Goal: Task Accomplishment & Management: Manage account settings

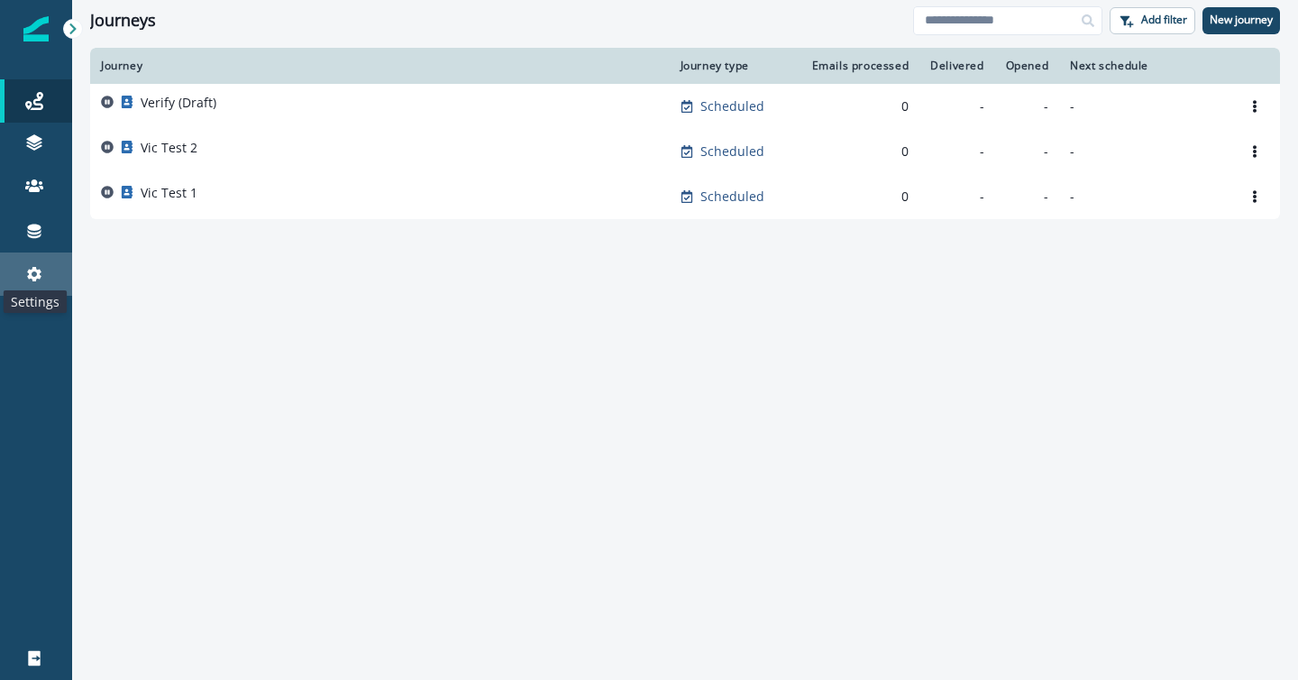
click at [41, 272] on icon at bounding box center [34, 274] width 18 height 18
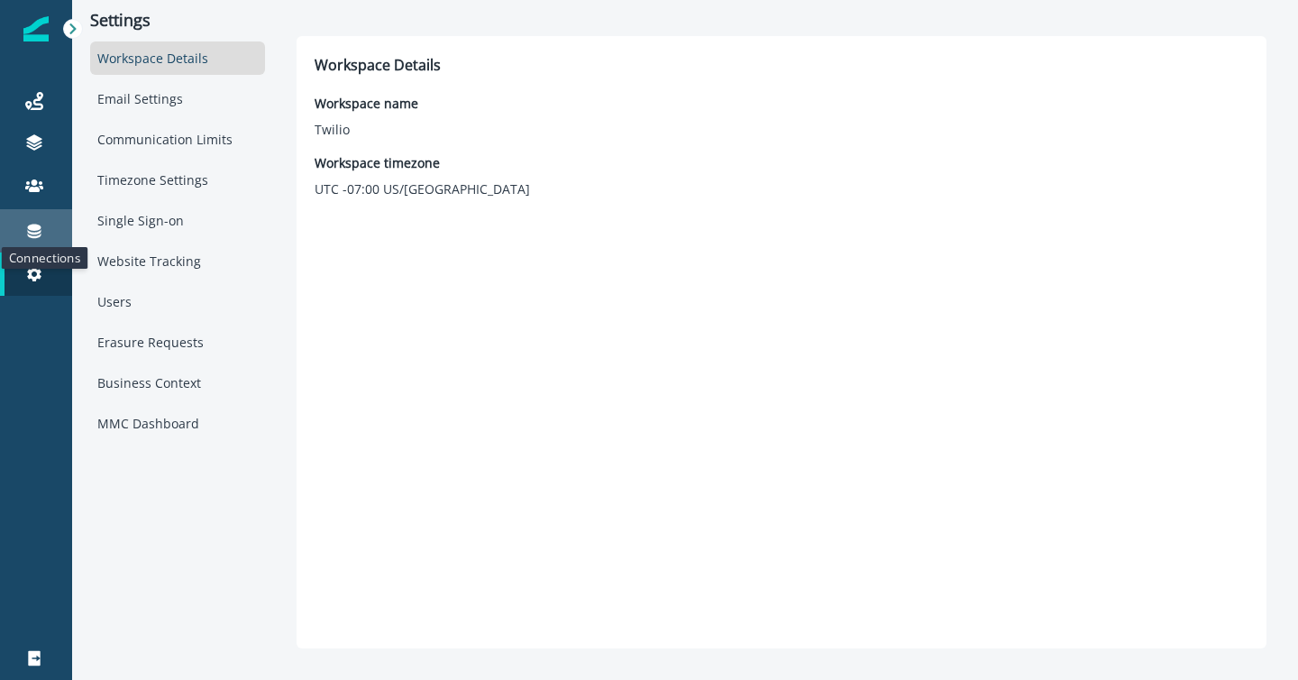
click at [32, 236] on icon at bounding box center [35, 231] width 14 height 14
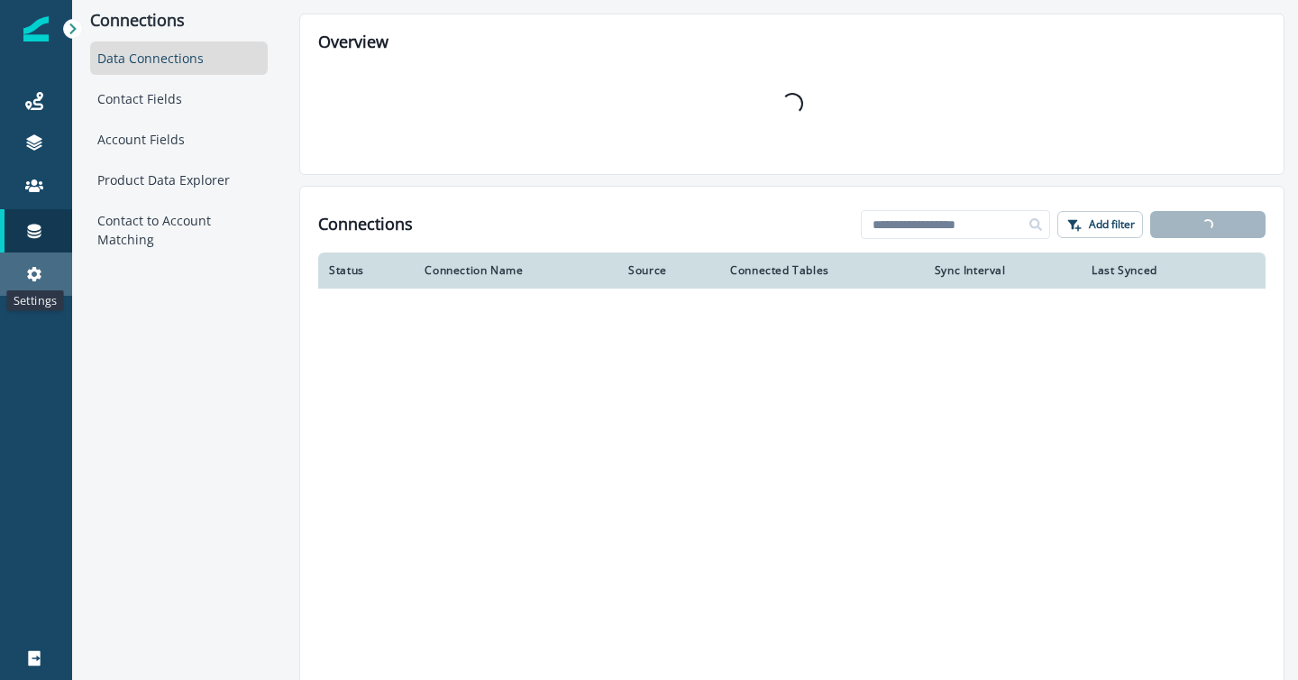
click at [28, 282] on div "Settings" at bounding box center [36, 274] width 58 height 22
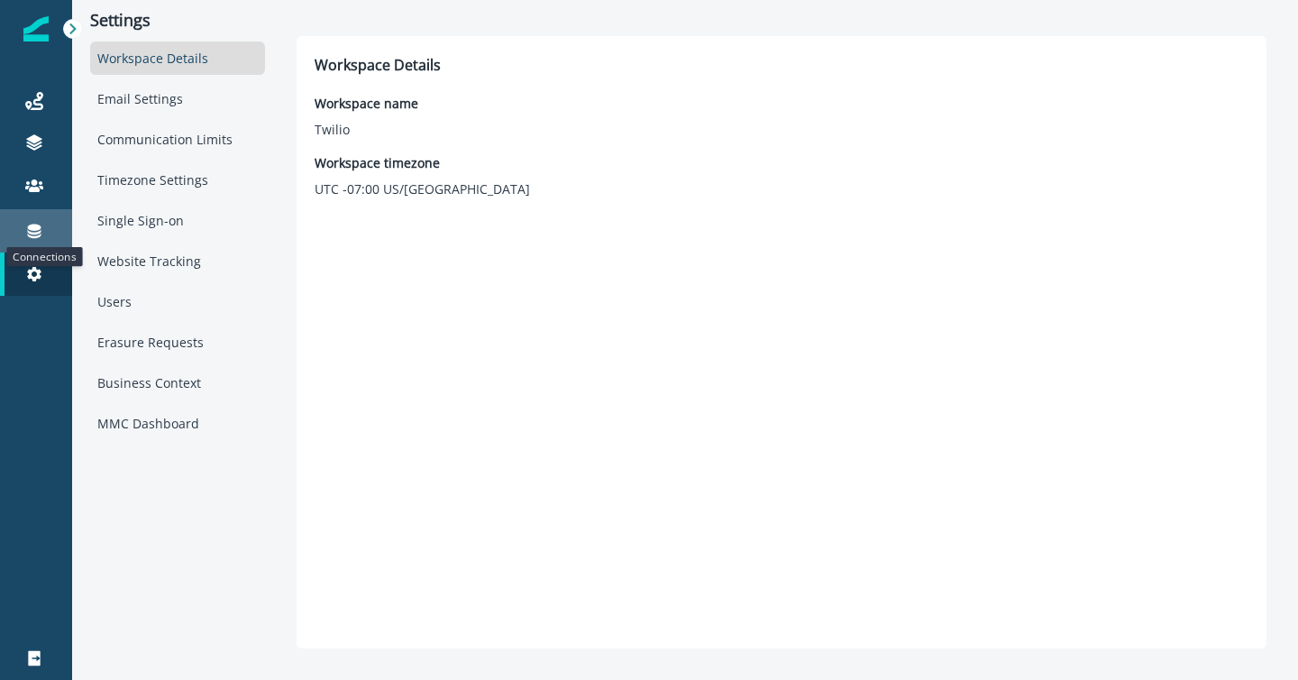
click at [37, 235] on icon at bounding box center [34, 231] width 18 height 18
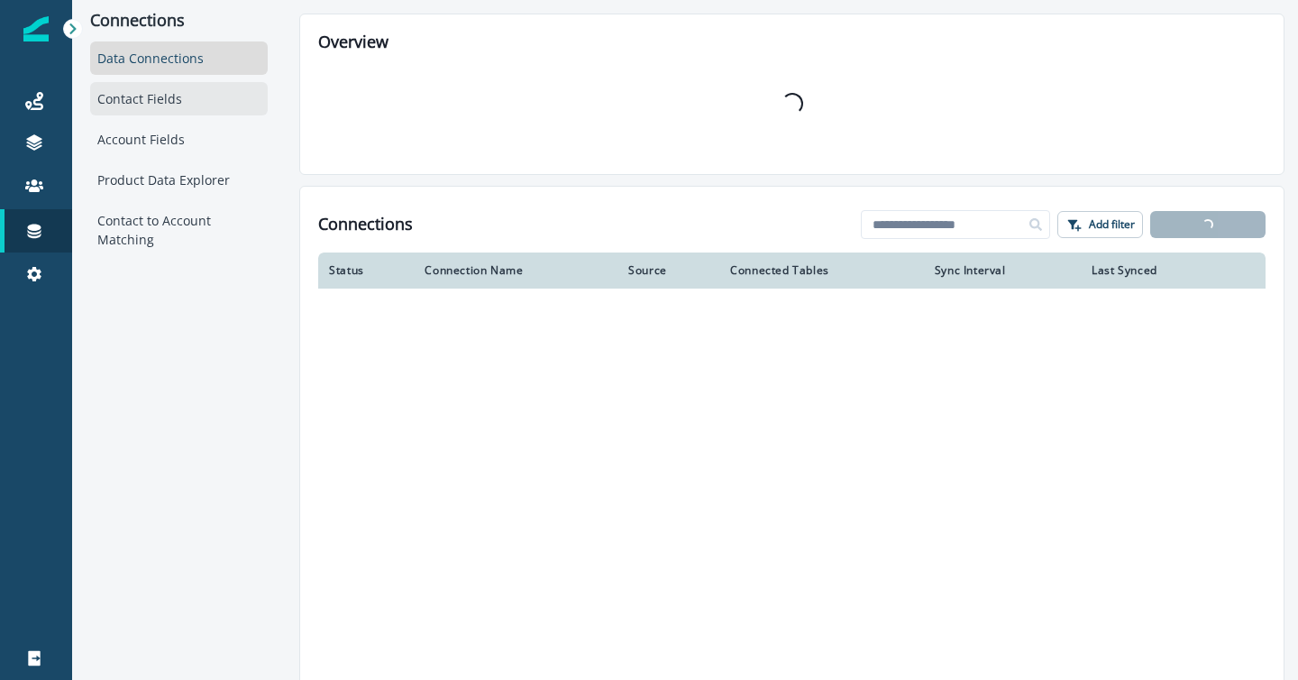
click at [166, 96] on div "Contact Fields" at bounding box center [179, 98] width 178 height 33
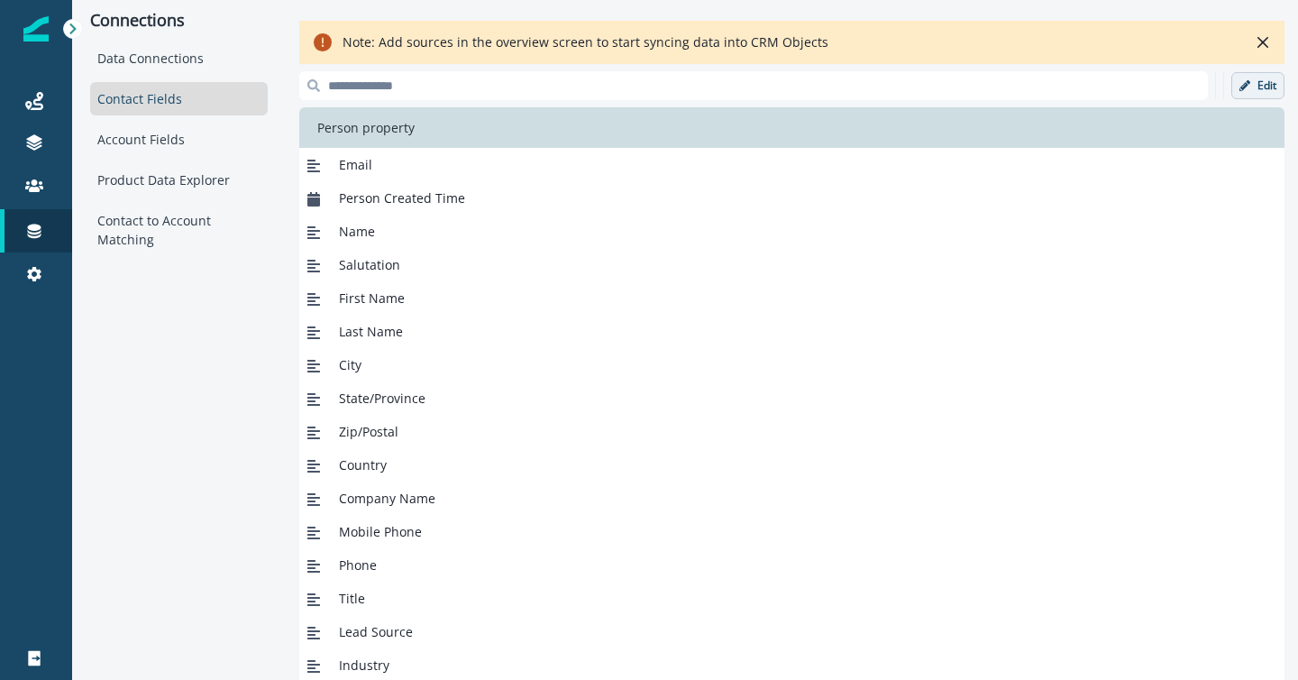
click at [1258, 85] on p "Edit" at bounding box center [1267, 85] width 19 height 13
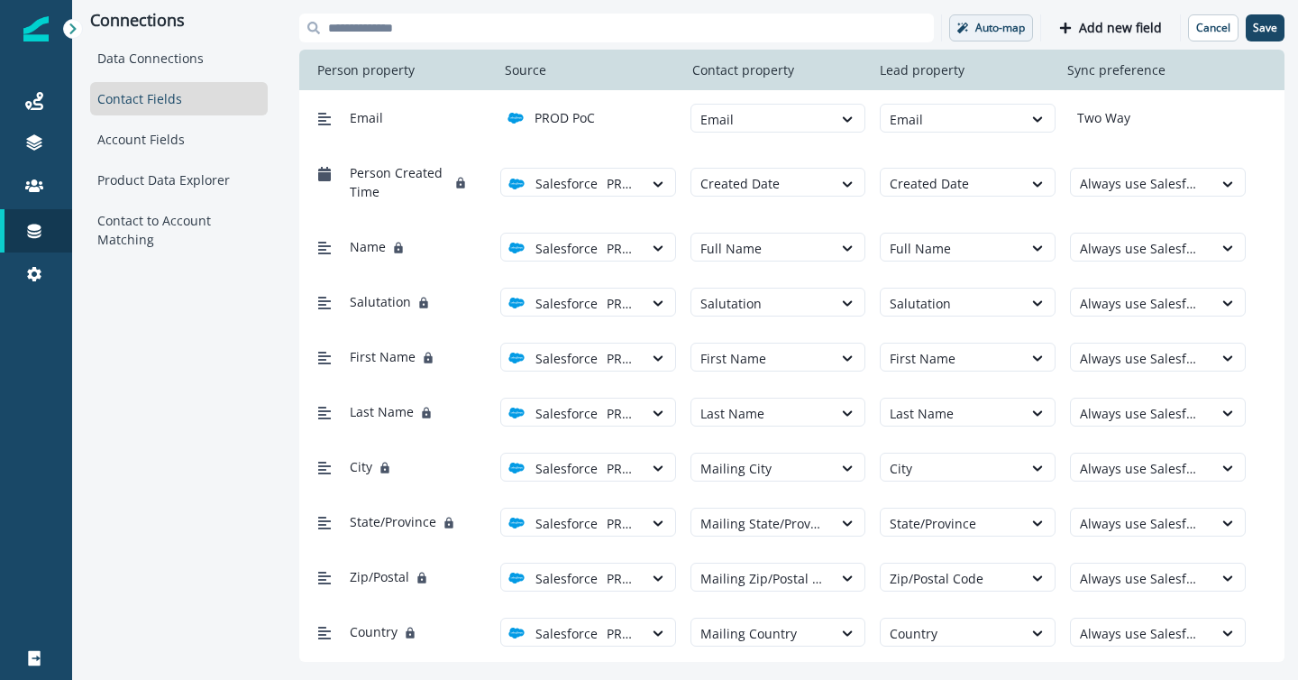
click at [1004, 22] on p "Auto-map" at bounding box center [1000, 28] width 50 height 13
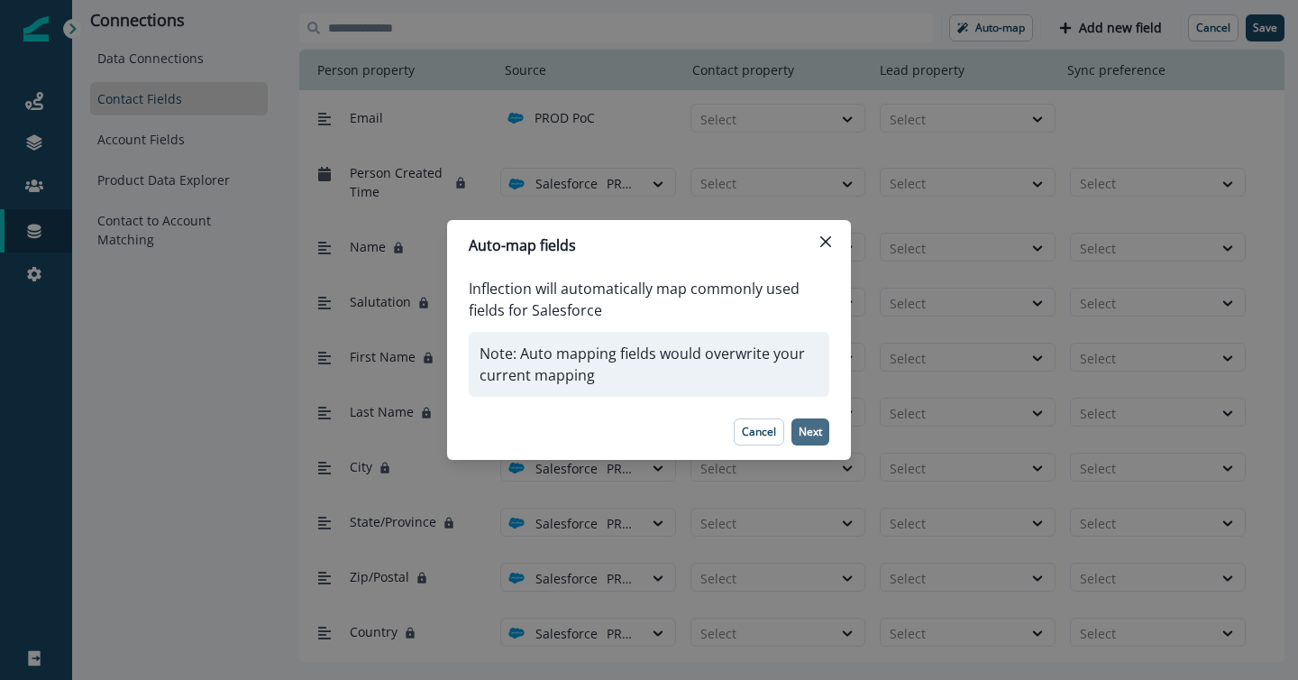
click at [814, 426] on p "Next" at bounding box center [810, 432] width 23 height 13
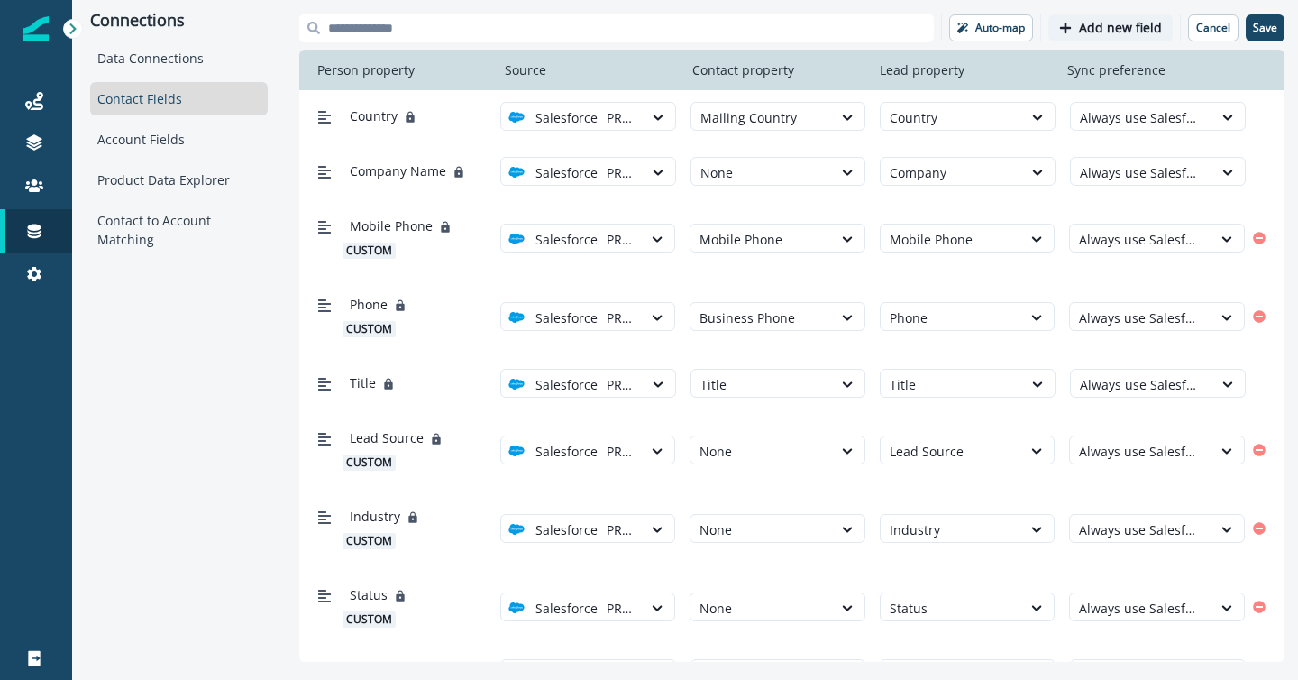
scroll to position [541, 0]
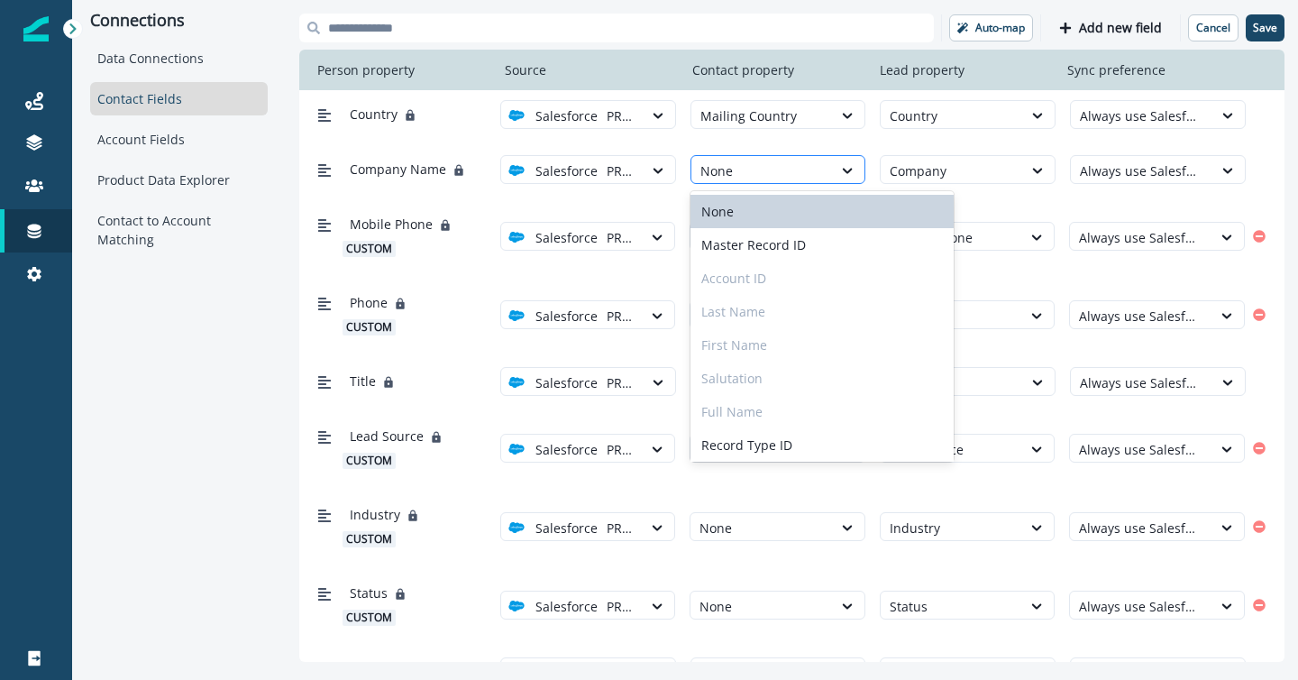
click at [788, 173] on div at bounding box center [763, 171] width 124 height 23
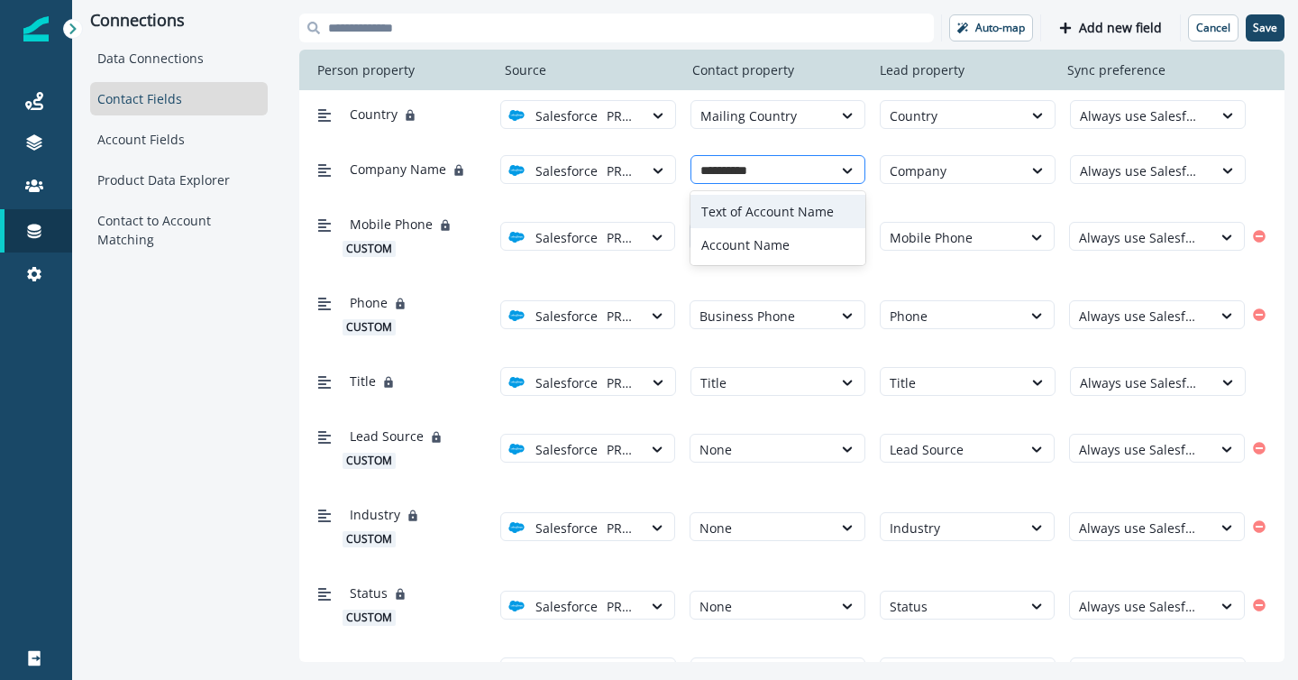
type input "**********"
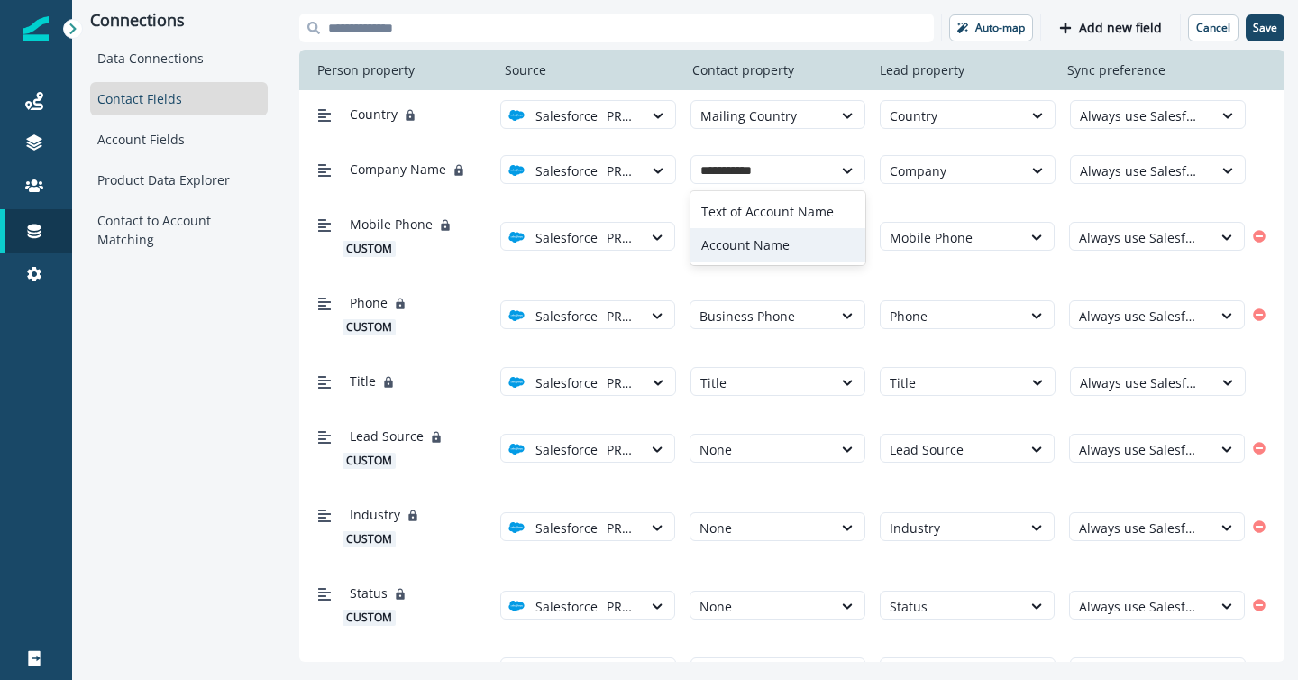
click at [748, 249] on div "Account Name" at bounding box center [779, 244] width 176 height 33
click at [1129, 438] on div at bounding box center [1141, 449] width 124 height 23
click at [1258, 442] on icon "Remove" at bounding box center [1259, 448] width 13 height 13
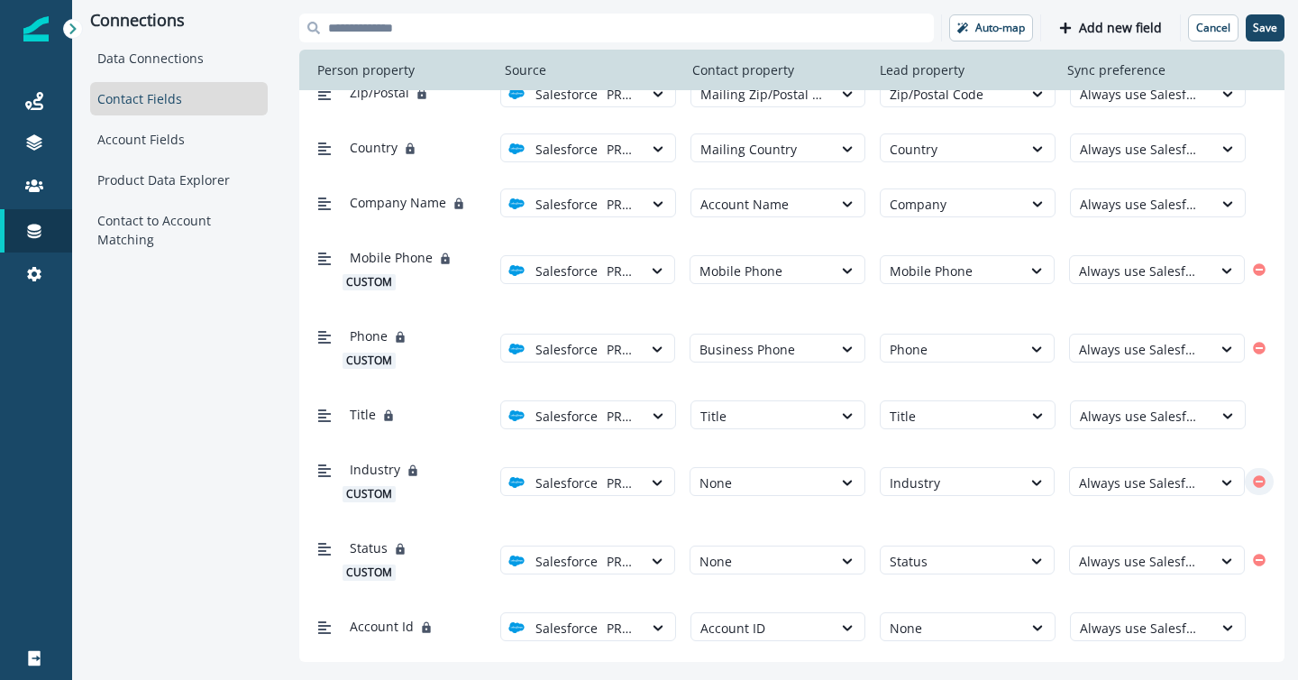
click at [1259, 475] on icon "Remove" at bounding box center [1259, 481] width 13 height 13
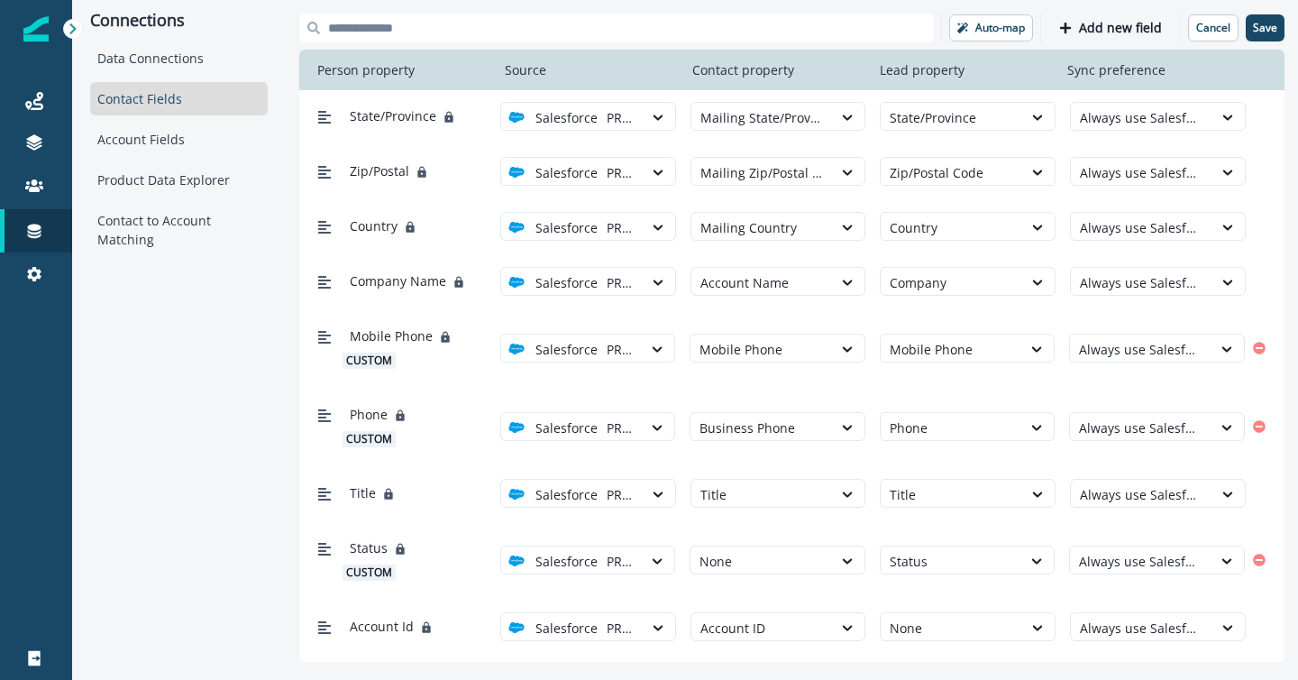
click at [1108, 13] on div "Auto-map Add new field Cancel Save Person property Source Contact property Lead…" at bounding box center [792, 337] width 1012 height 675
click at [1110, 24] on p "Add new field" at bounding box center [1120, 28] width 83 height 15
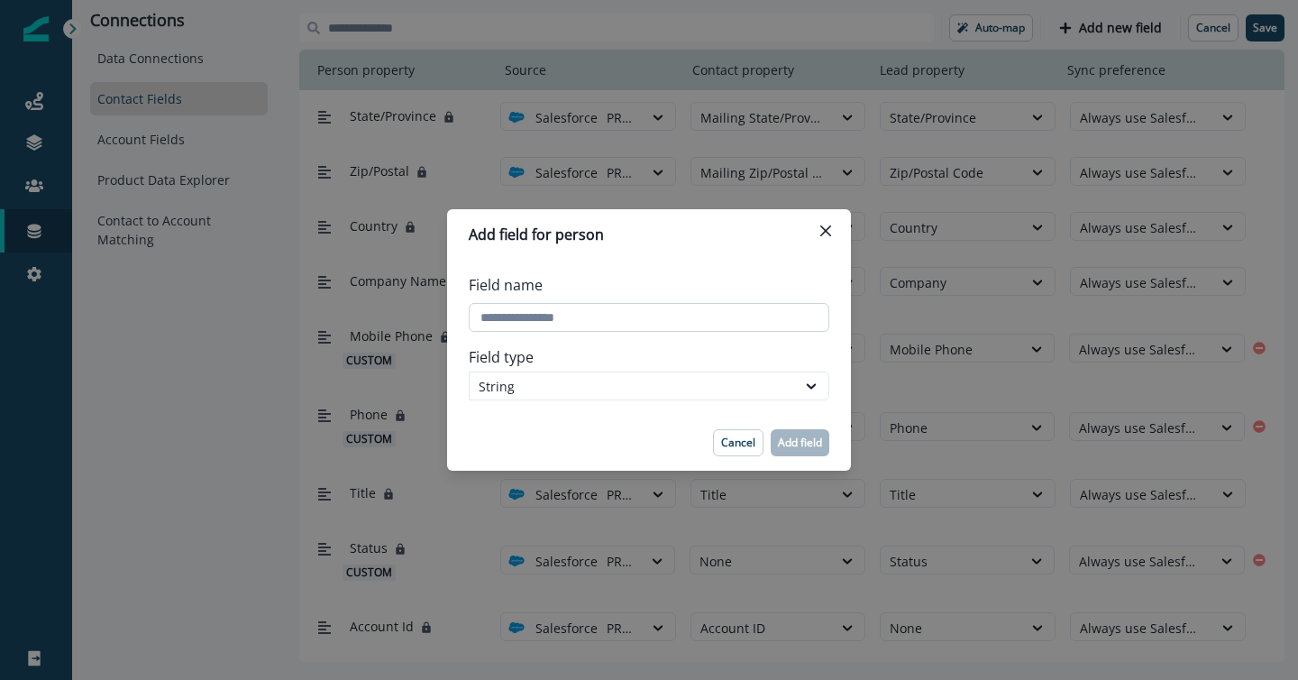
click at [627, 305] on input "Field name" at bounding box center [649, 317] width 361 height 29
type input "**********"
click at [587, 386] on div "String" at bounding box center [633, 386] width 308 height 19
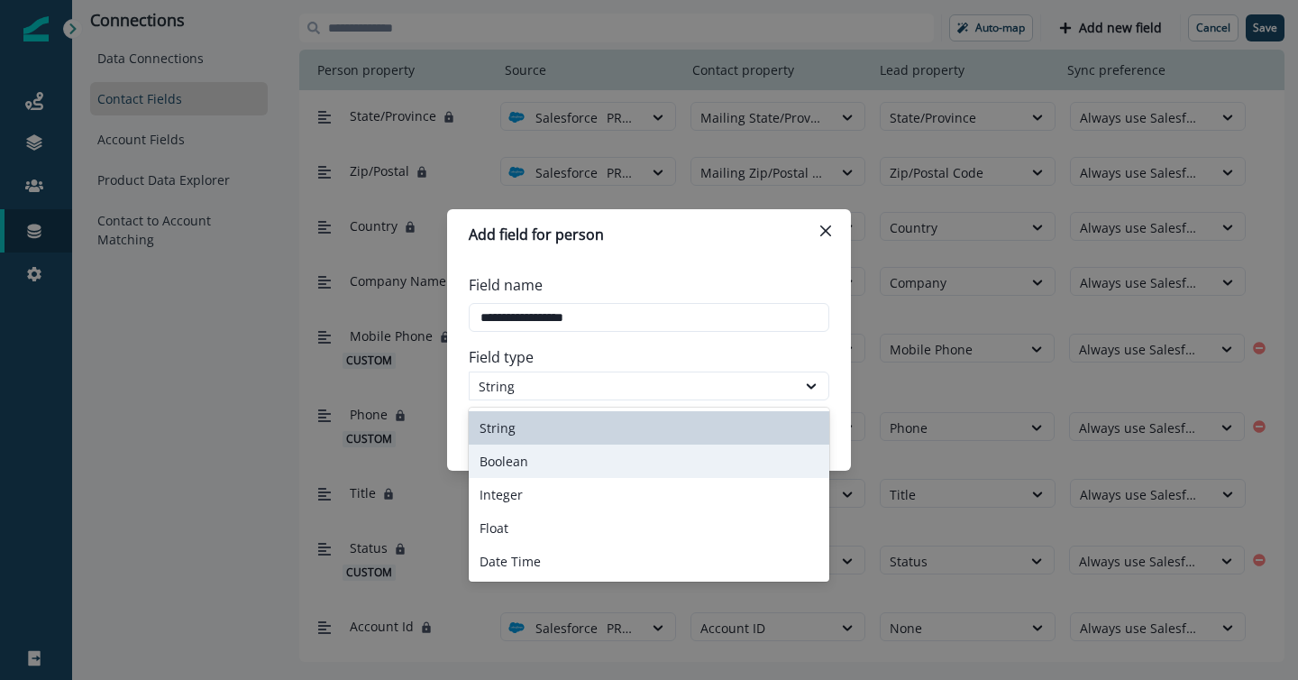
click at [591, 457] on div "Boolean" at bounding box center [649, 460] width 361 height 33
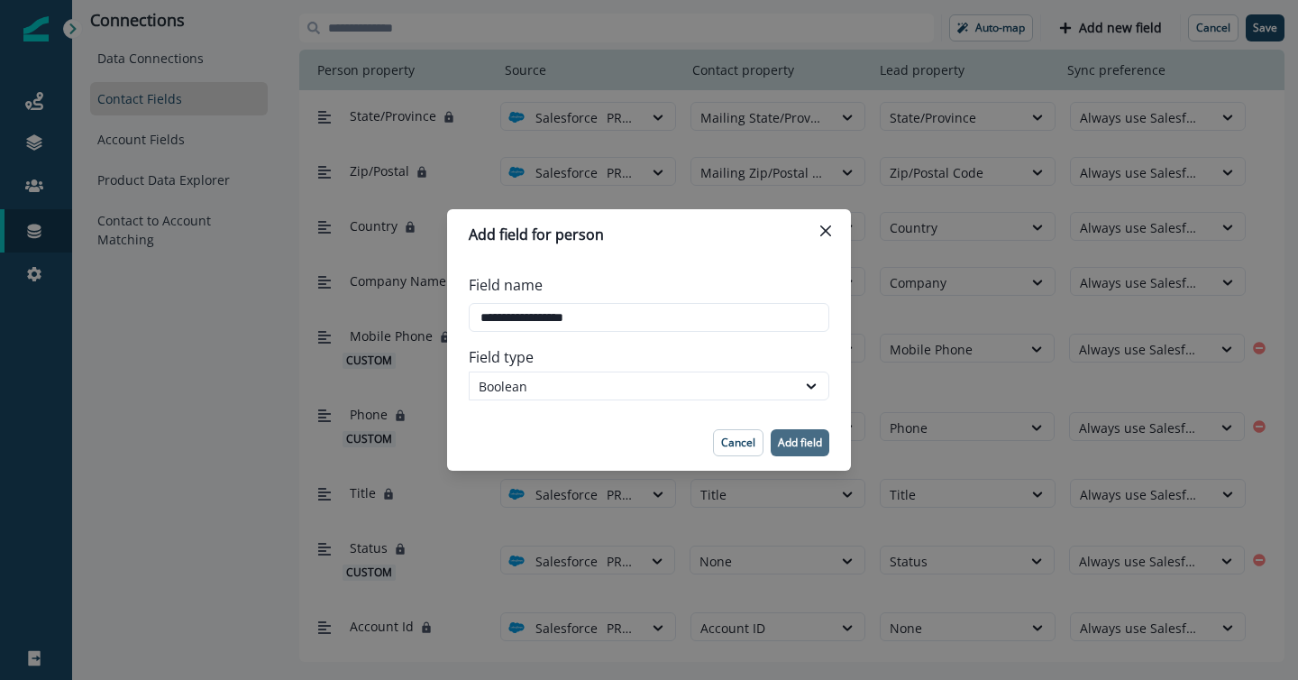
click at [792, 430] on button "Add field" at bounding box center [800, 442] width 59 height 27
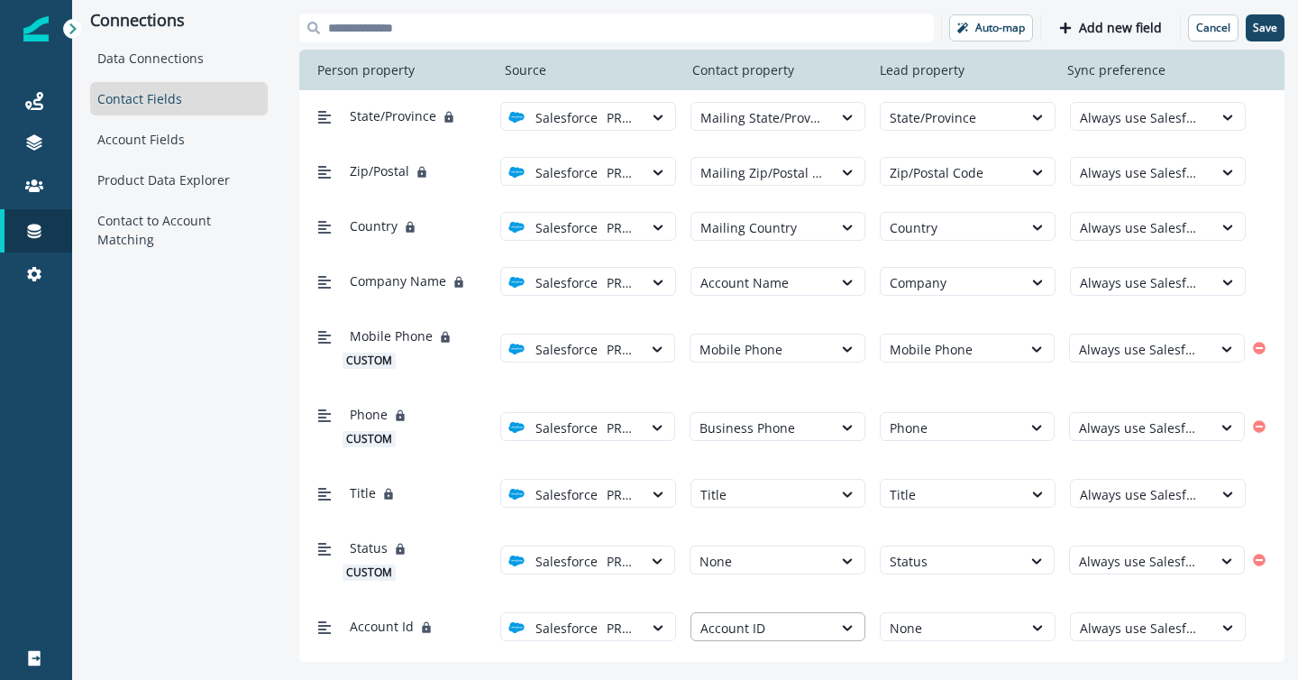
scroll to position [527, 0]
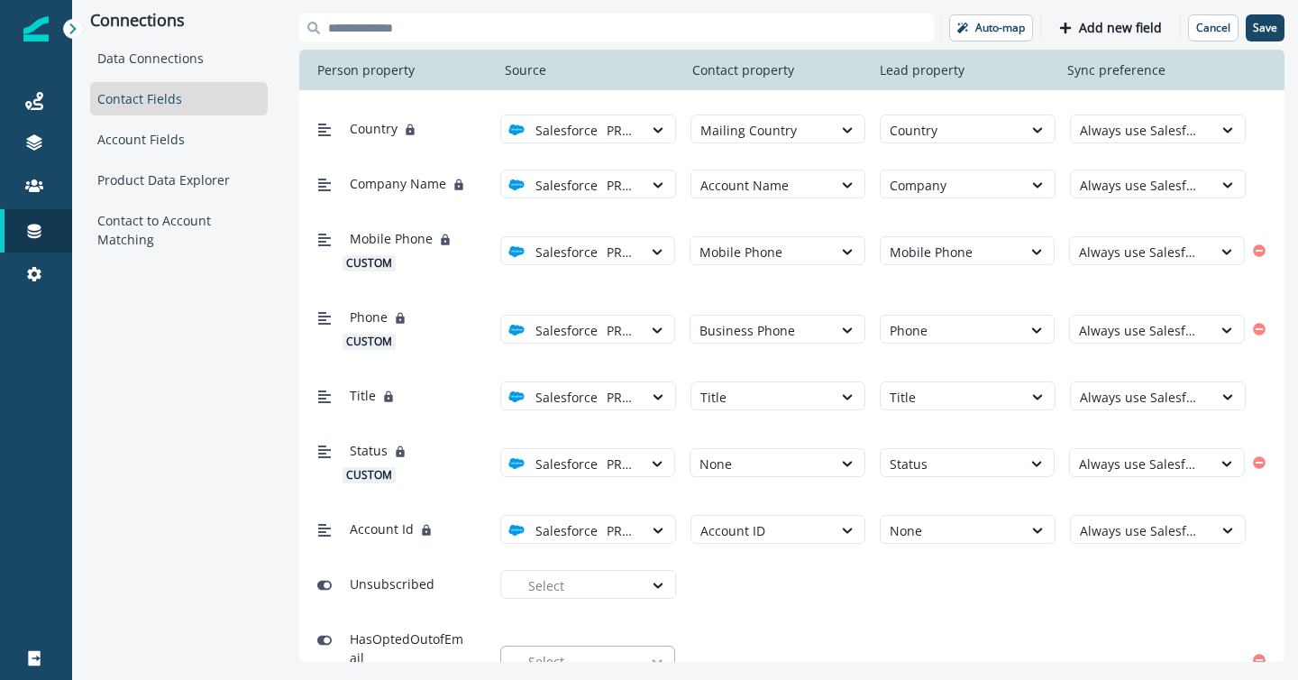
click at [647, 653] on div at bounding box center [657, 662] width 31 height 18
click at [628, 656] on div "PROD PoC" at bounding box center [595, 655] width 154 height 19
click at [756, 650] on div at bounding box center [762, 661] width 124 height 23
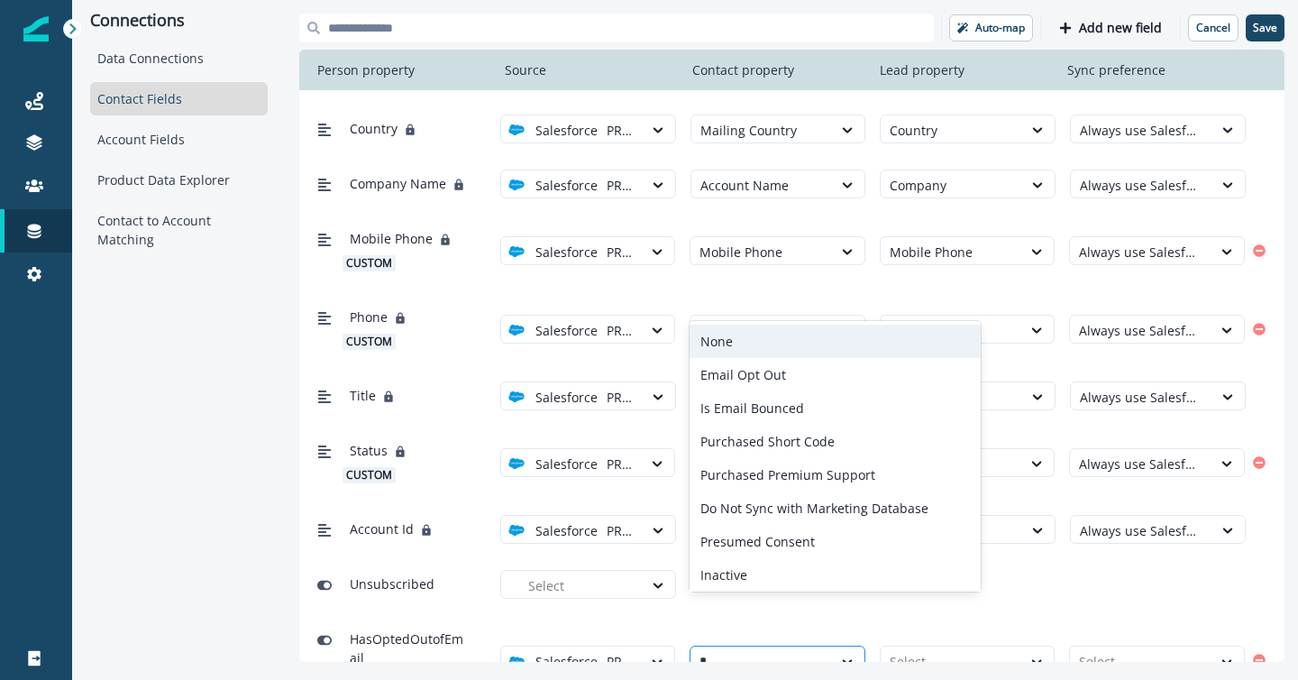
type input "**"
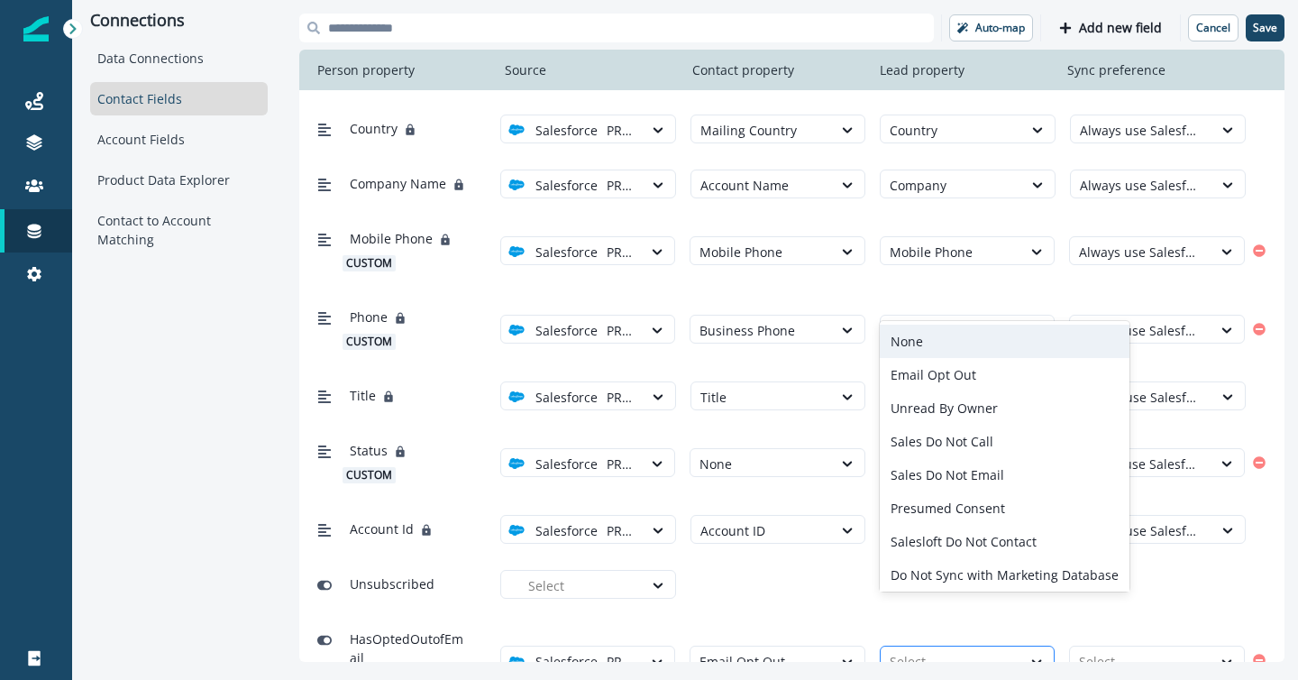
click at [929, 650] on div at bounding box center [952, 661] width 124 height 23
type input "**"
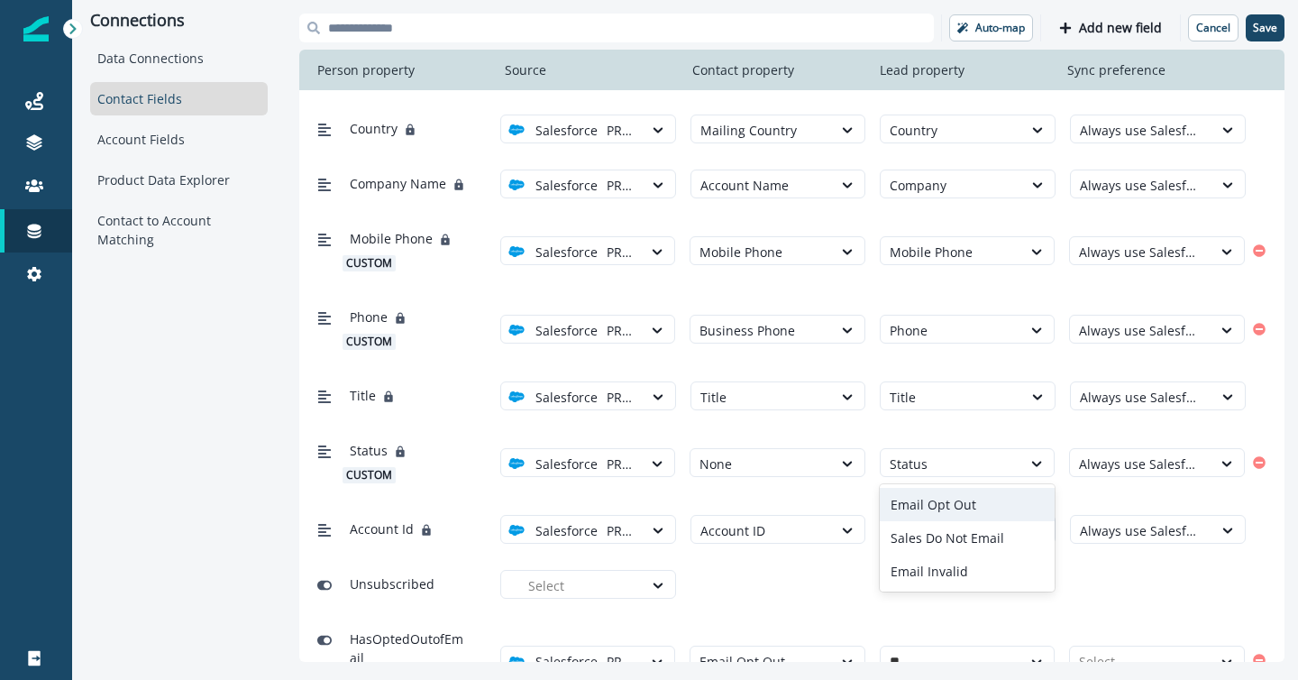
click at [935, 505] on div "Email Opt Out" at bounding box center [968, 504] width 176 height 33
click at [1104, 650] on div at bounding box center [1141, 661] width 124 height 23
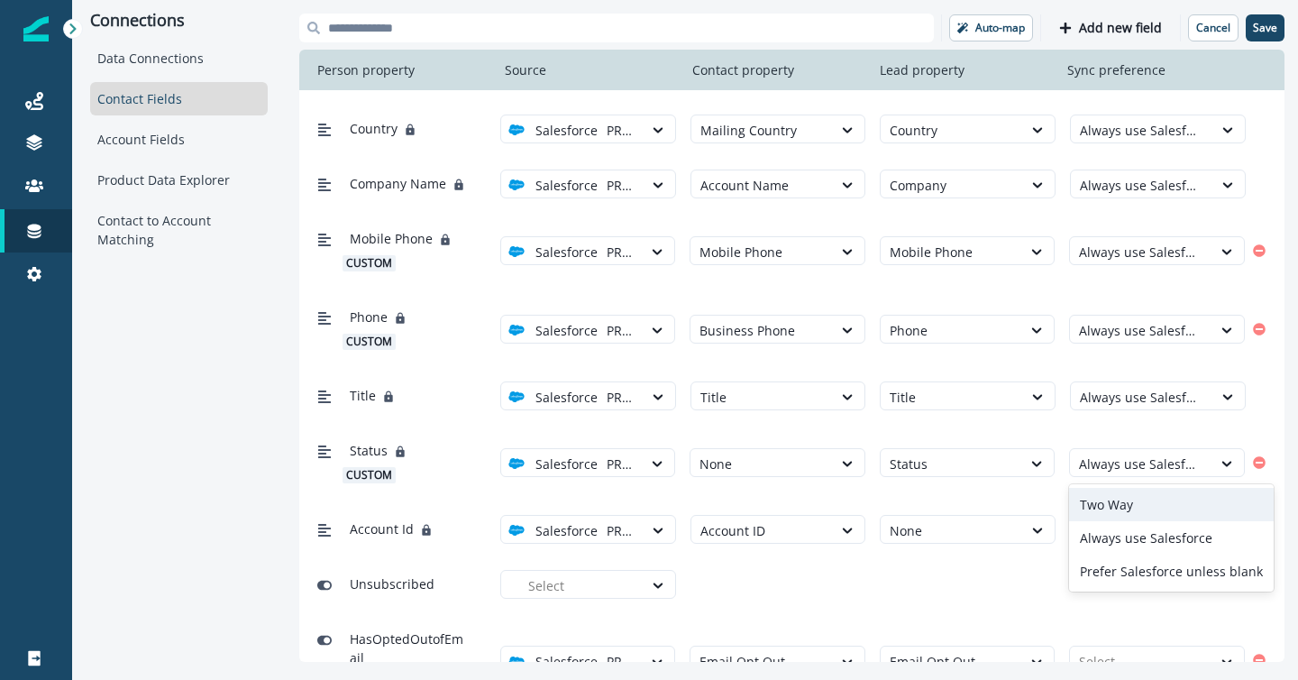
click at [1105, 502] on div "Two Way" at bounding box center [1171, 504] width 205 height 33
click at [1086, 23] on p "Add new field" at bounding box center [1120, 28] width 83 height 15
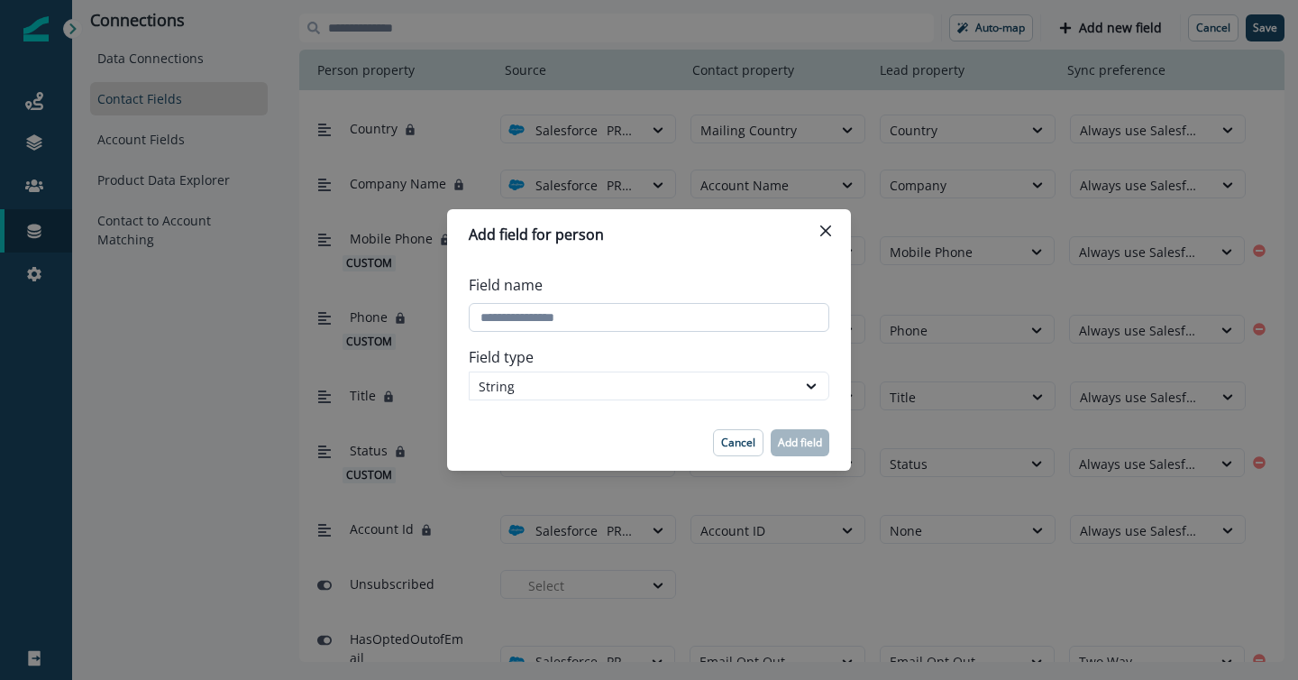
click at [615, 315] on input "Field name" at bounding box center [649, 317] width 361 height 29
type input "**********"
click at [585, 387] on div "String" at bounding box center [633, 386] width 308 height 19
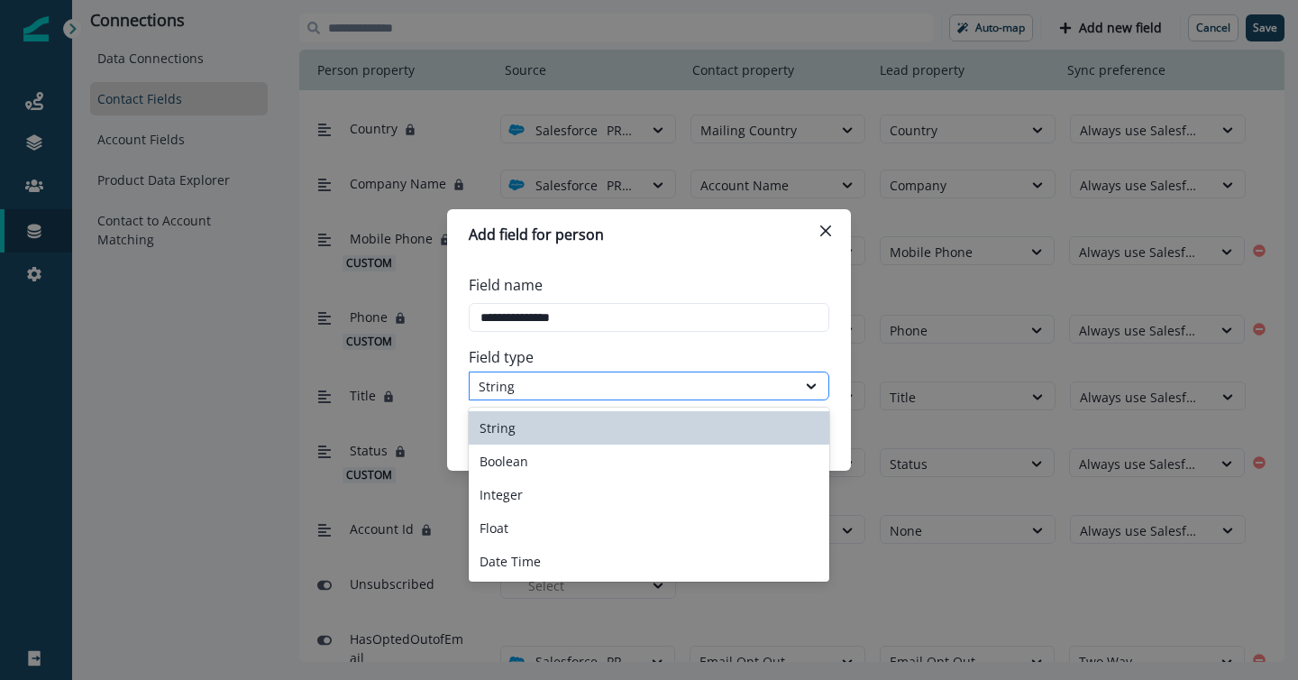
click at [585, 387] on div "String" at bounding box center [633, 386] width 308 height 19
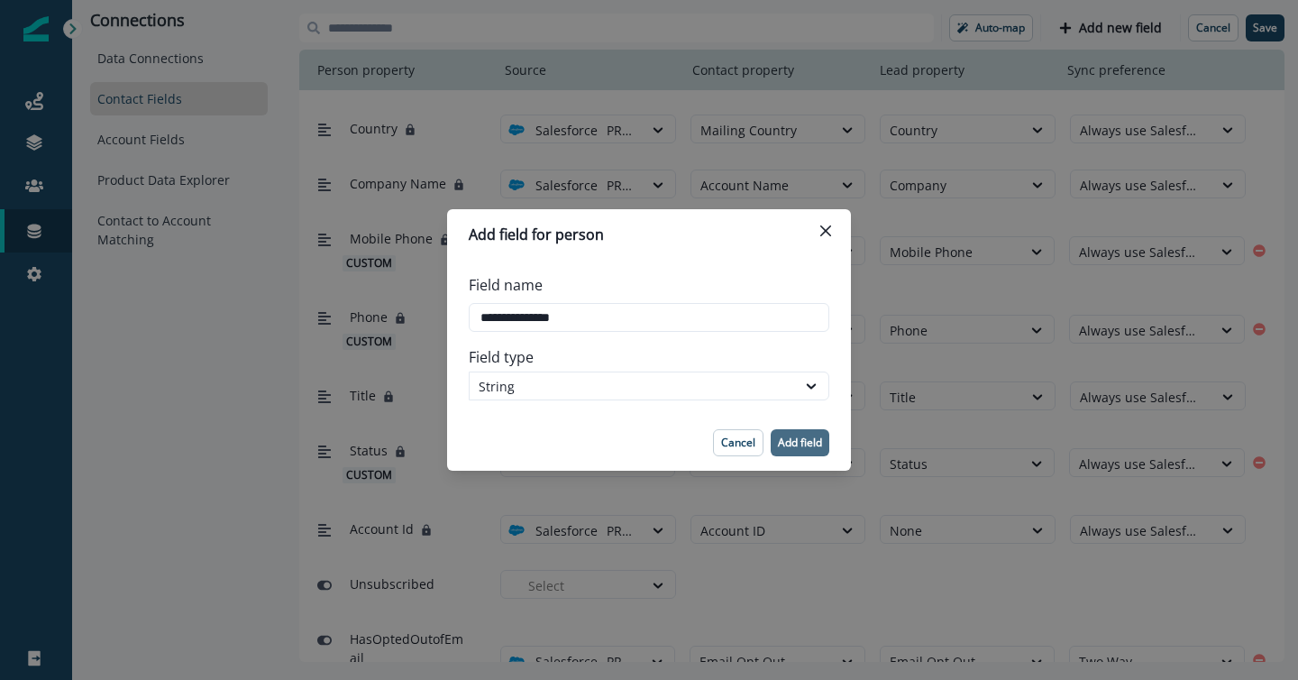
click at [799, 437] on p "Add field" at bounding box center [800, 442] width 44 height 13
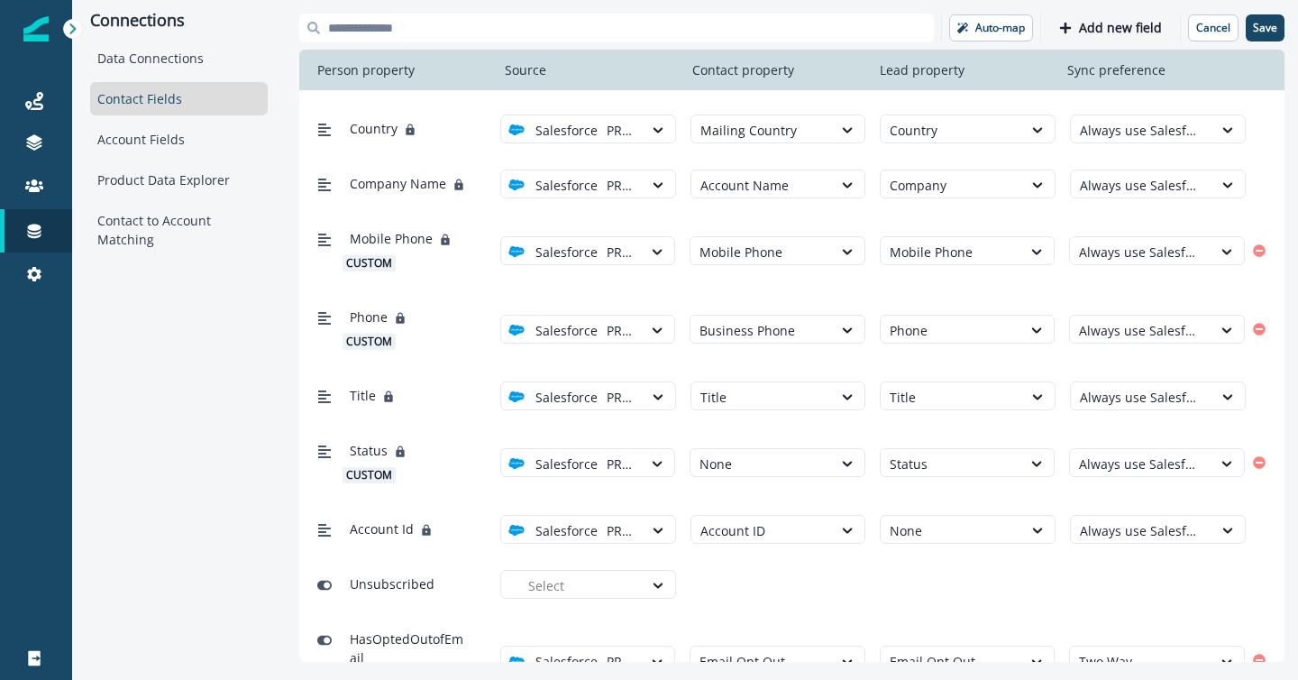
scroll to position [605, 0]
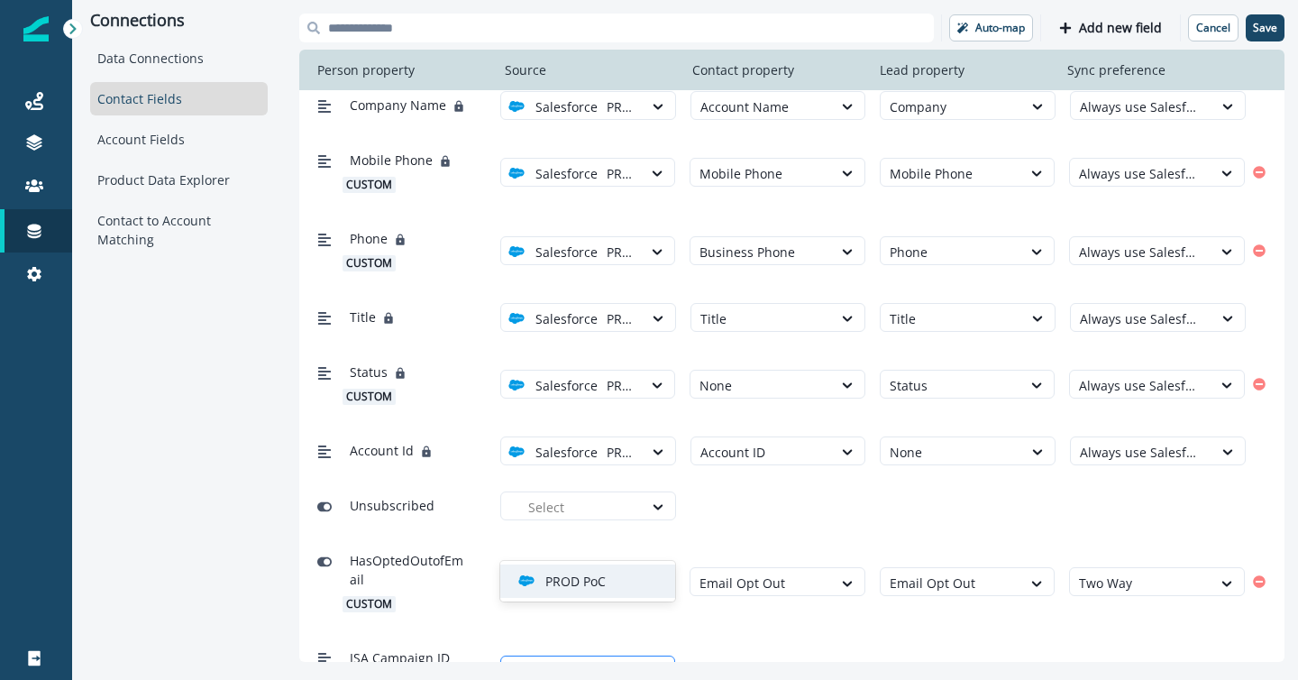
click at [611, 660] on div at bounding box center [580, 671] width 105 height 23
click at [605, 585] on p "PROD PoC" at bounding box center [575, 581] width 60 height 19
click at [746, 660] on div at bounding box center [762, 671] width 124 height 23
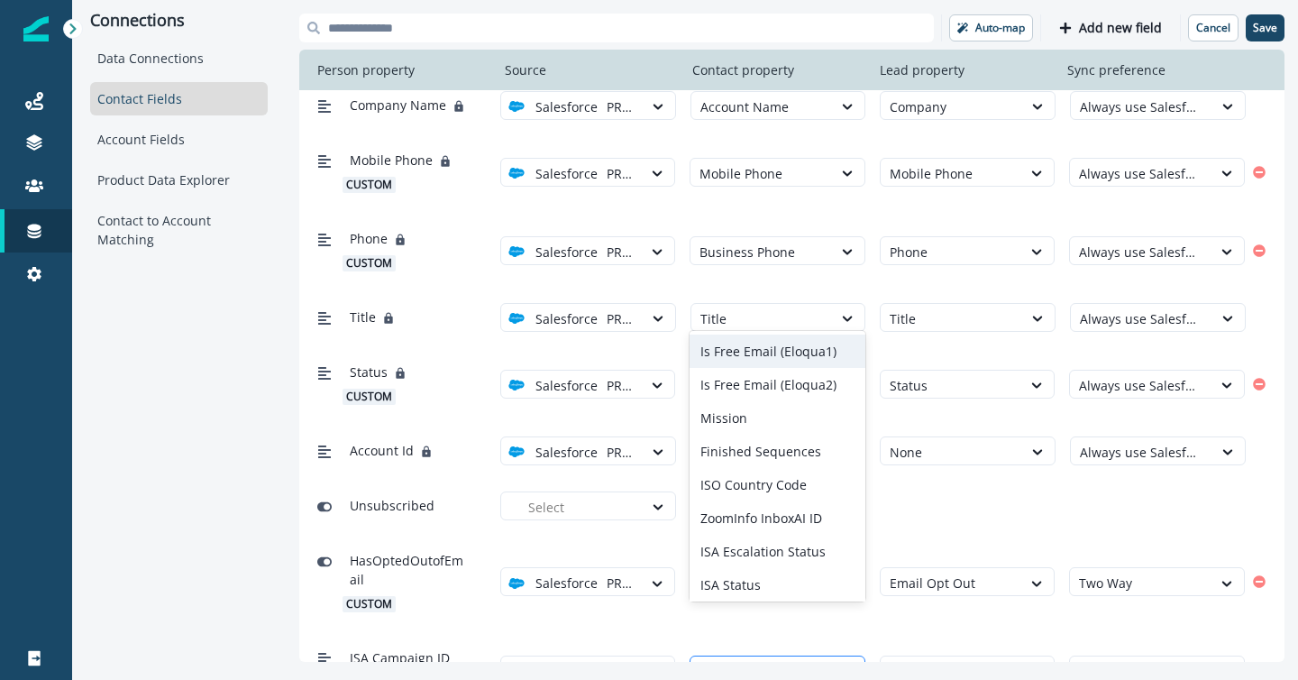
type input "***"
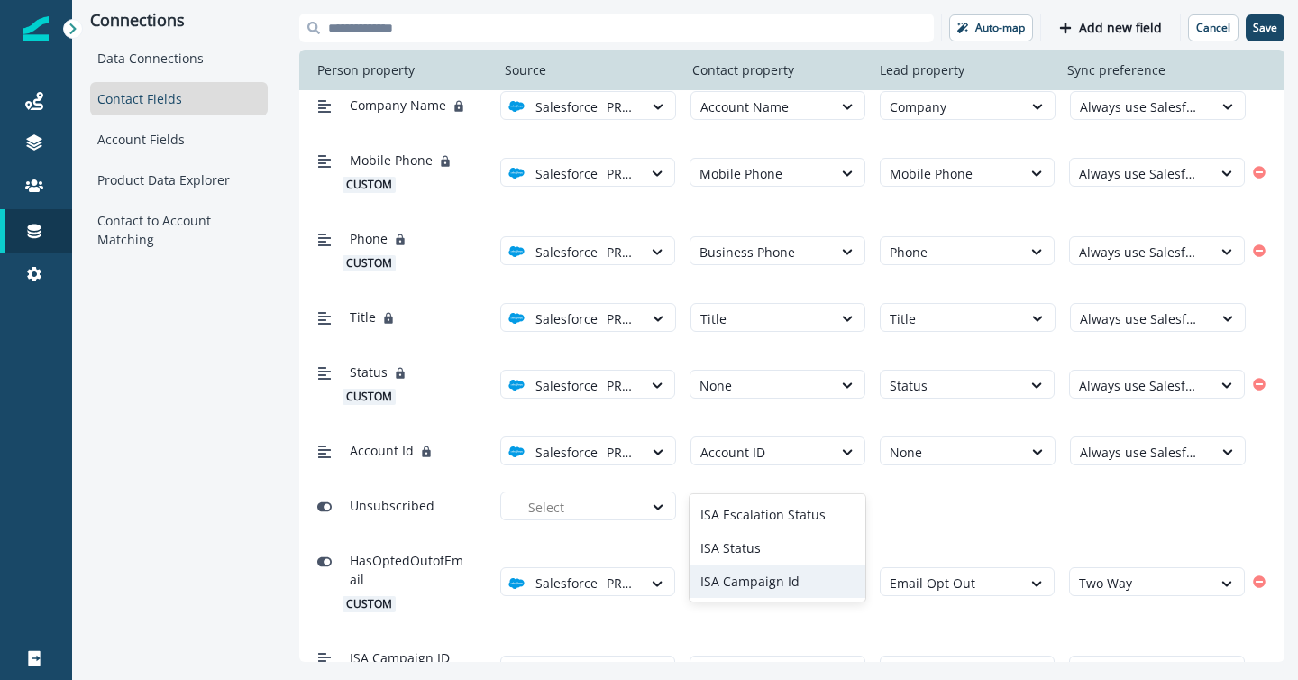
click at [767, 583] on div "ISA Campaign Id" at bounding box center [778, 580] width 176 height 33
click at [930, 660] on div at bounding box center [952, 671] width 124 height 23
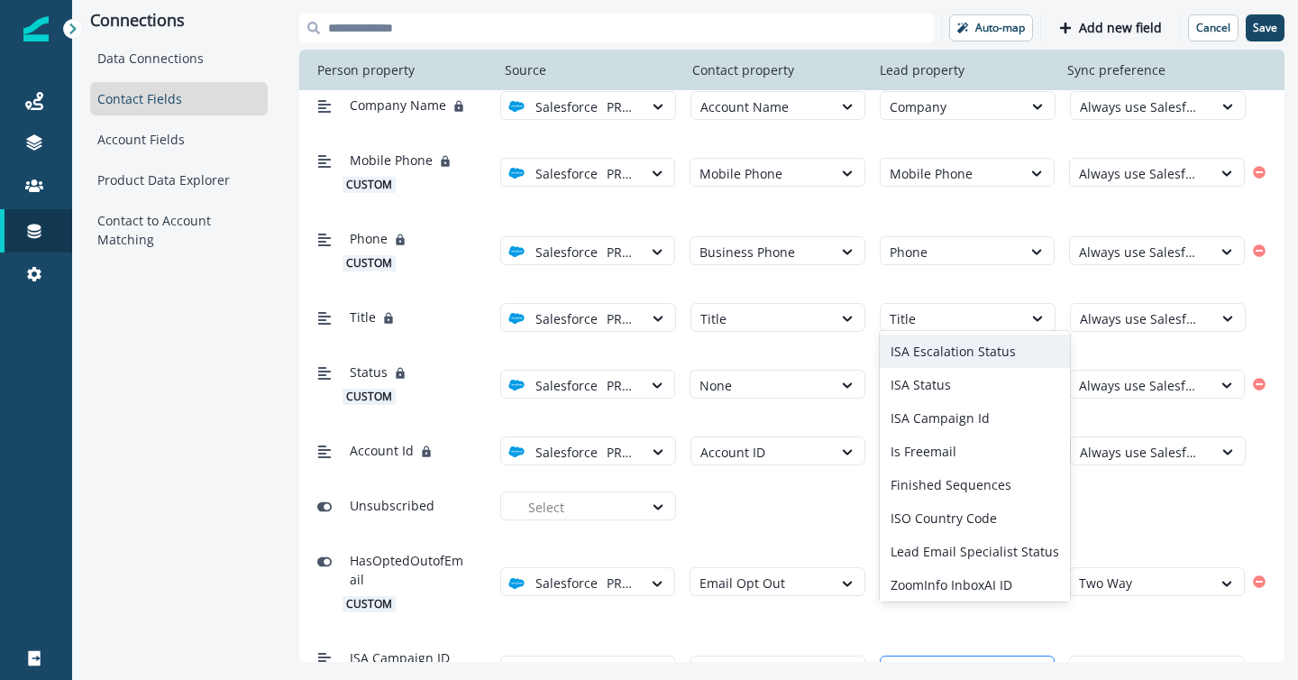
type input "***"
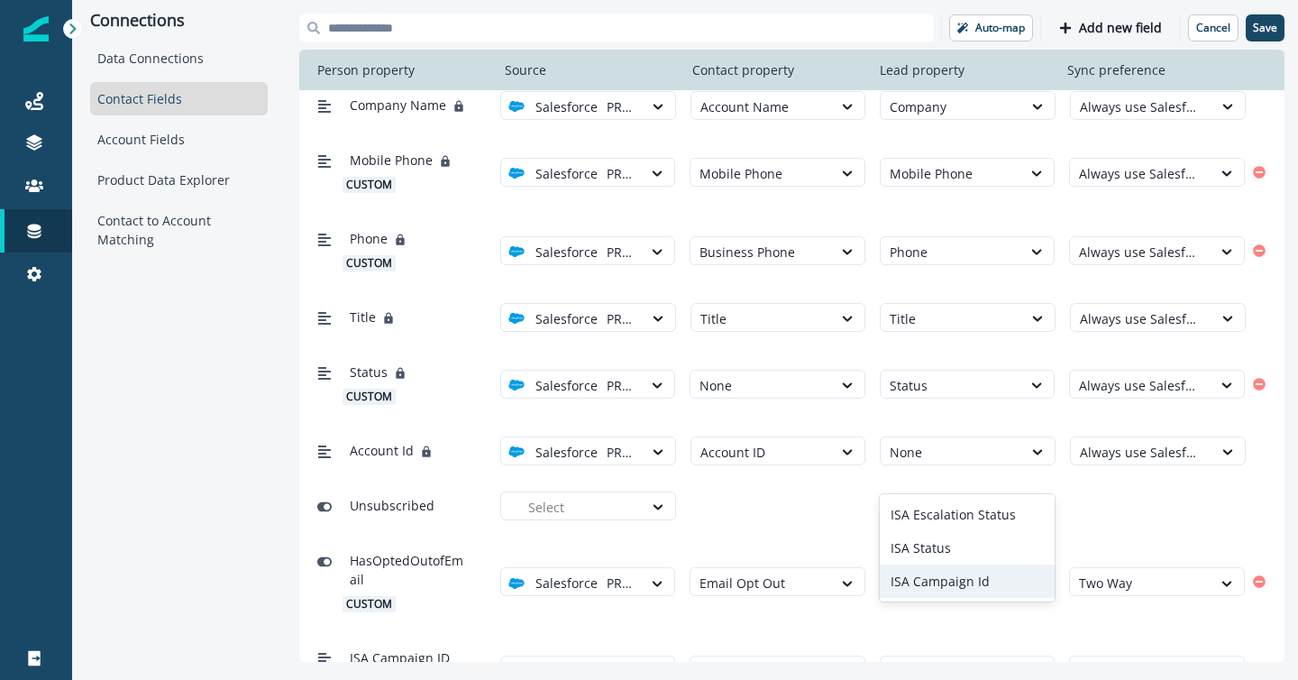
click at [964, 578] on div "ISA Campaign Id" at bounding box center [968, 580] width 176 height 33
click at [1121, 660] on div at bounding box center [1141, 671] width 124 height 23
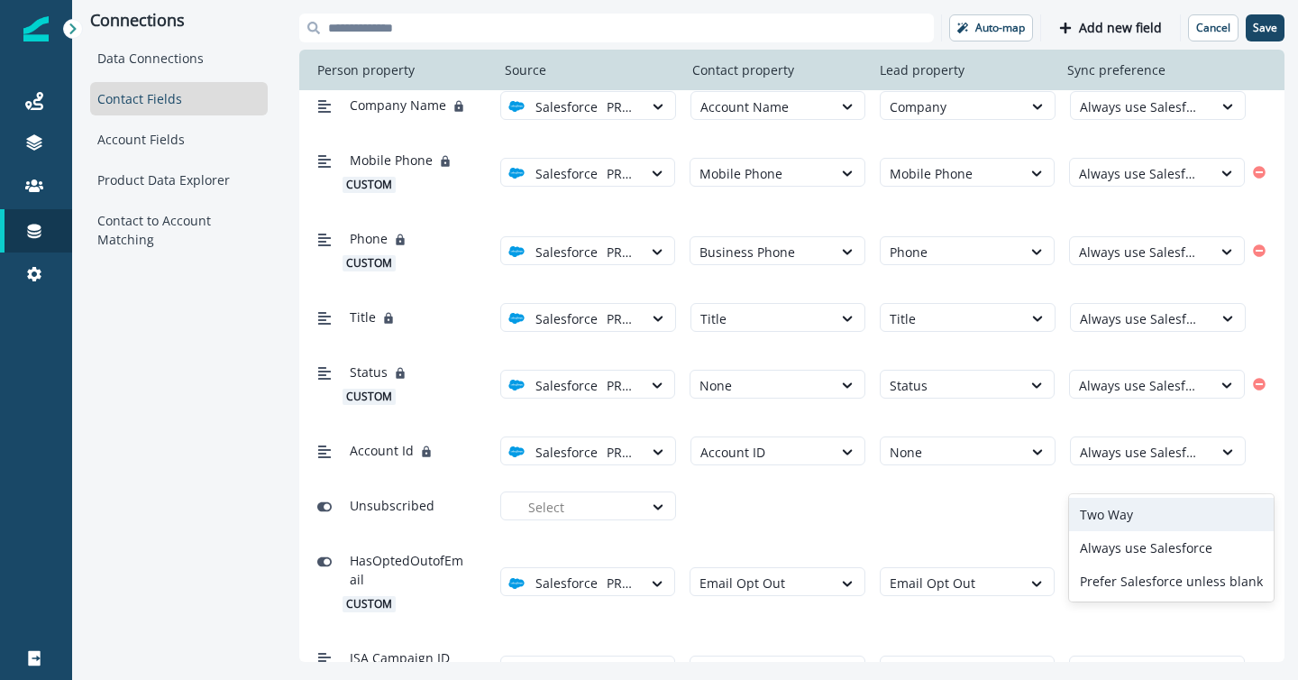
click at [1112, 507] on div "Two Way" at bounding box center [1171, 514] width 205 height 33
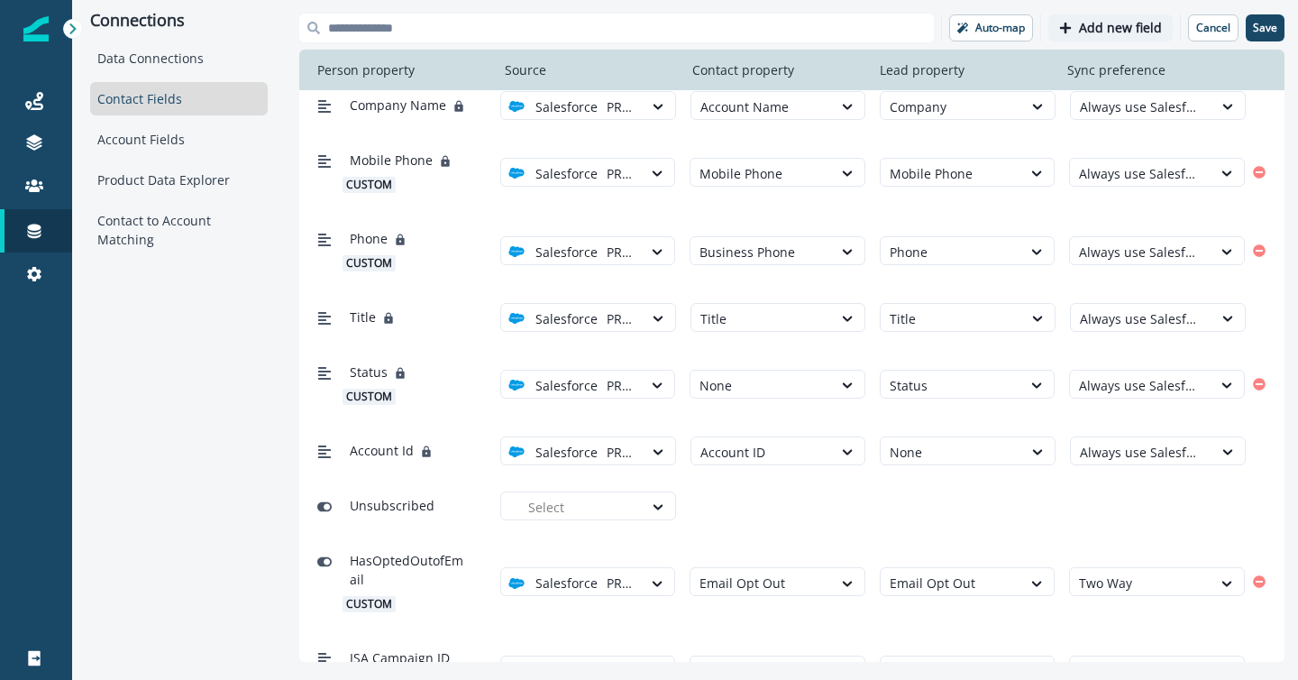
click at [1098, 23] on p "Add new field" at bounding box center [1120, 28] width 83 height 15
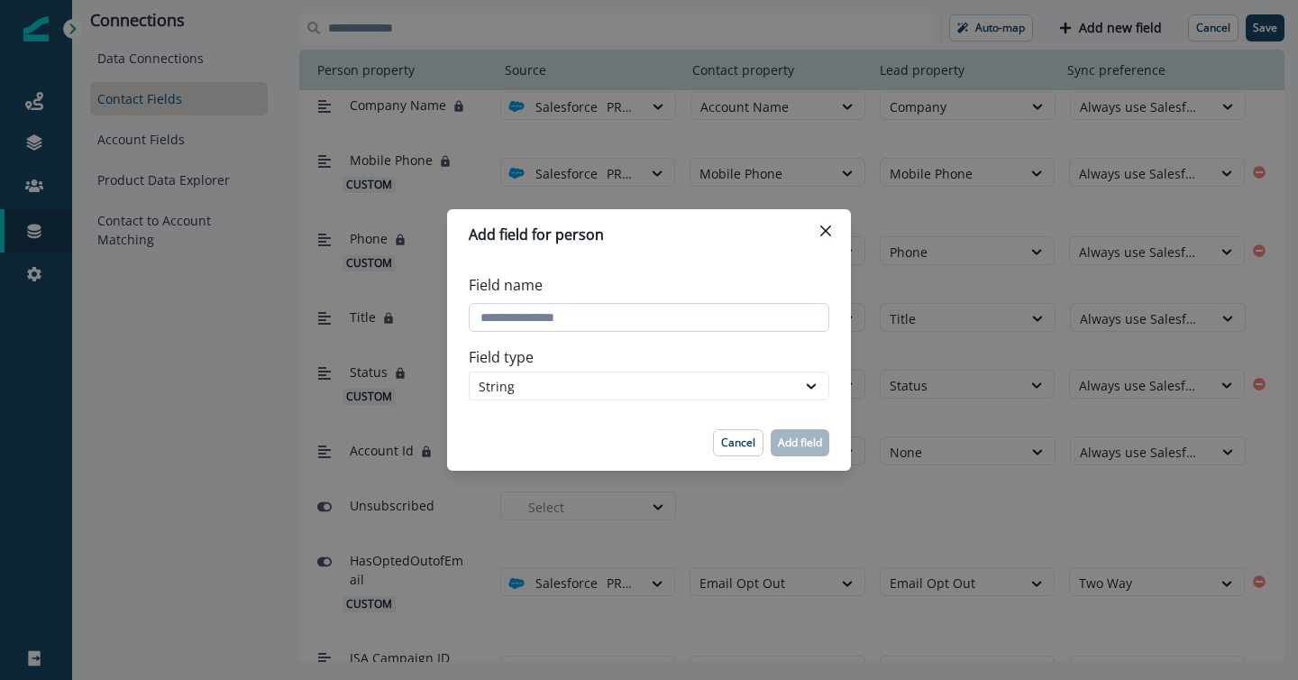
click at [682, 318] on input "Field name" at bounding box center [649, 317] width 361 height 29
type input "**********"
click at [600, 391] on div "String" at bounding box center [633, 386] width 308 height 19
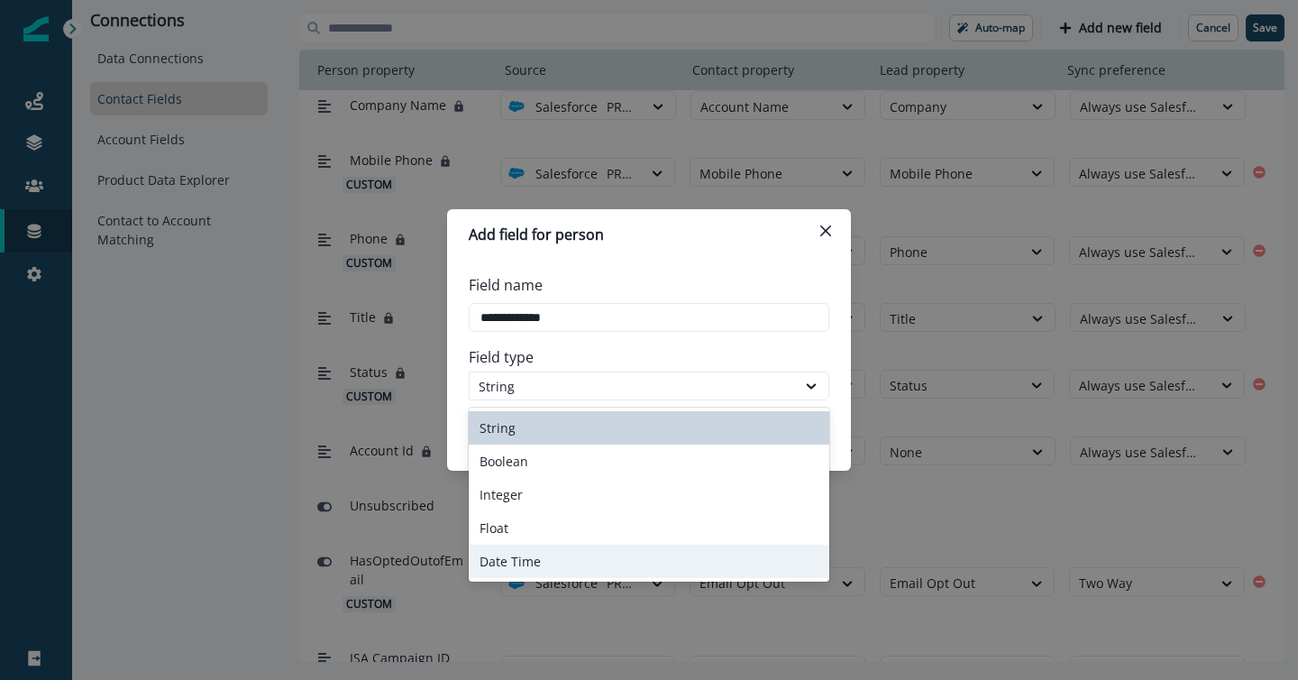
click at [605, 552] on div "Date Time" at bounding box center [649, 561] width 361 height 33
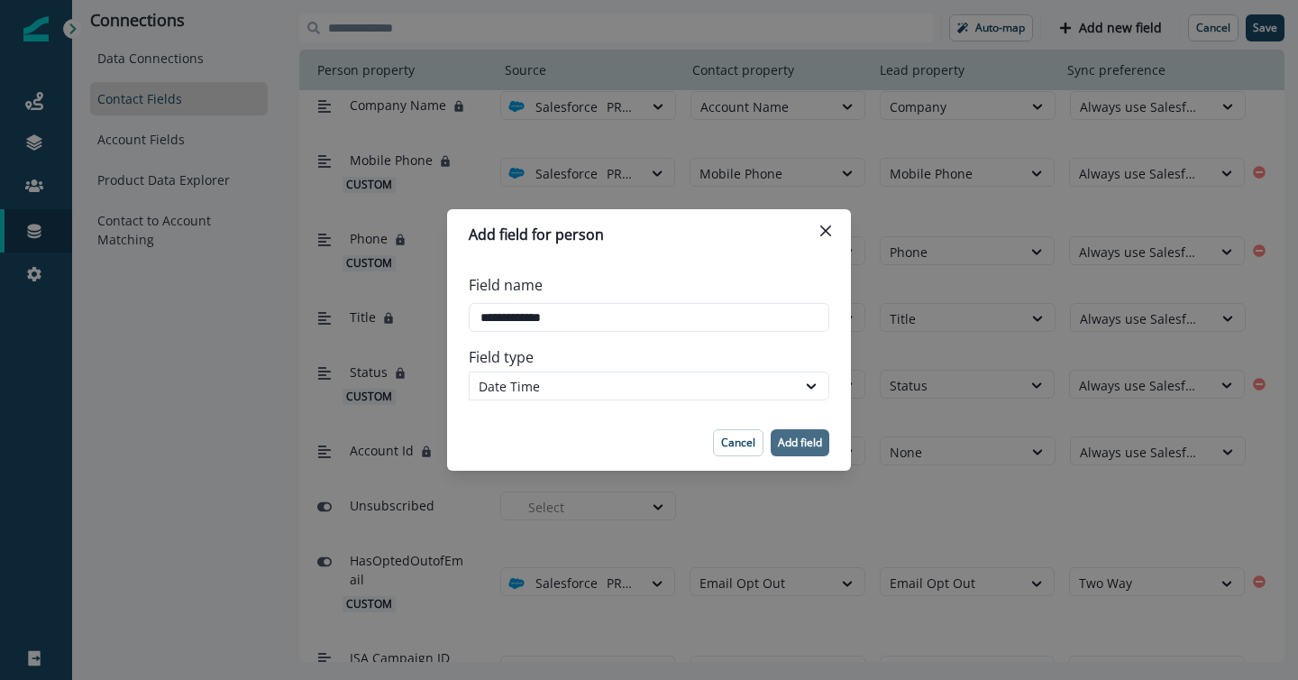
click at [808, 444] on p "Add field" at bounding box center [800, 442] width 44 height 13
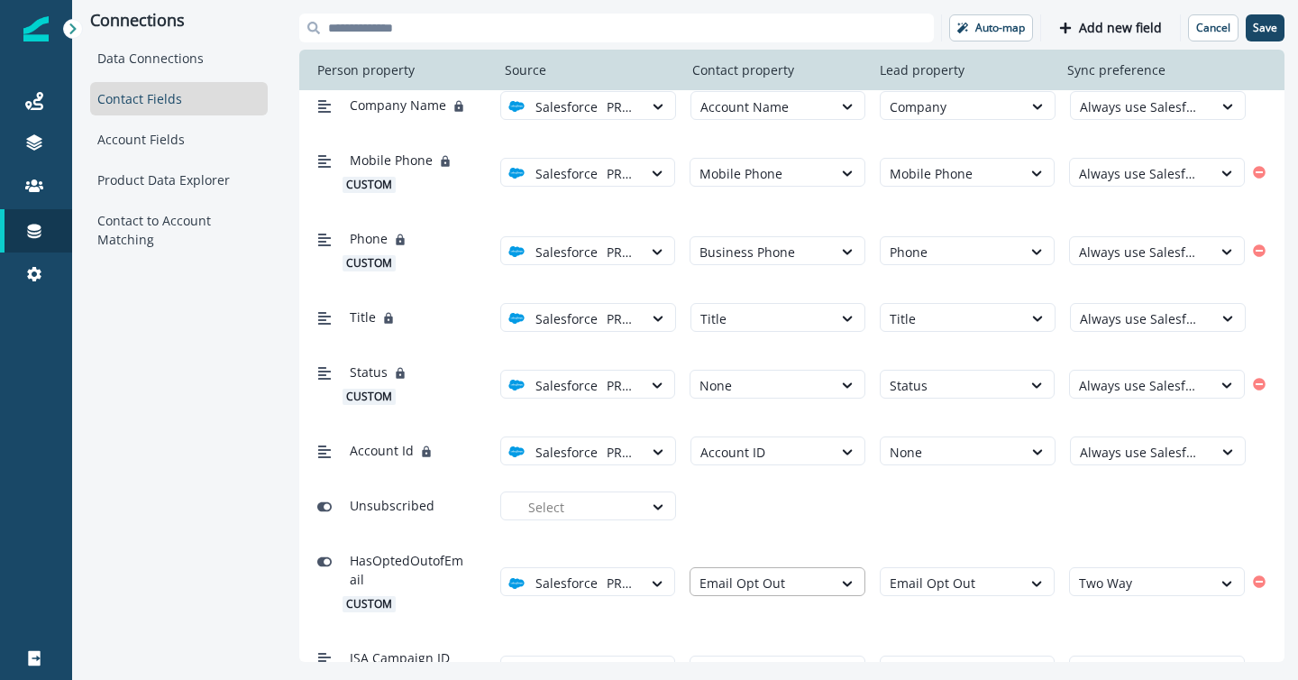
scroll to position [683, 0]
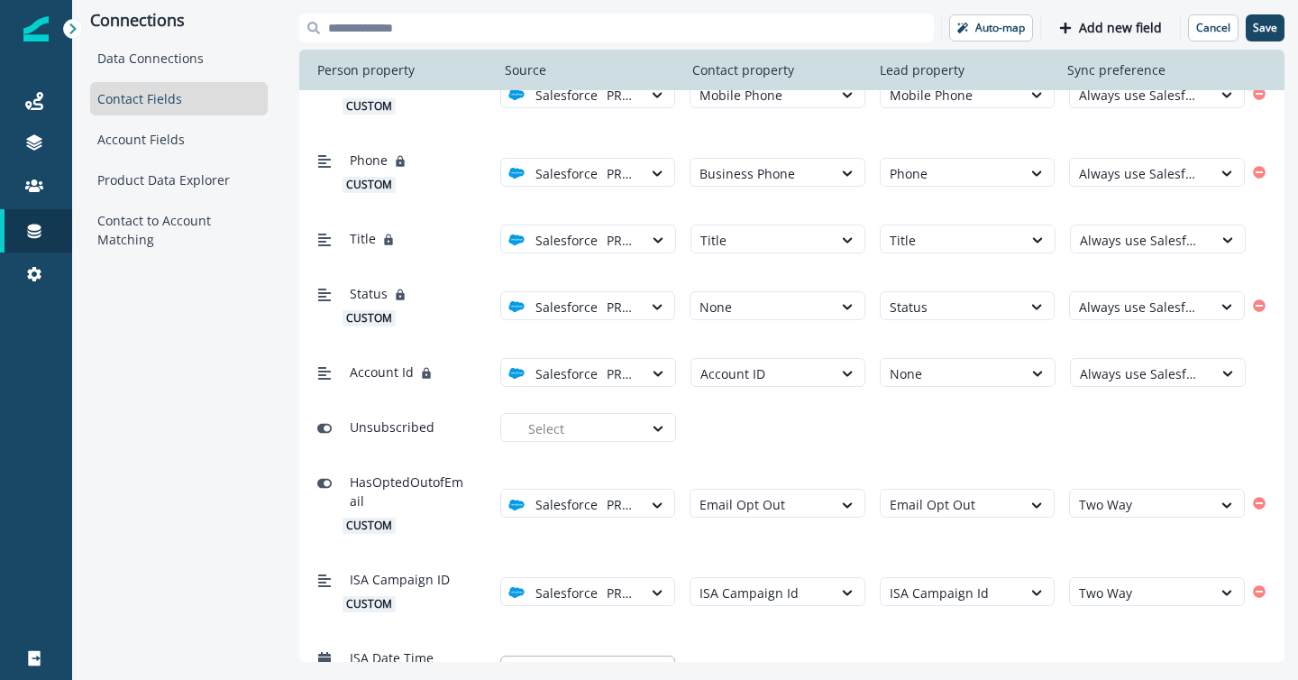
click at [614, 660] on div at bounding box center [580, 671] width 105 height 23
click at [610, 576] on div "PROD PoC" at bounding box center [595, 581] width 154 height 19
click at [774, 660] on div at bounding box center [762, 671] width 124 height 23
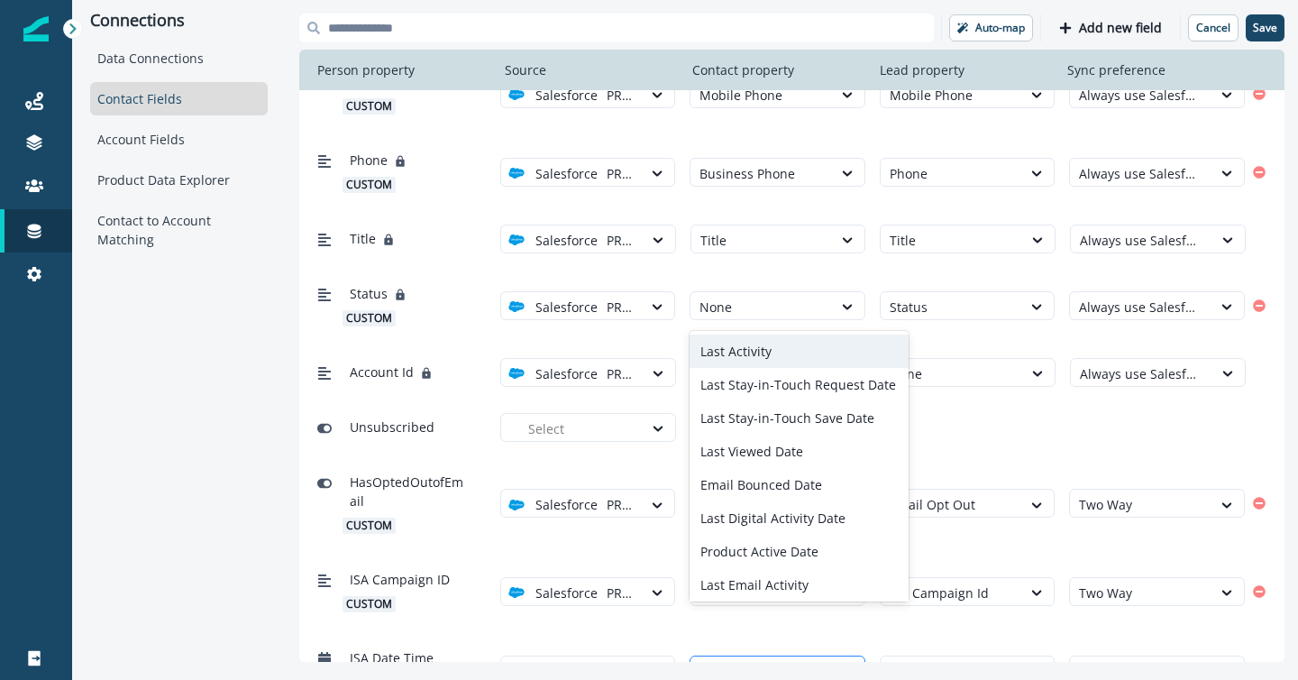
type input "***"
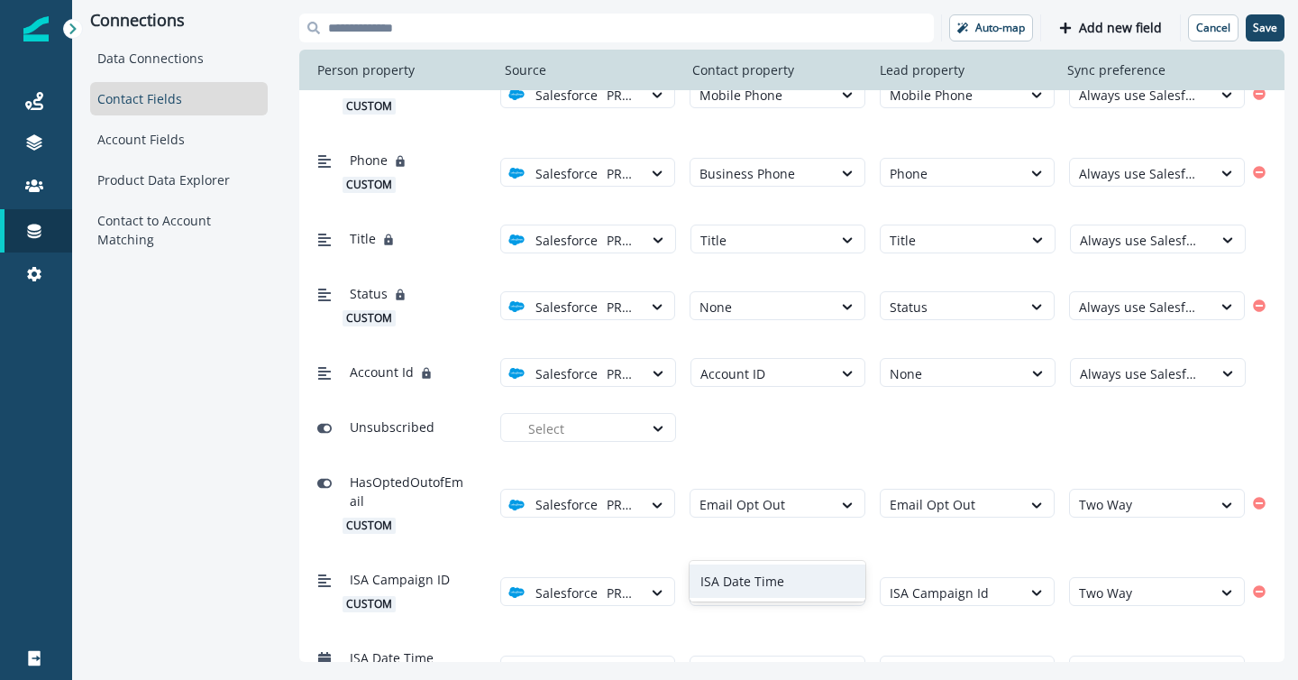
click at [772, 573] on div "ISA Date Time" at bounding box center [778, 580] width 176 height 33
click at [929, 660] on div at bounding box center [952, 671] width 124 height 23
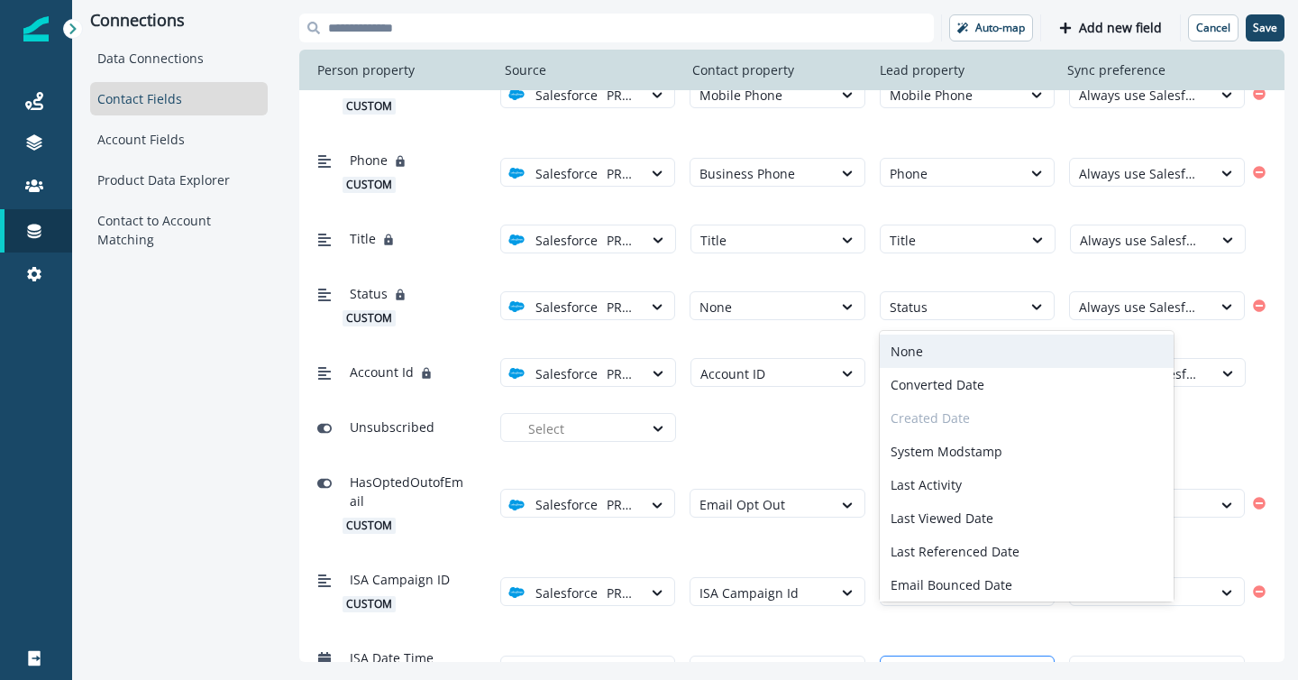
type input "**"
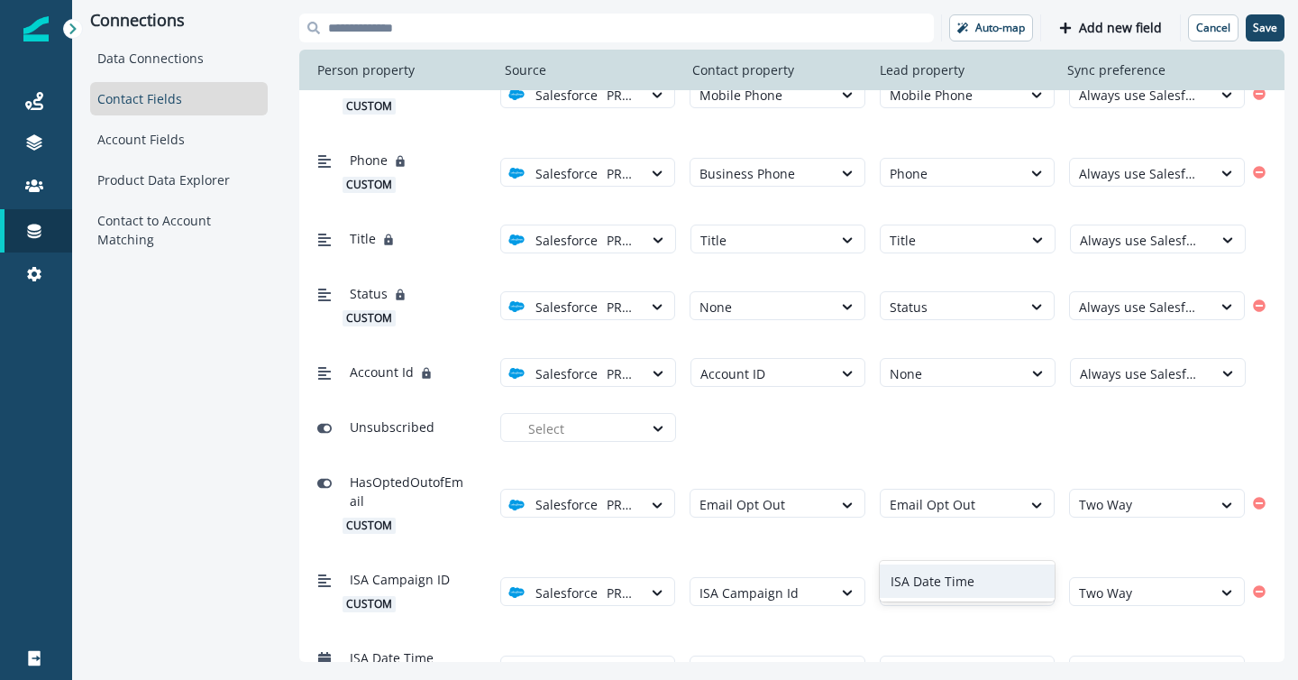
click at [950, 580] on div "ISA Date Time" at bounding box center [968, 580] width 176 height 33
click at [1117, 660] on div at bounding box center [1141, 671] width 124 height 23
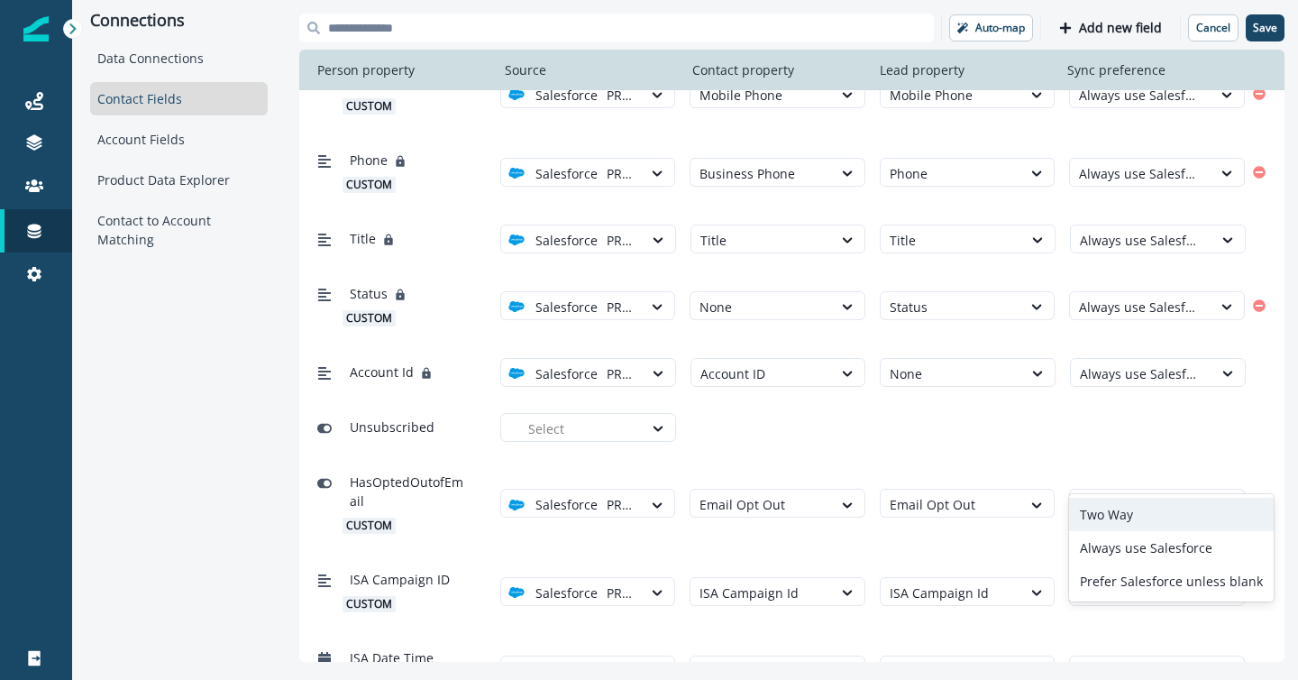
click at [1113, 509] on div "Two Way" at bounding box center [1171, 514] width 205 height 33
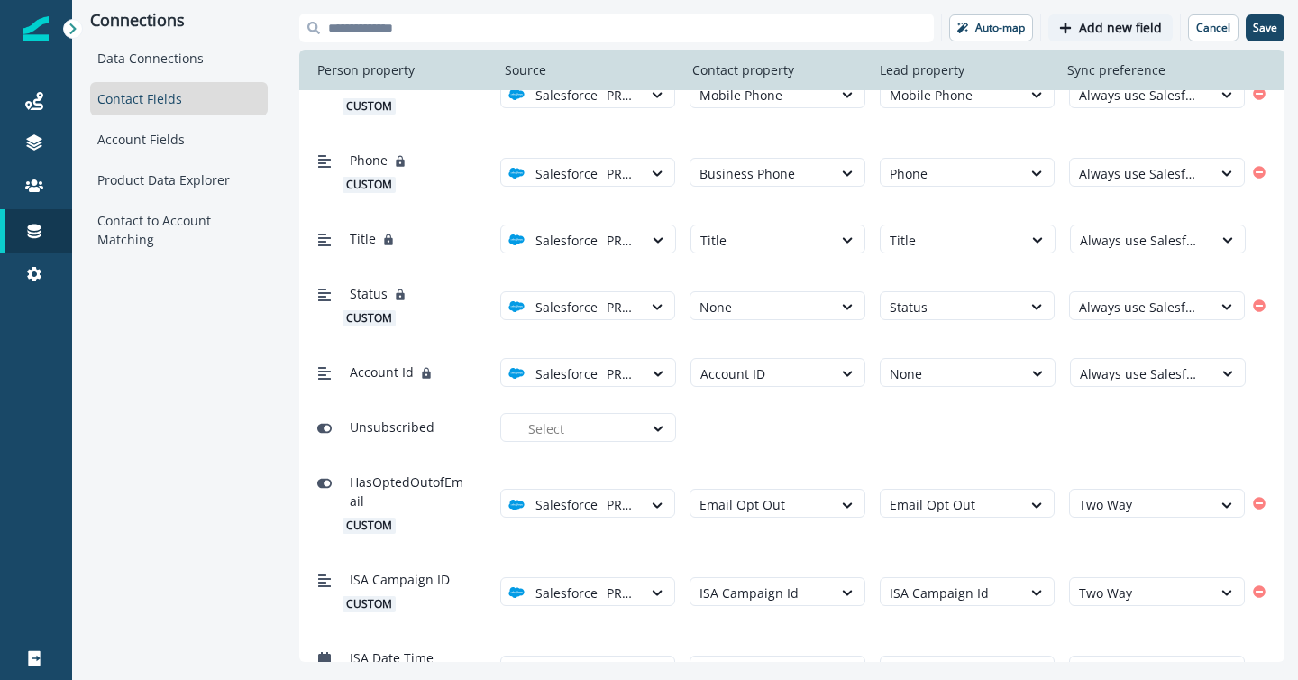
click at [1102, 31] on p "Add new field" at bounding box center [1120, 28] width 83 height 15
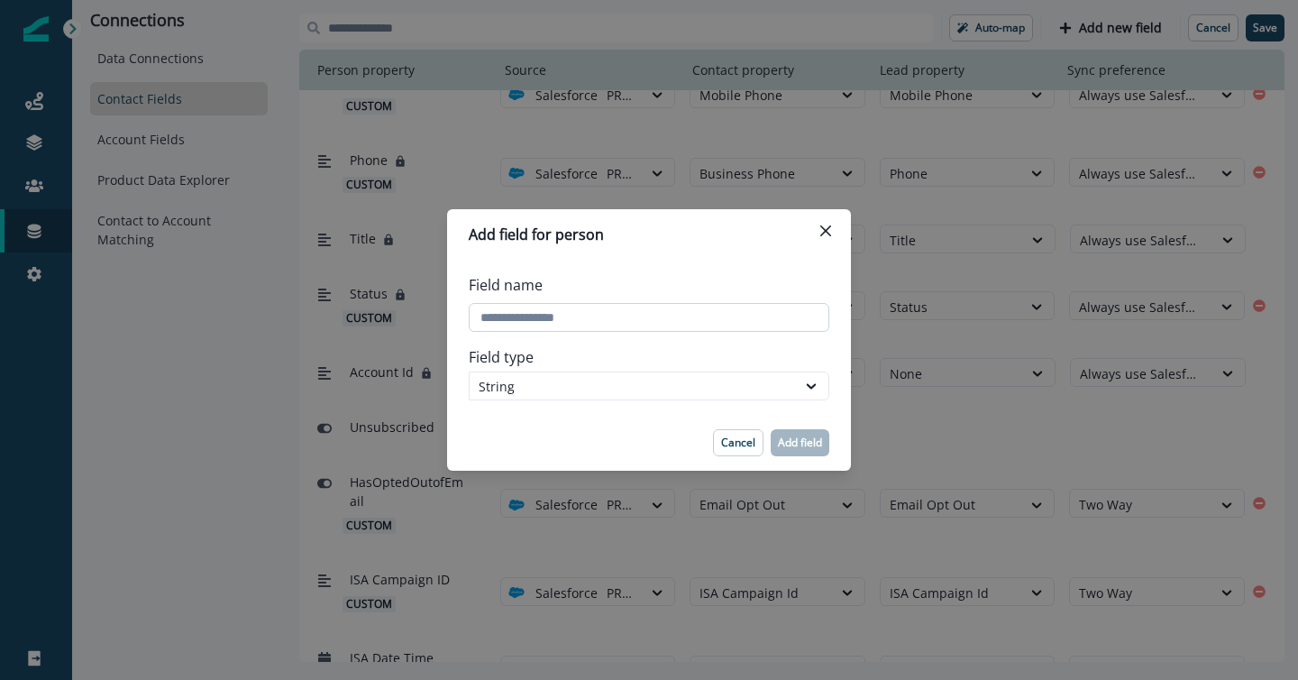
click at [607, 313] on input "Field name" at bounding box center [649, 317] width 361 height 29
type input "**********"
click at [800, 449] on p "Add field" at bounding box center [800, 442] width 44 height 13
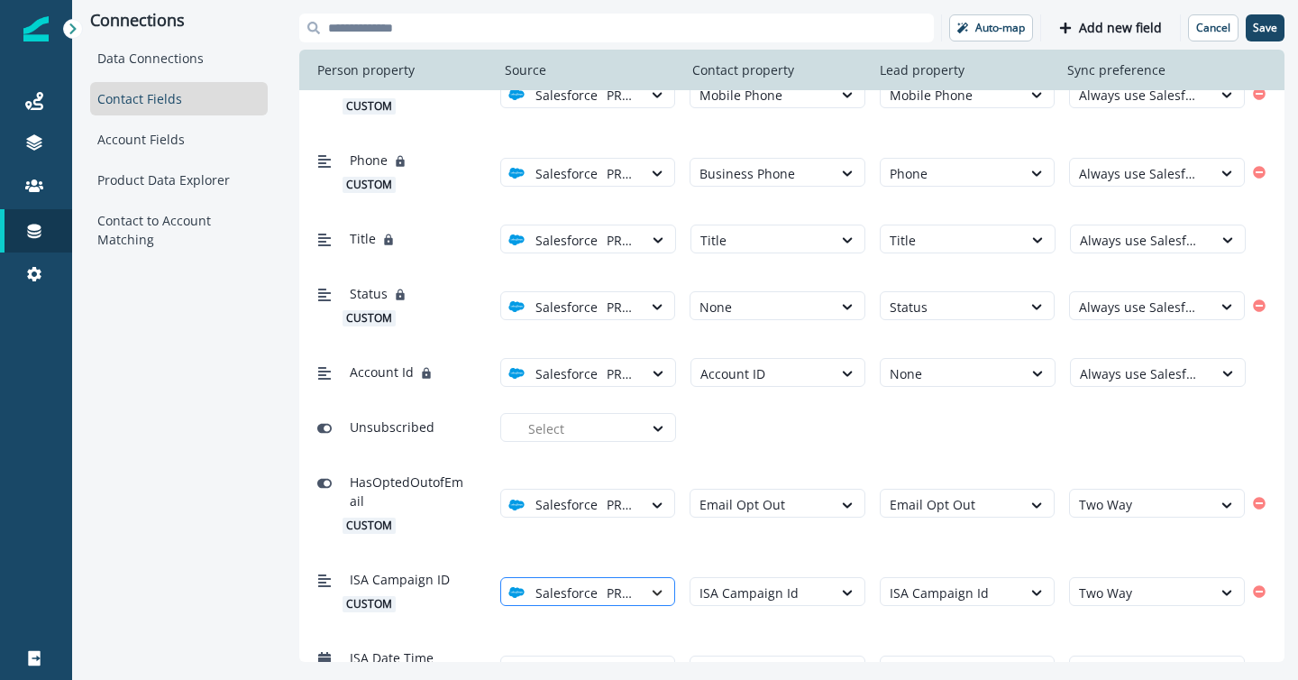
scroll to position [781, 0]
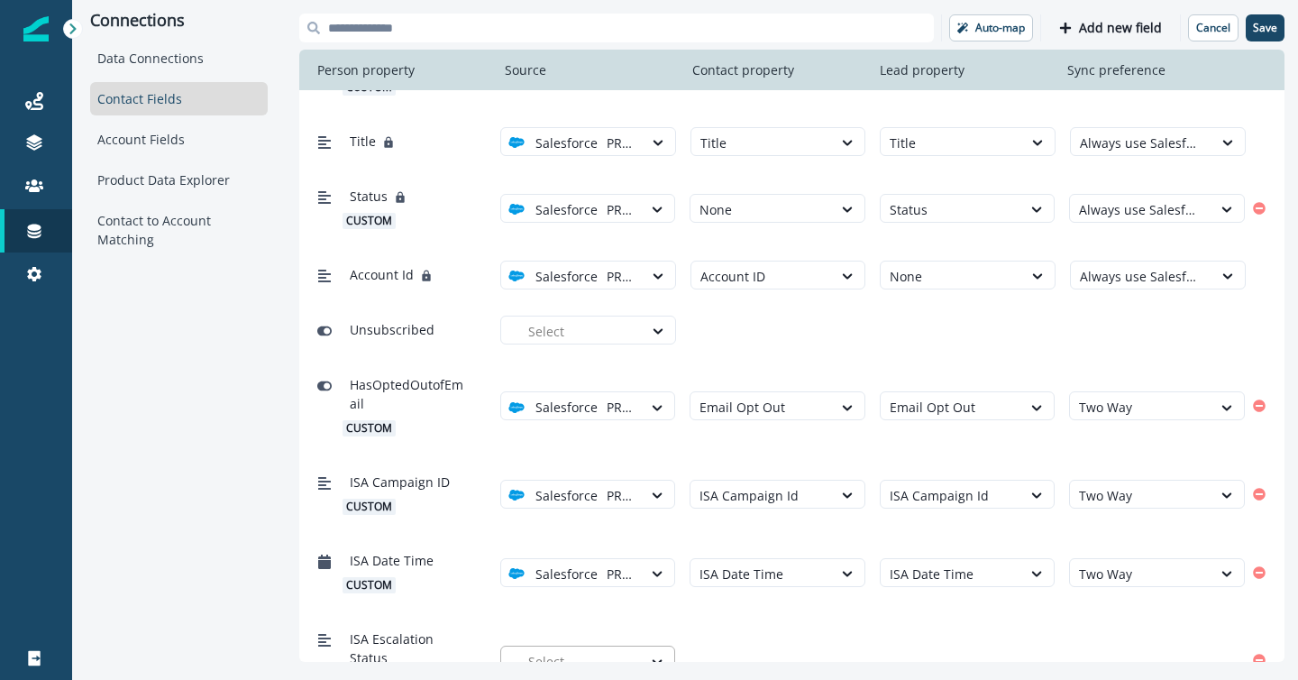
click at [586, 650] on div at bounding box center [580, 661] width 105 height 23
click at [583, 654] on p "PROD PoC" at bounding box center [575, 655] width 60 height 19
click at [737, 650] on div at bounding box center [762, 661] width 124 height 23
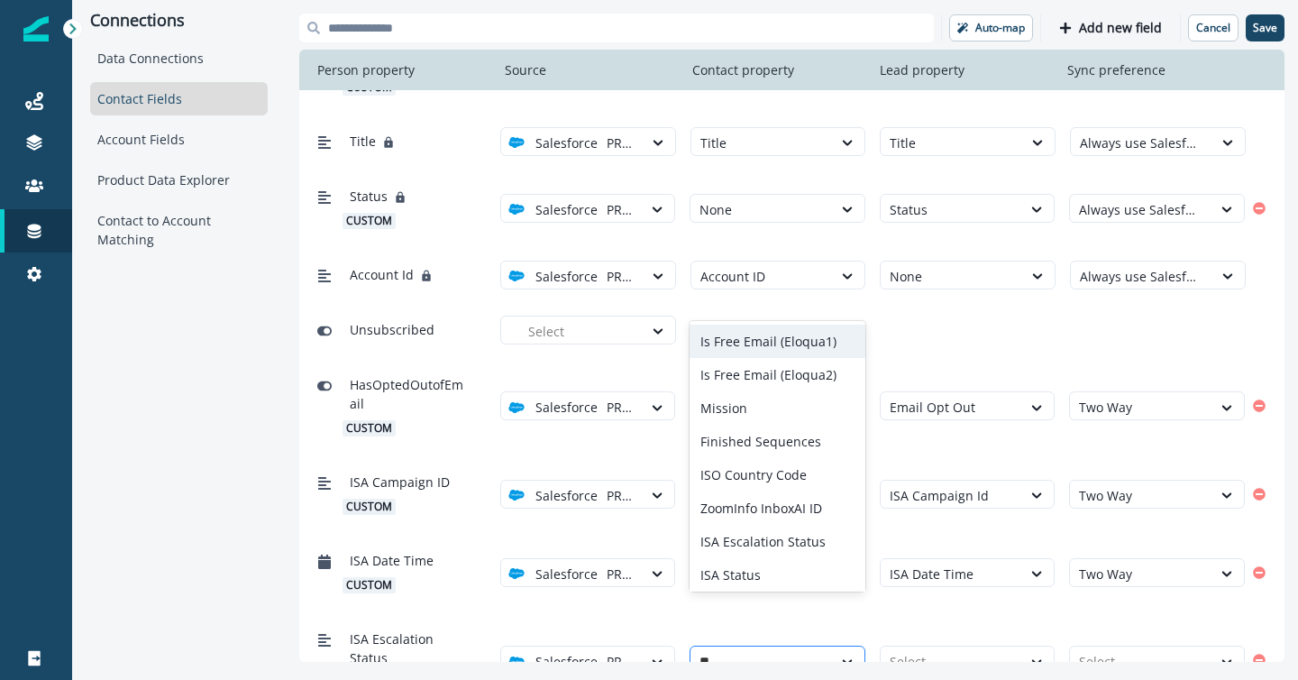
type input "***"
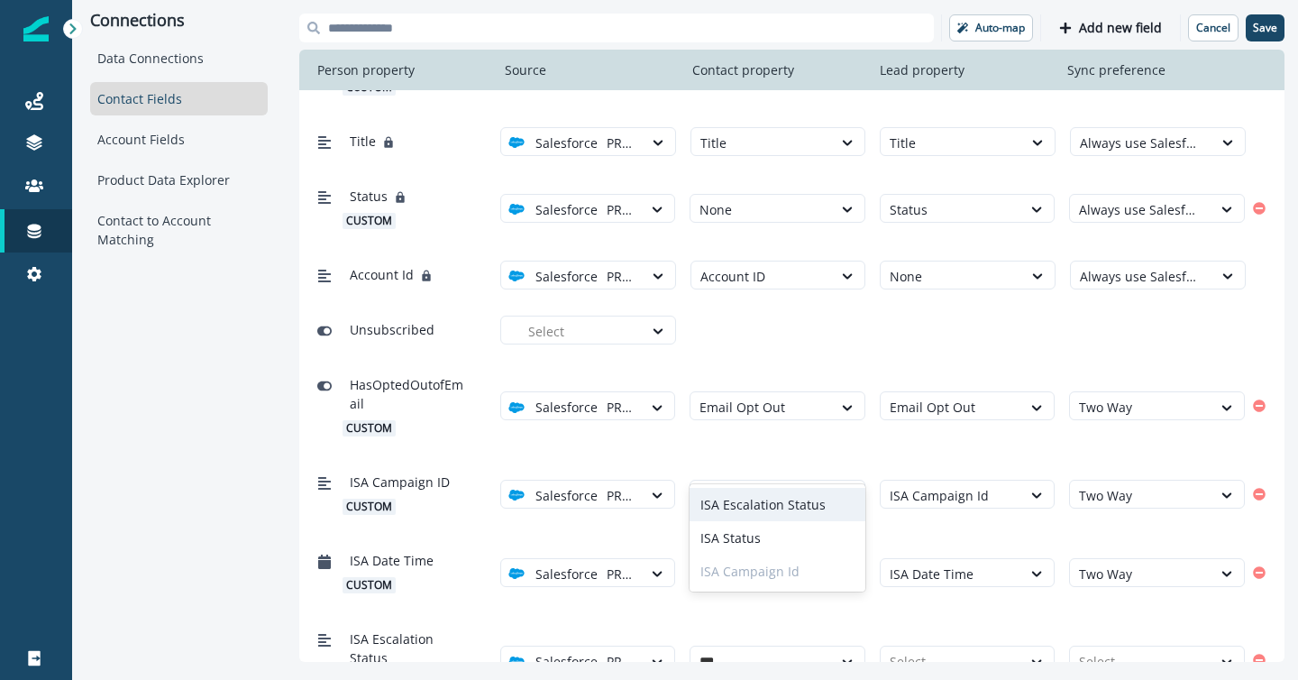
click at [765, 496] on div "ISA Escalation Status" at bounding box center [778, 504] width 176 height 33
click at [907, 650] on div at bounding box center [952, 661] width 124 height 23
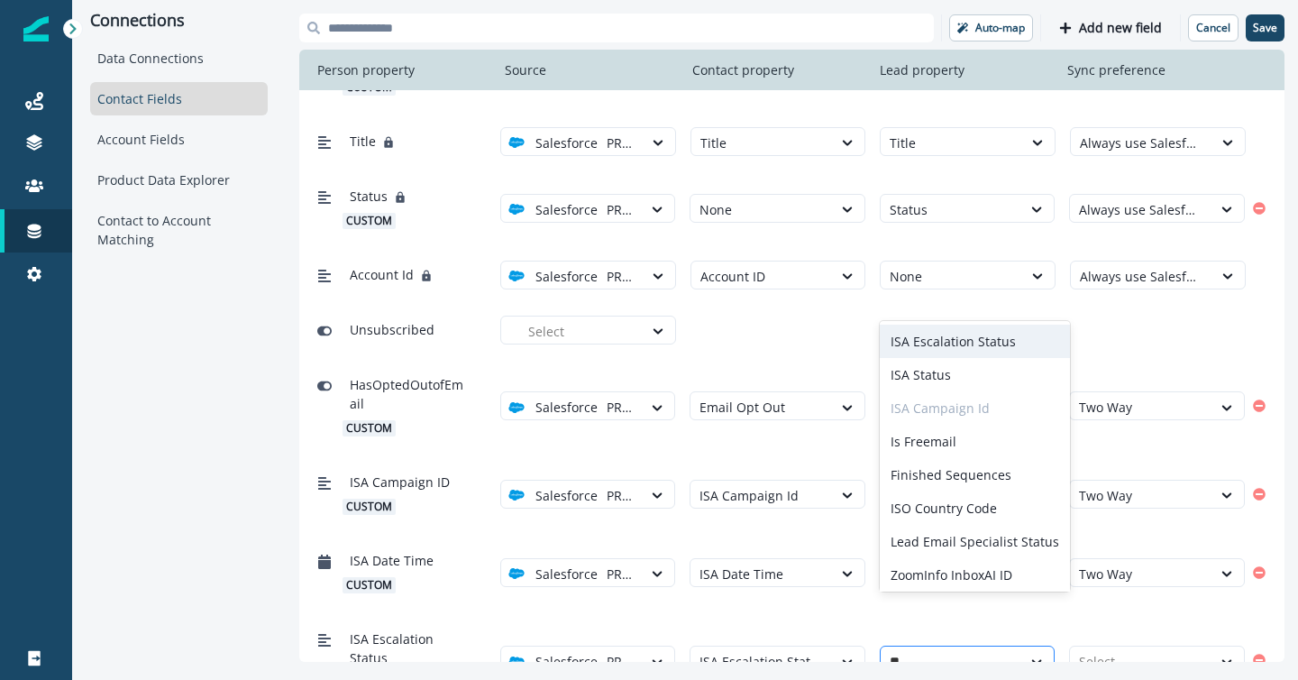
type input "***"
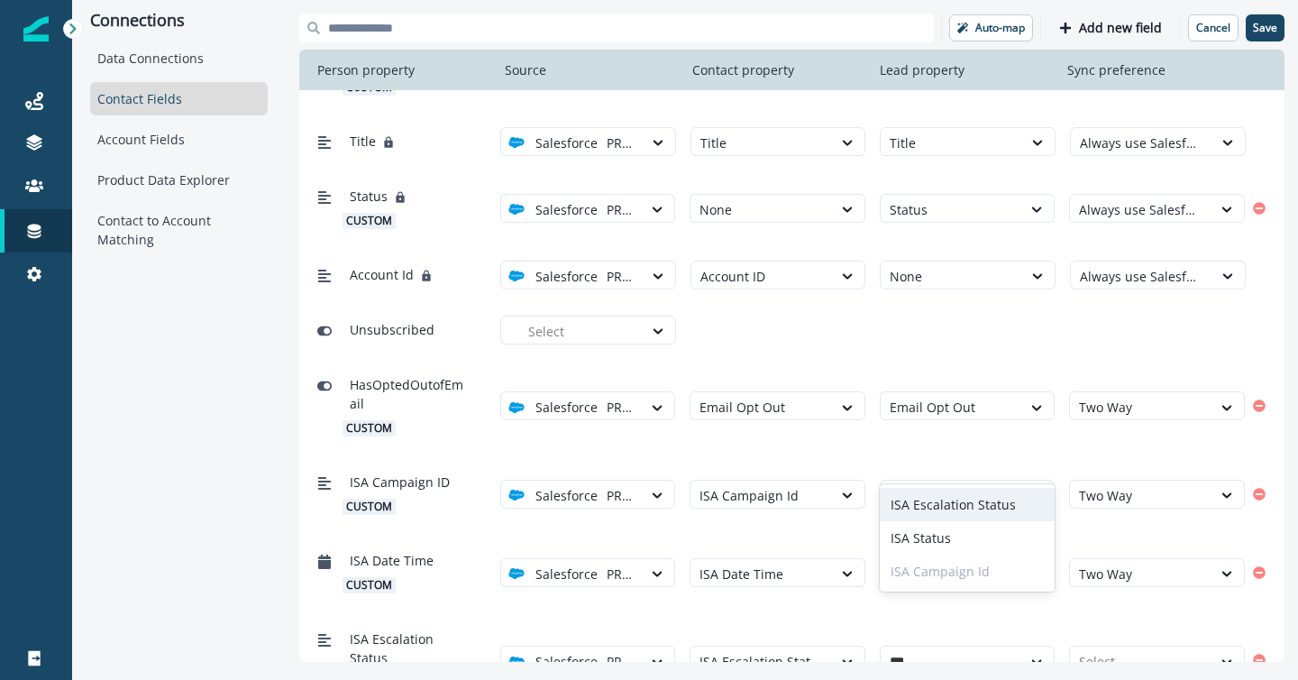
click at [934, 496] on div "ISA Escalation Status" at bounding box center [968, 504] width 176 height 33
click at [1109, 650] on div at bounding box center [1141, 661] width 124 height 23
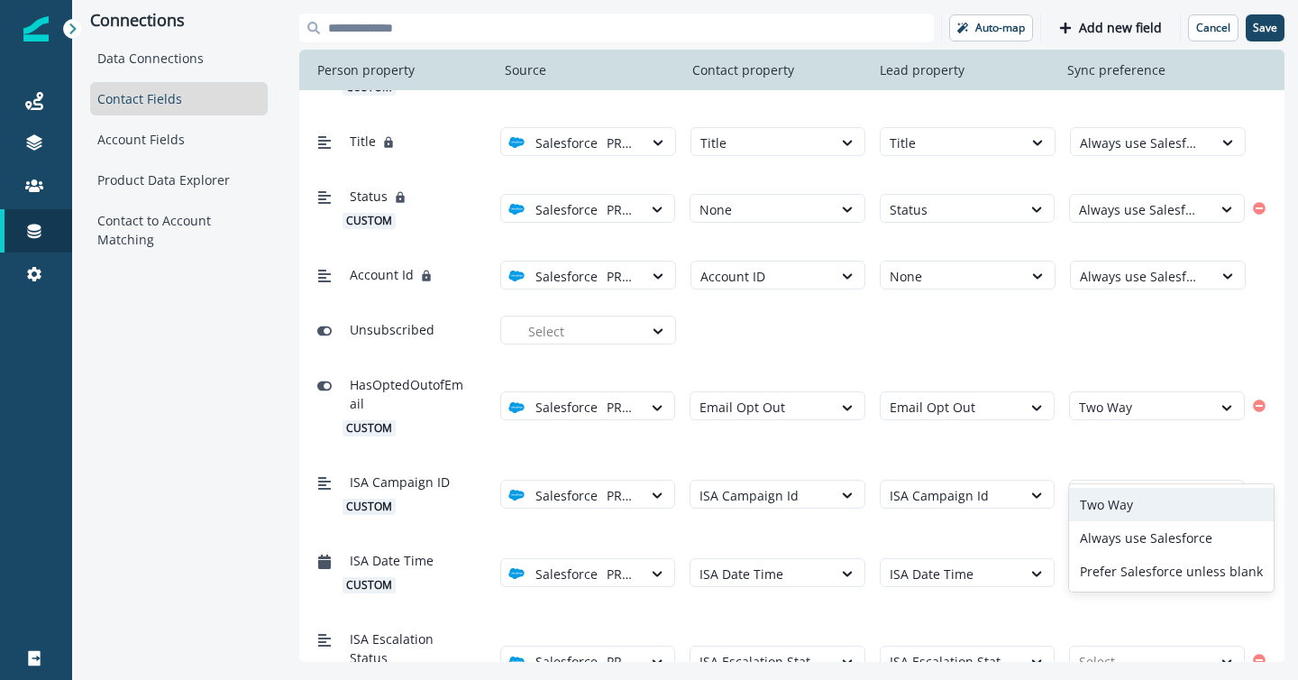
click at [1103, 516] on div "Two Way" at bounding box center [1171, 504] width 205 height 33
click at [1101, 24] on p "Add new field" at bounding box center [1120, 28] width 83 height 15
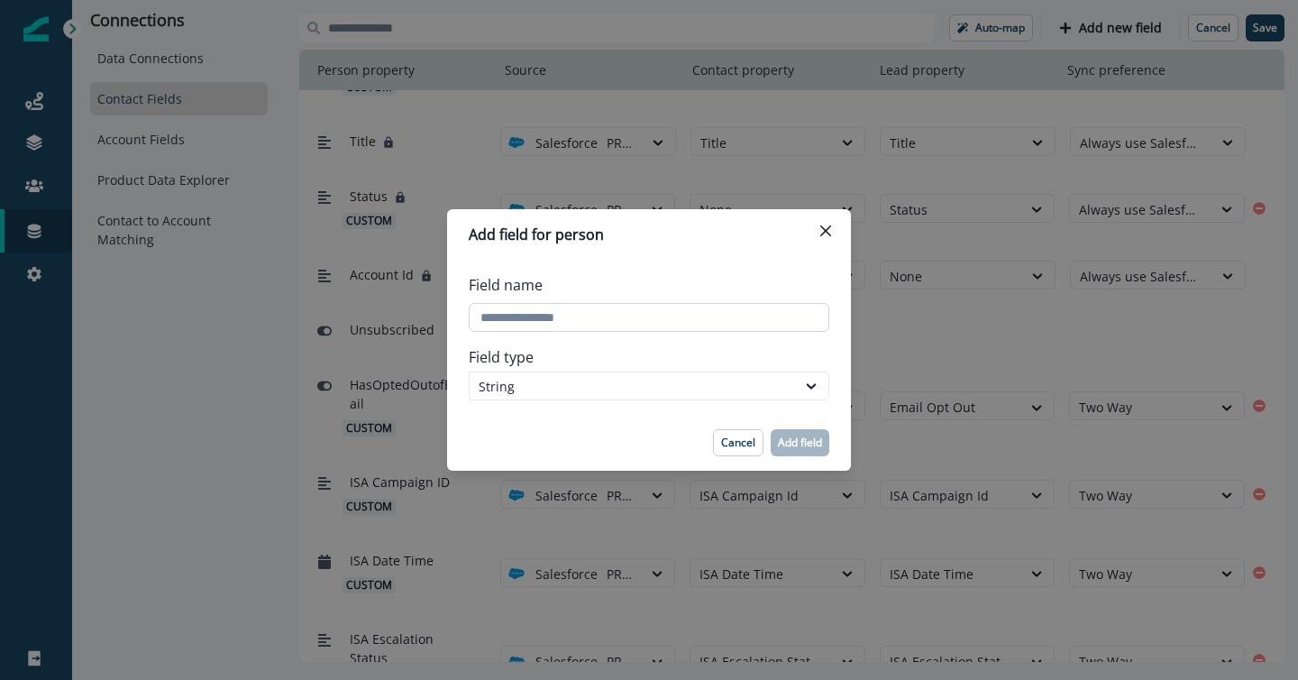
click at [707, 320] on input "Field name" at bounding box center [649, 317] width 361 height 29
type input "**********"
click at [801, 443] on p "Add field" at bounding box center [800, 442] width 44 height 13
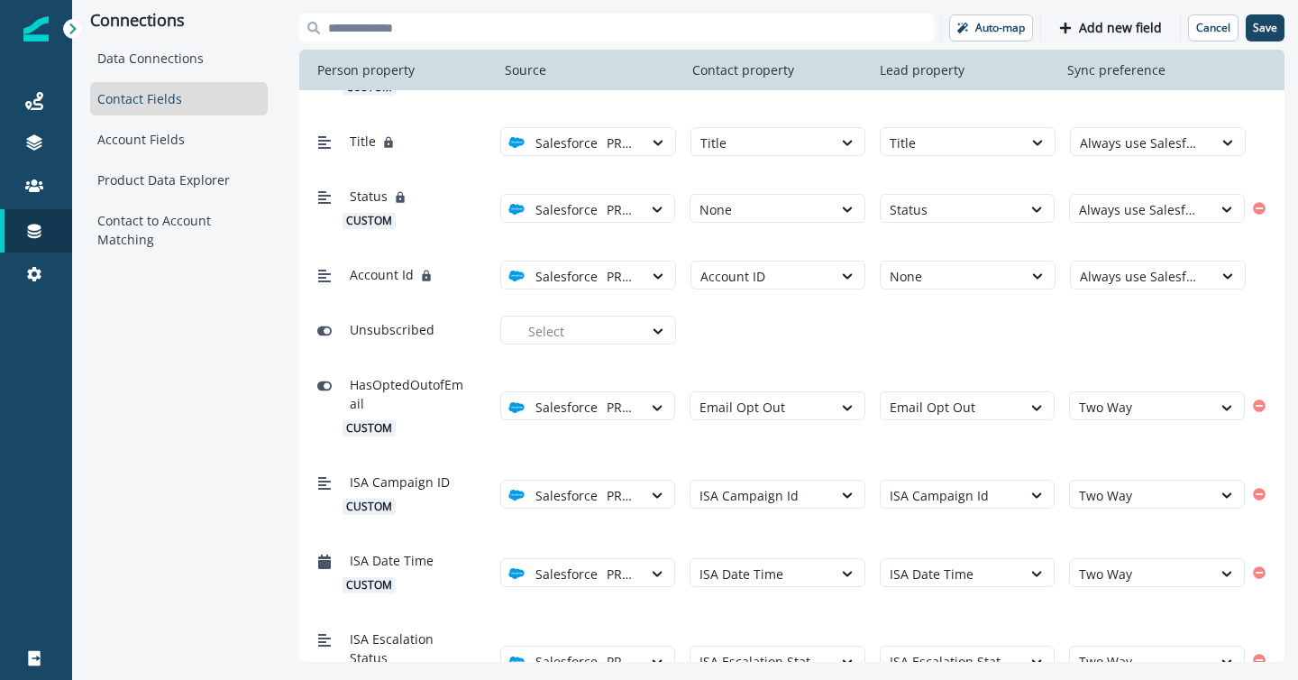
scroll to position [836, 0]
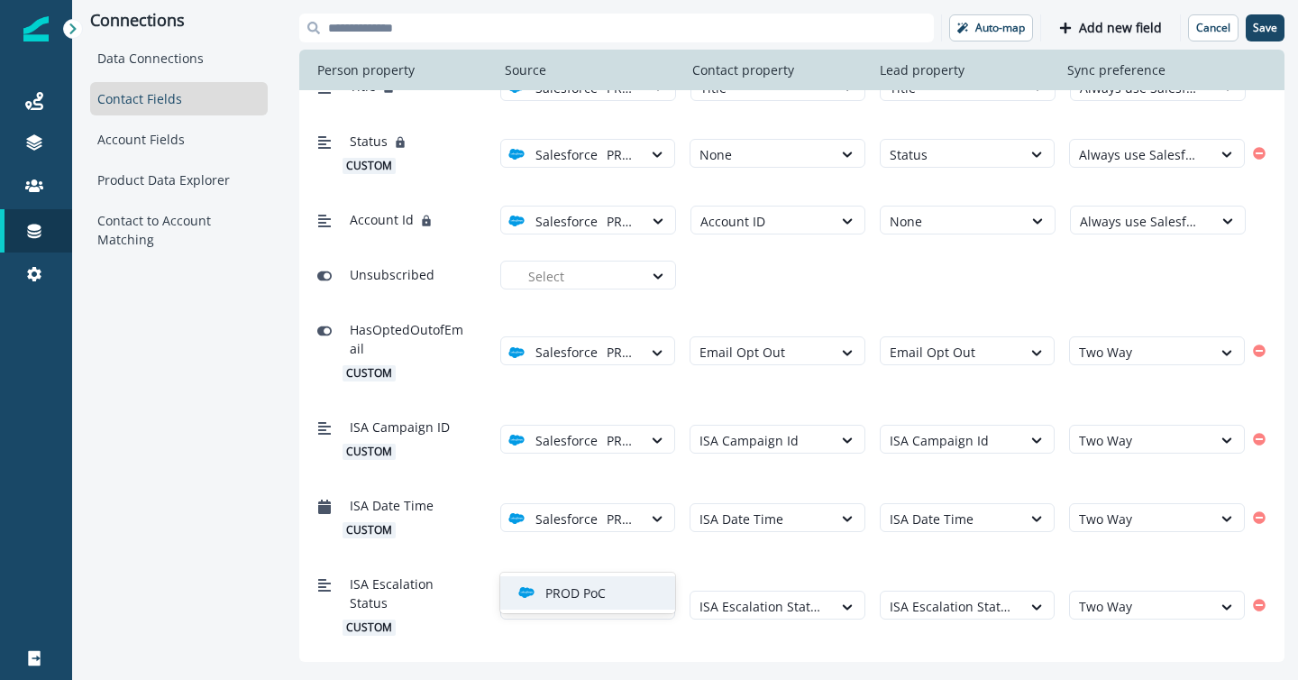
click at [572, 594] on p "PROD PoC" at bounding box center [575, 592] width 60 height 19
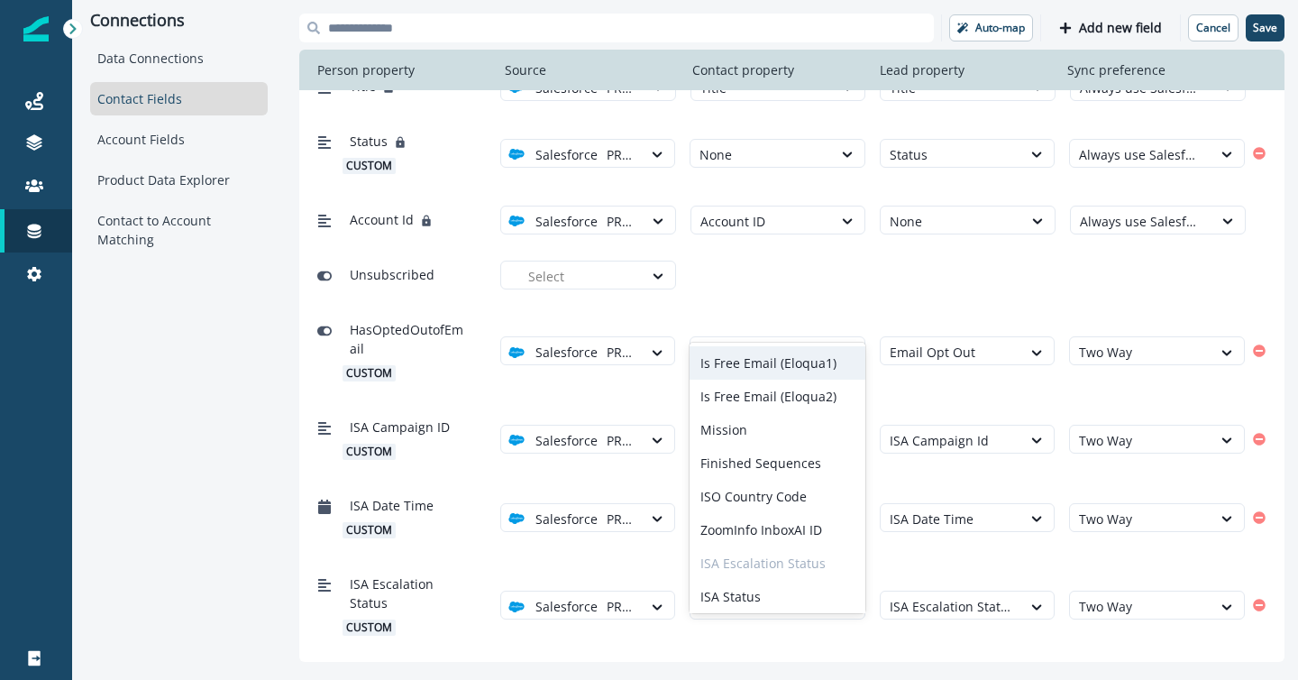
type input "***"
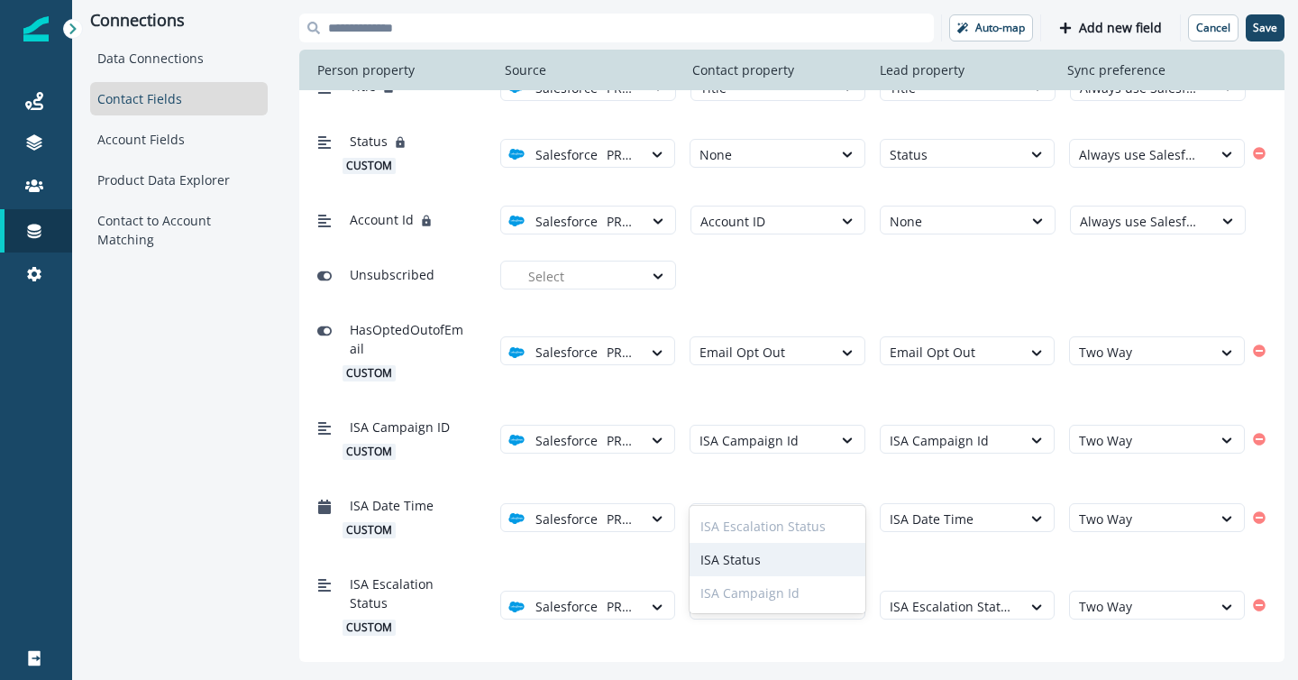
click at [774, 552] on div "ISA Status" at bounding box center [778, 559] width 176 height 33
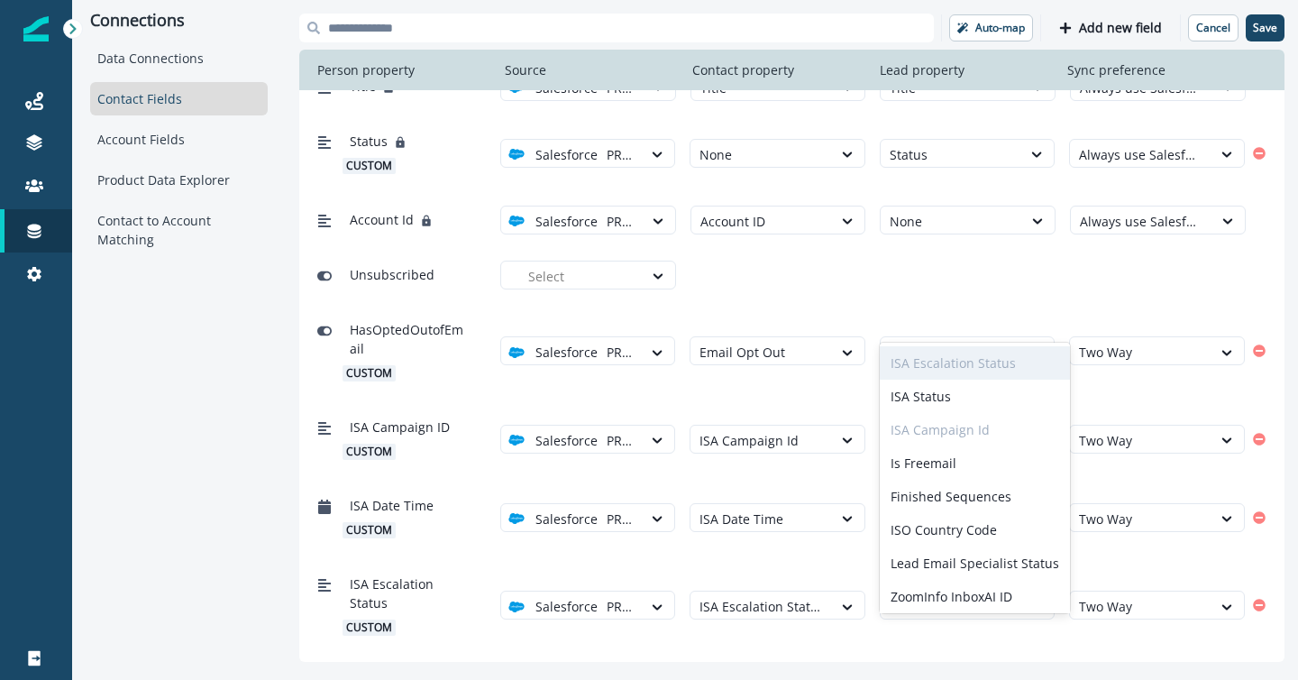
type input "***"
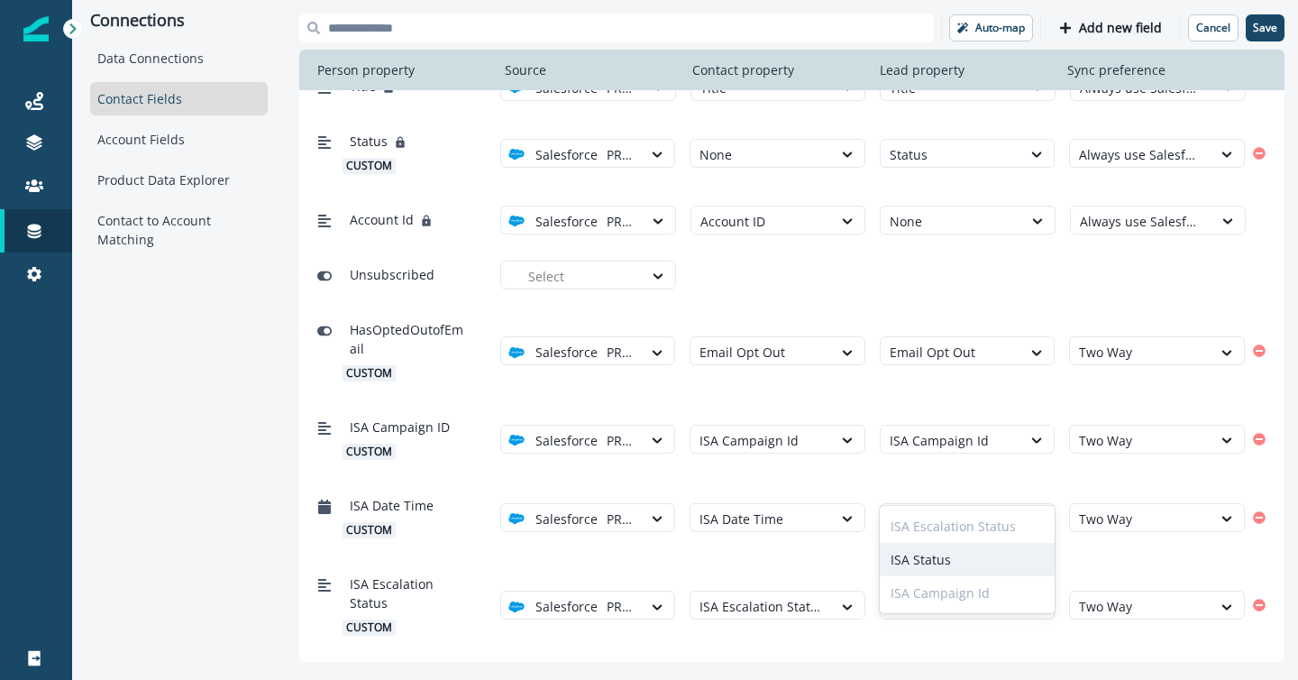
click at [942, 551] on div "ISA Status" at bounding box center [968, 559] width 176 height 33
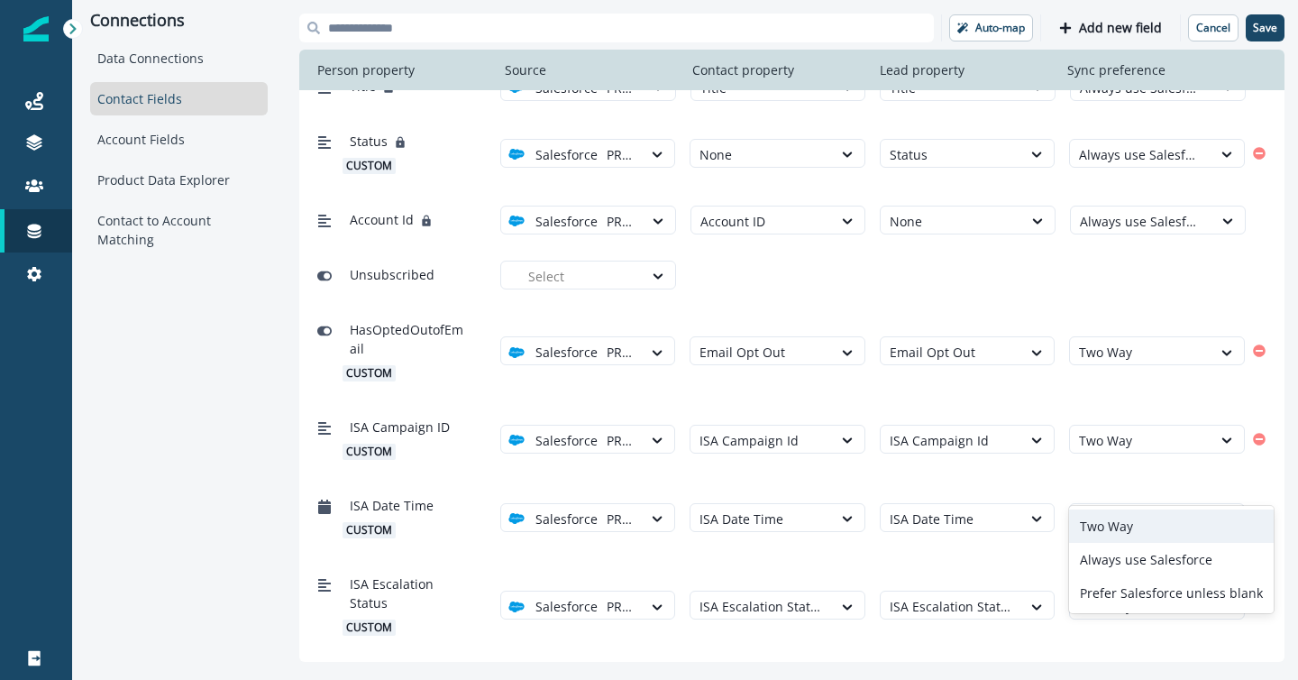
click at [1149, 527] on div "Two Way" at bounding box center [1171, 525] width 205 height 33
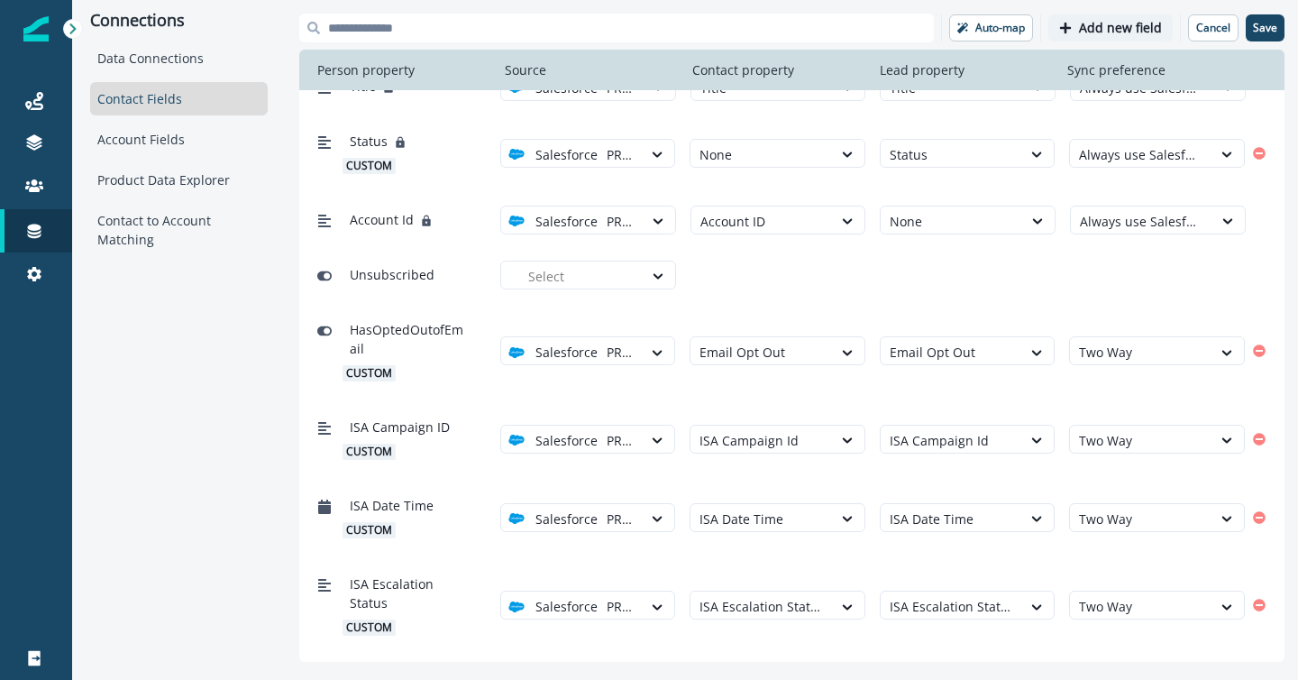
click at [1101, 26] on p "Add new field" at bounding box center [1120, 28] width 83 height 15
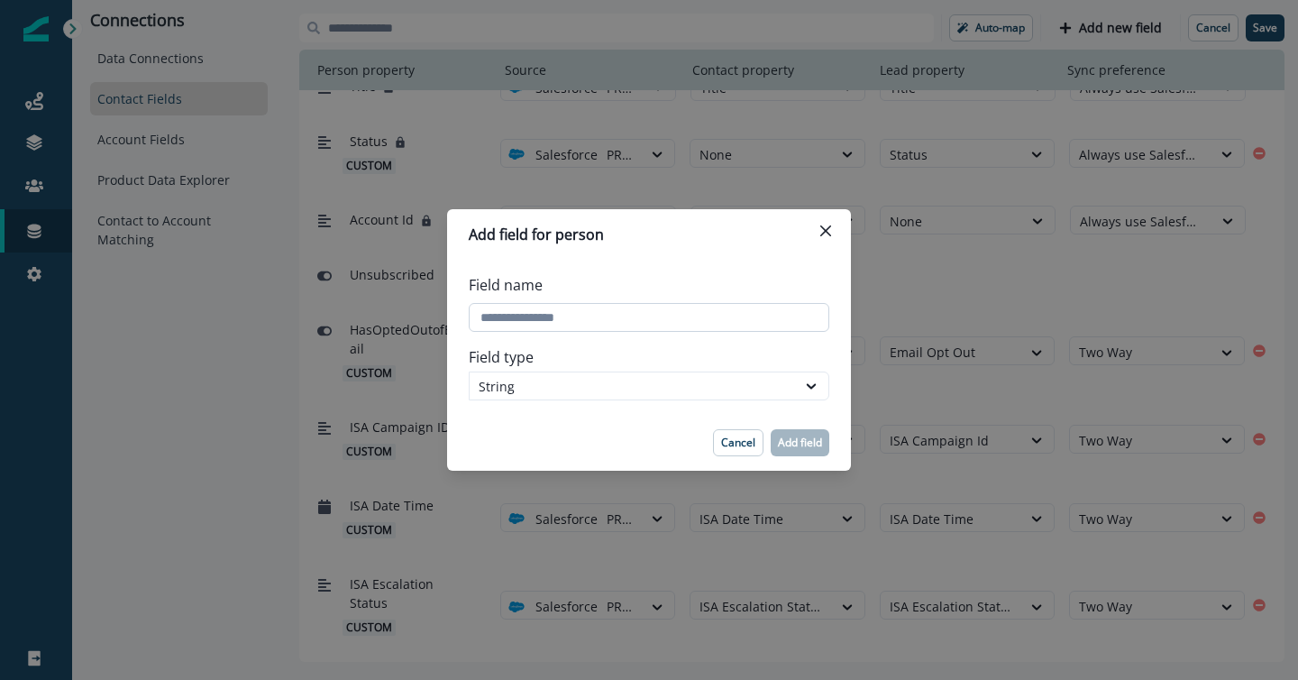
click at [647, 319] on input "Field name" at bounding box center [649, 317] width 361 height 29
type input "**********"
click at [804, 439] on p "Add field" at bounding box center [800, 442] width 44 height 13
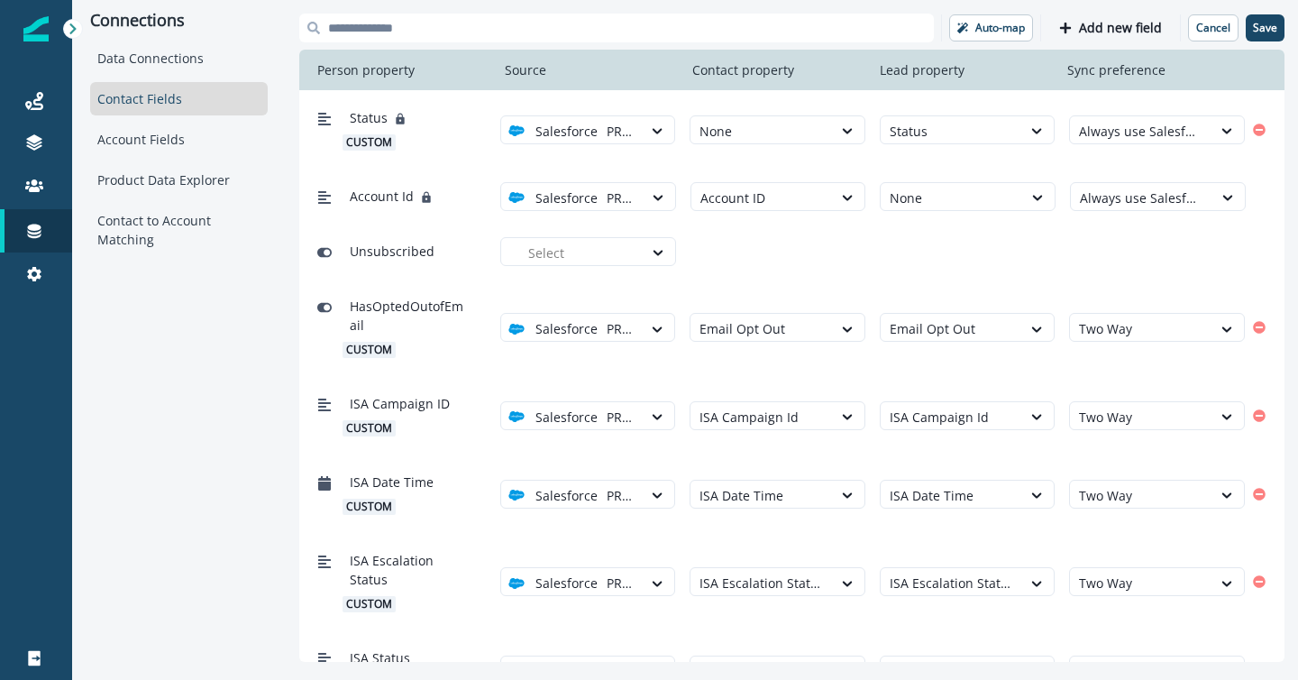
scroll to position [914, 0]
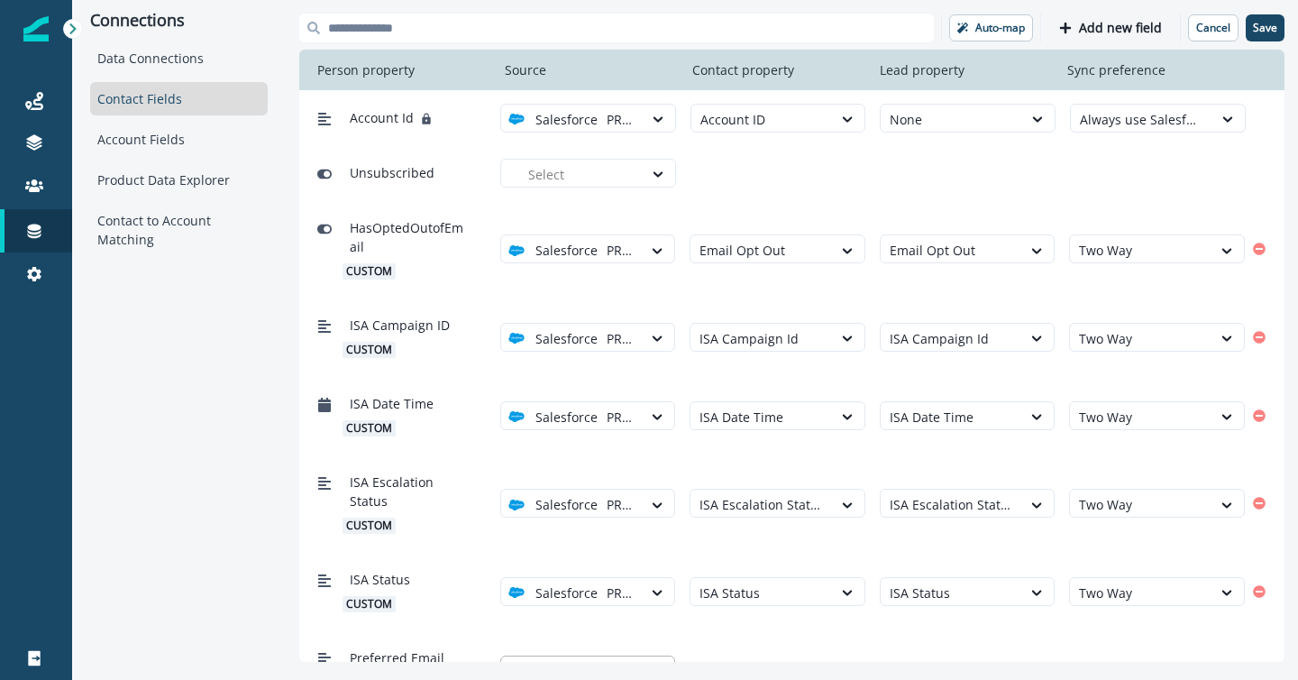
click at [596, 660] on div at bounding box center [580, 671] width 105 height 23
click at [600, 589] on p "PROD PoC" at bounding box center [575, 581] width 60 height 19
click at [759, 660] on div at bounding box center [762, 671] width 124 height 23
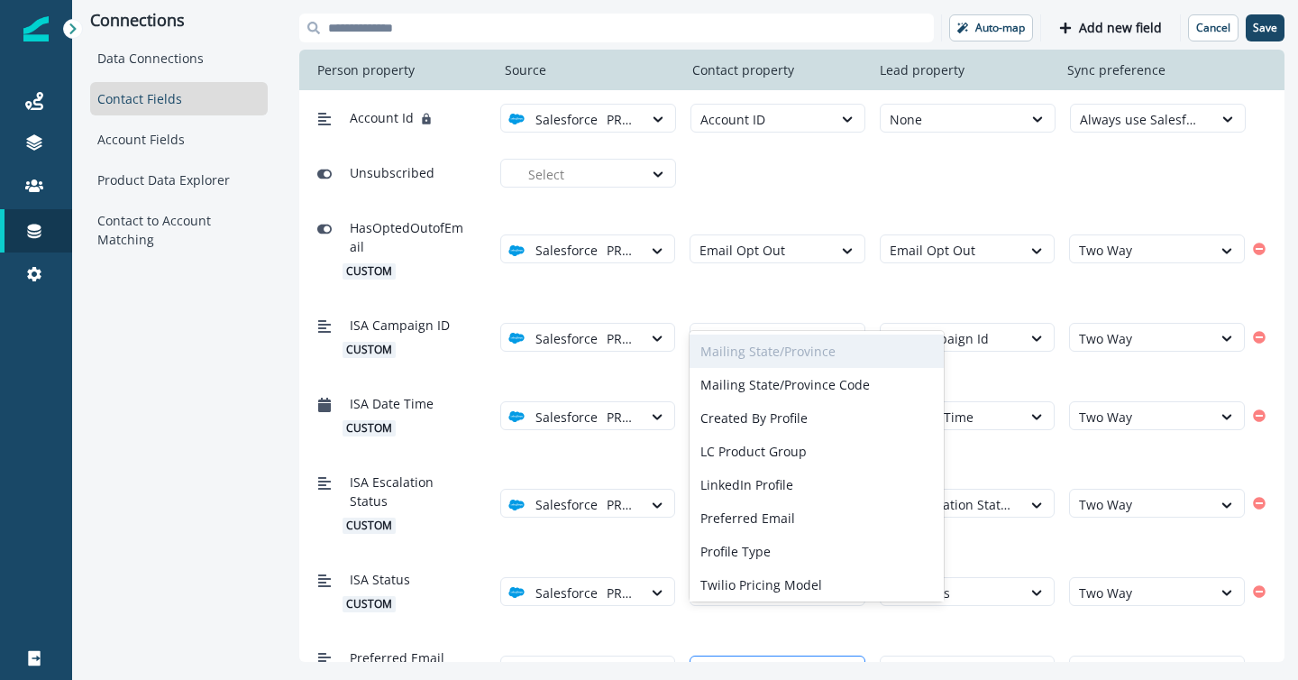
type input "***"
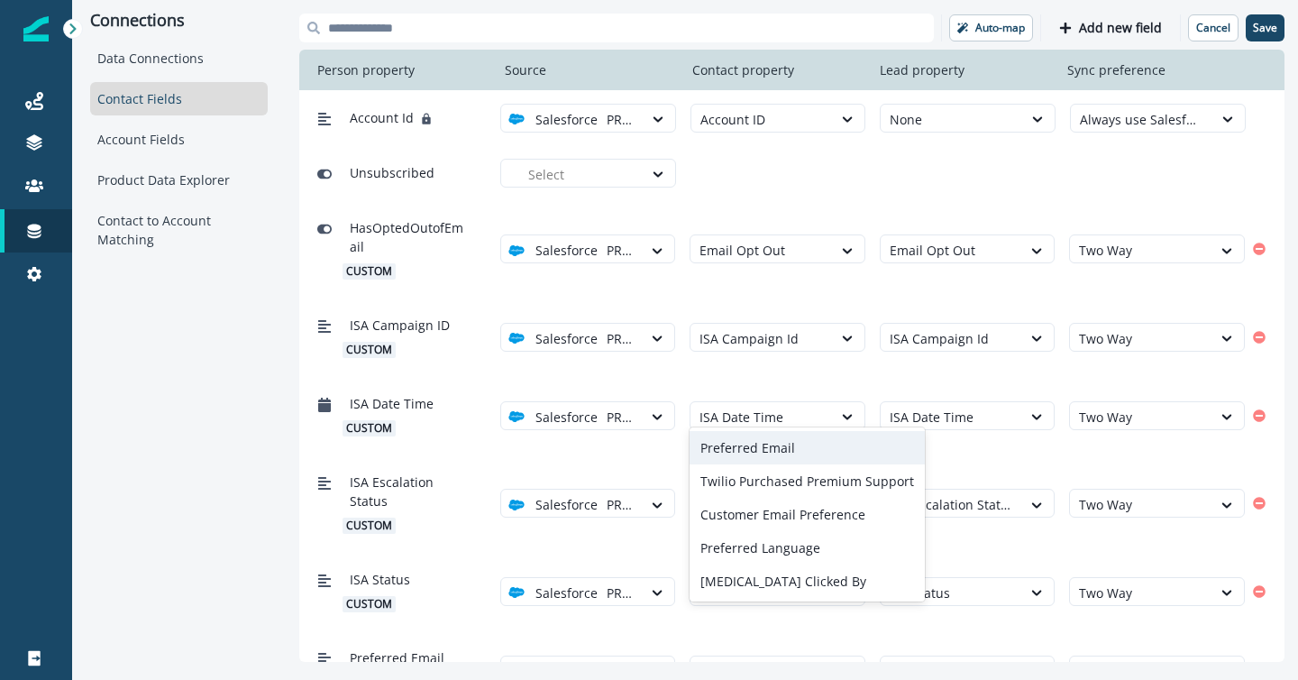
click at [775, 455] on div "Preferred Email" at bounding box center [807, 447] width 235 height 33
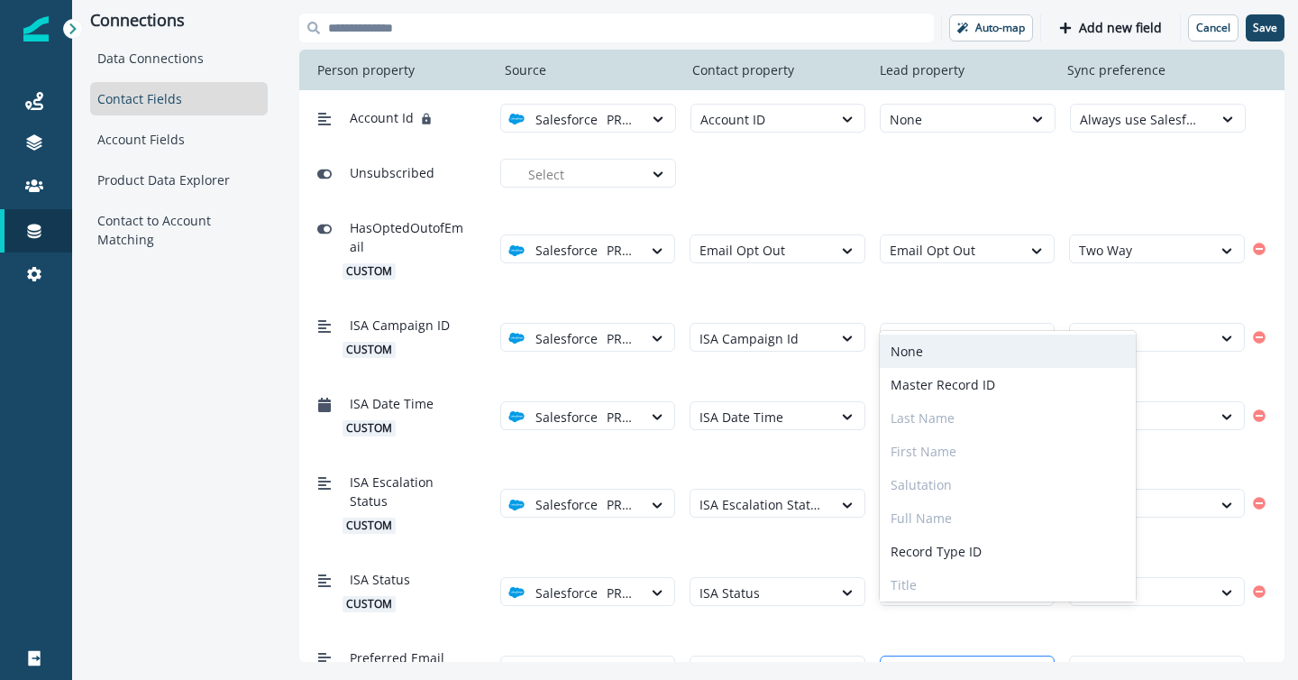
click at [918, 660] on div at bounding box center [952, 671] width 124 height 23
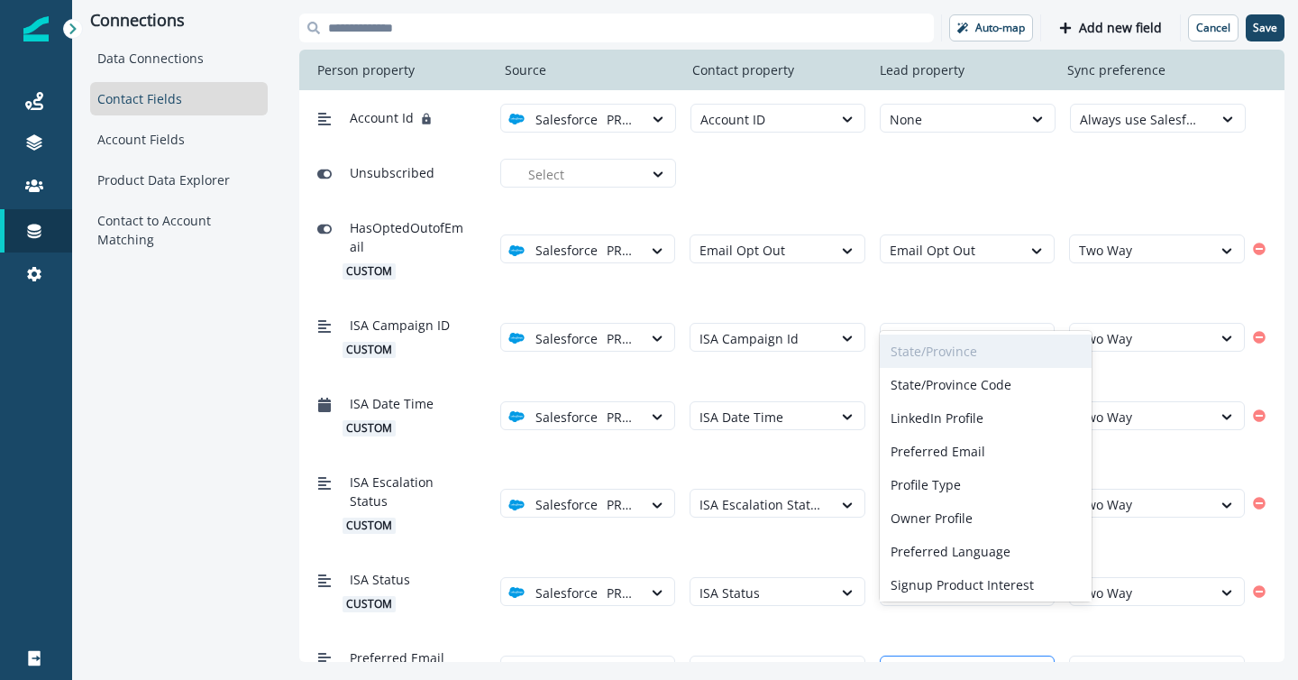
type input "***"
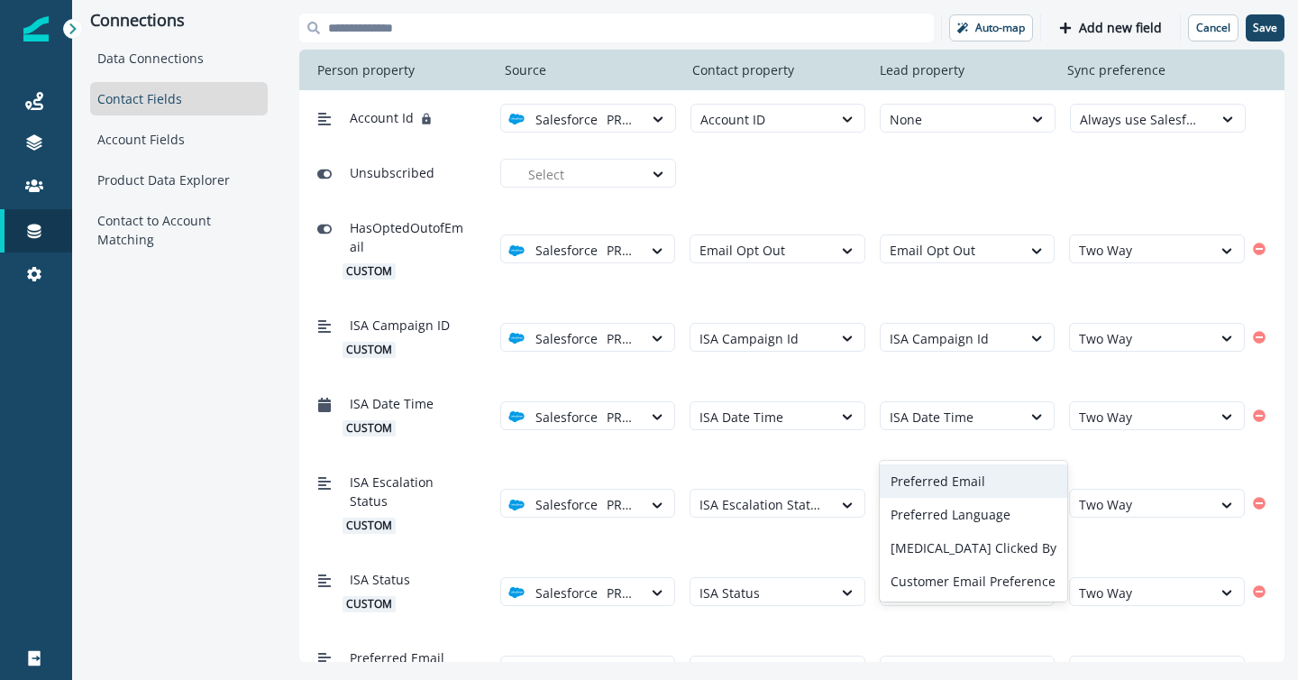
click at [939, 481] on div "Preferred Email" at bounding box center [974, 480] width 188 height 33
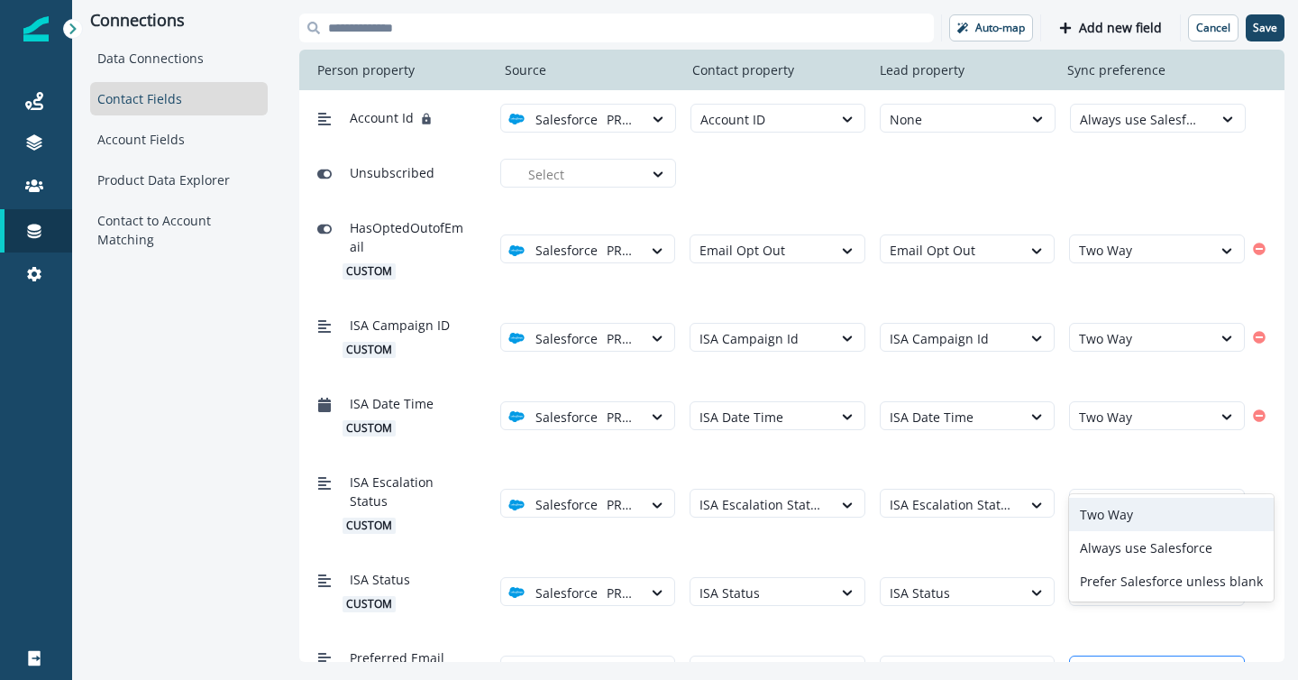
click at [1109, 660] on div at bounding box center [1141, 671] width 124 height 23
click at [1113, 512] on div "Two Way" at bounding box center [1171, 514] width 205 height 33
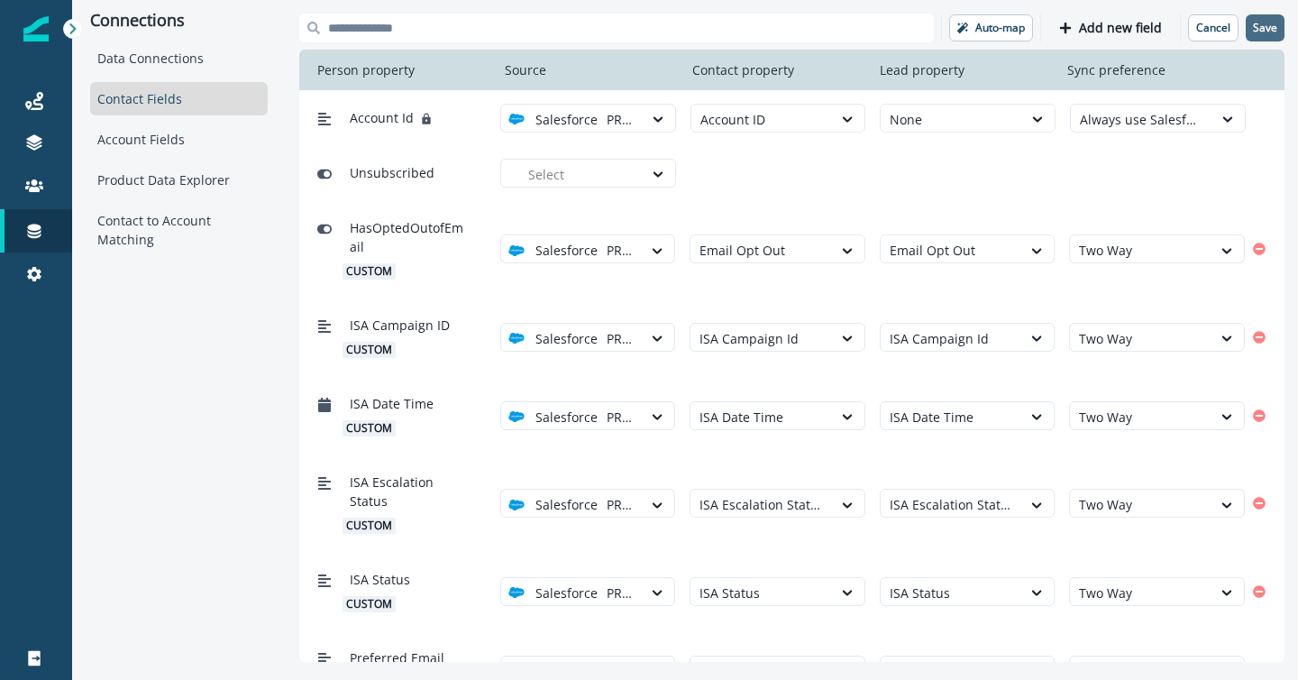
click at [1265, 23] on p "Save" at bounding box center [1265, 28] width 24 height 13
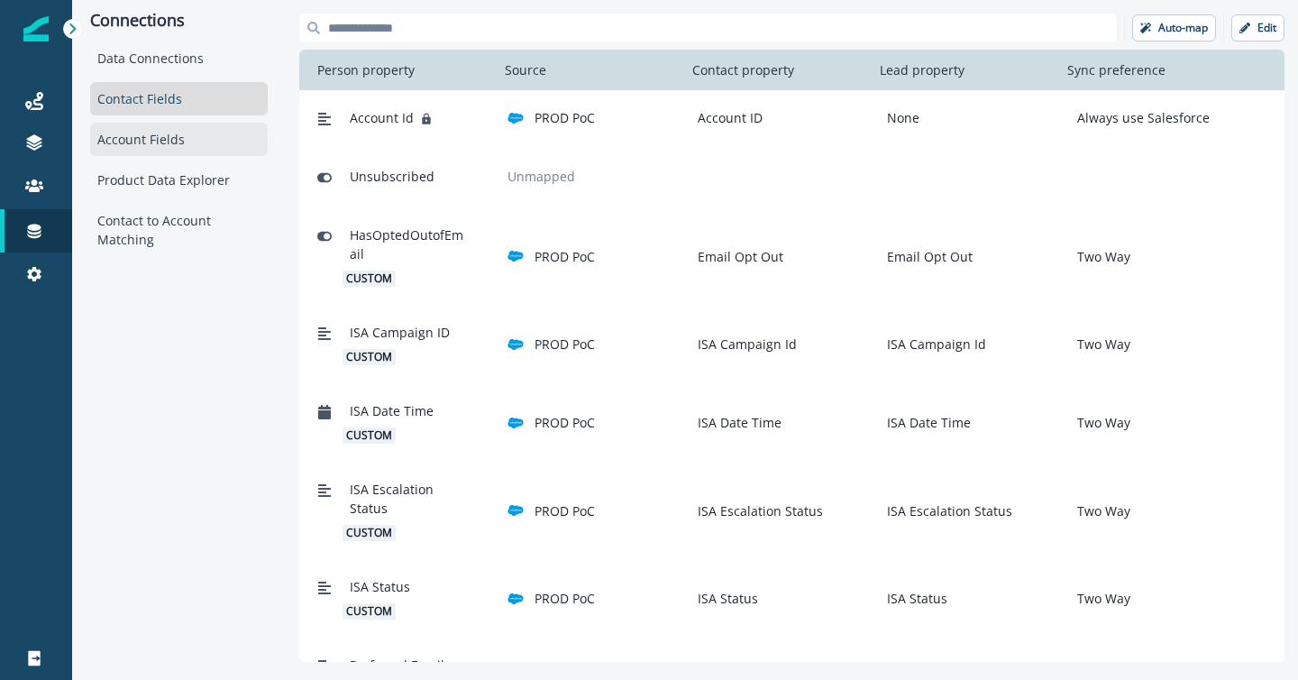
click at [179, 138] on div "Account Fields" at bounding box center [179, 139] width 178 height 33
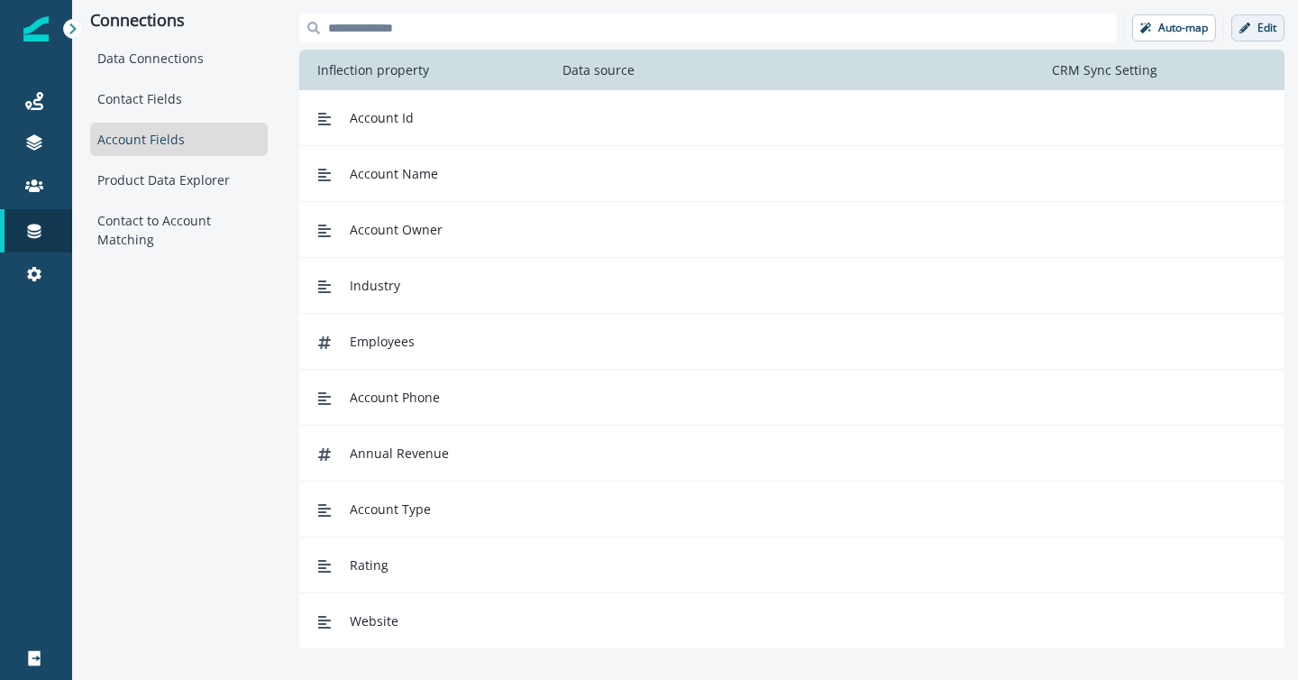
click at [1251, 29] on button "Edit" at bounding box center [1258, 27] width 53 height 27
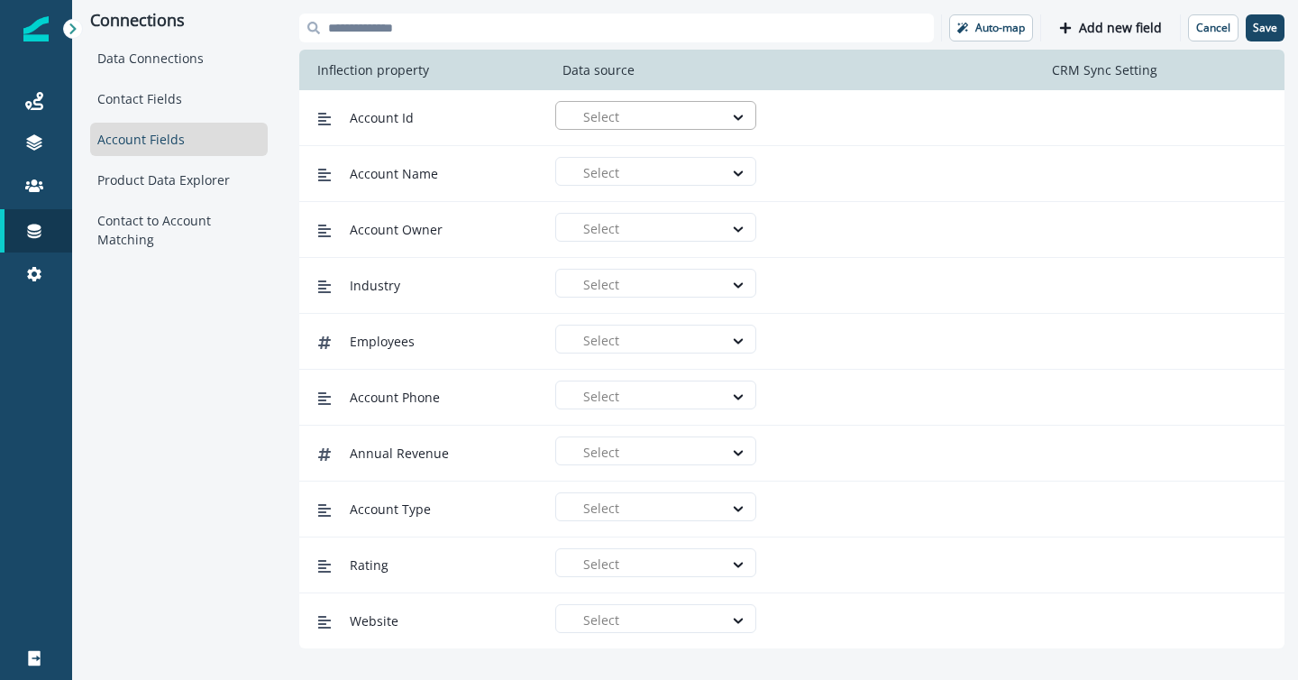
click at [713, 118] on div at bounding box center [648, 116] width 131 height 23
click at [673, 160] on div "PROD PoC" at bounding box center [662, 157] width 179 height 19
click at [842, 117] on div at bounding box center [884, 116] width 149 height 23
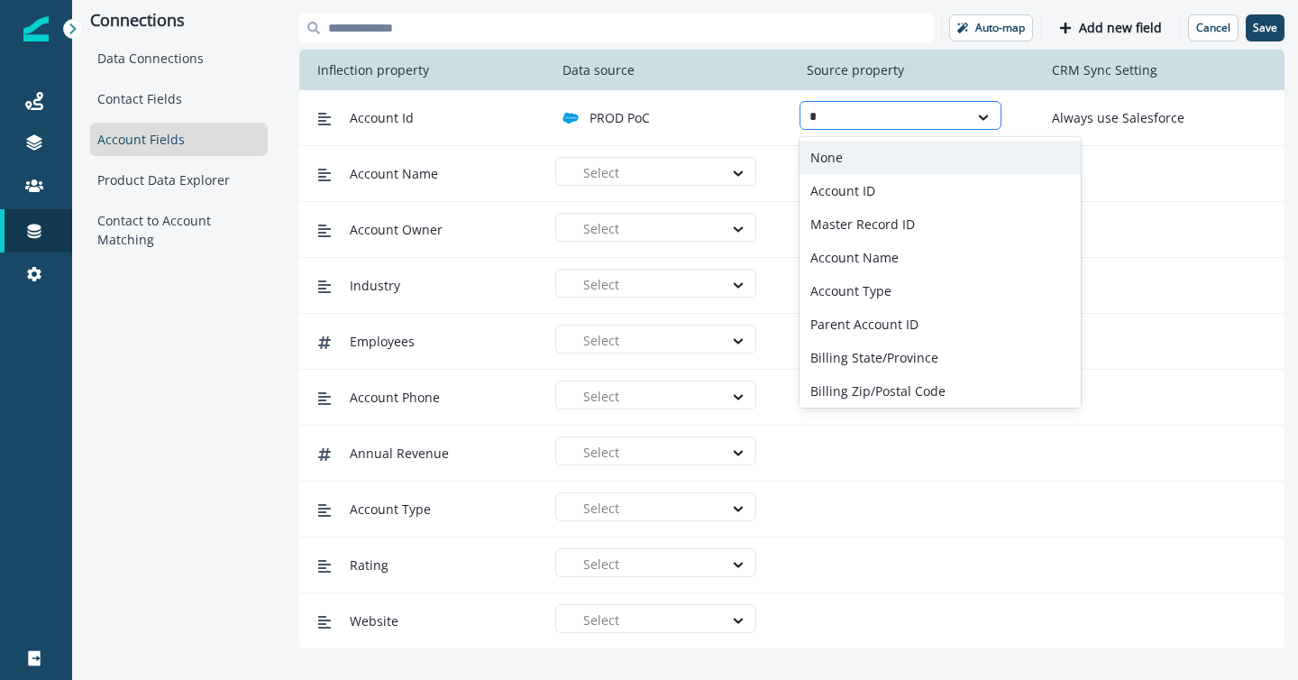
type input "**"
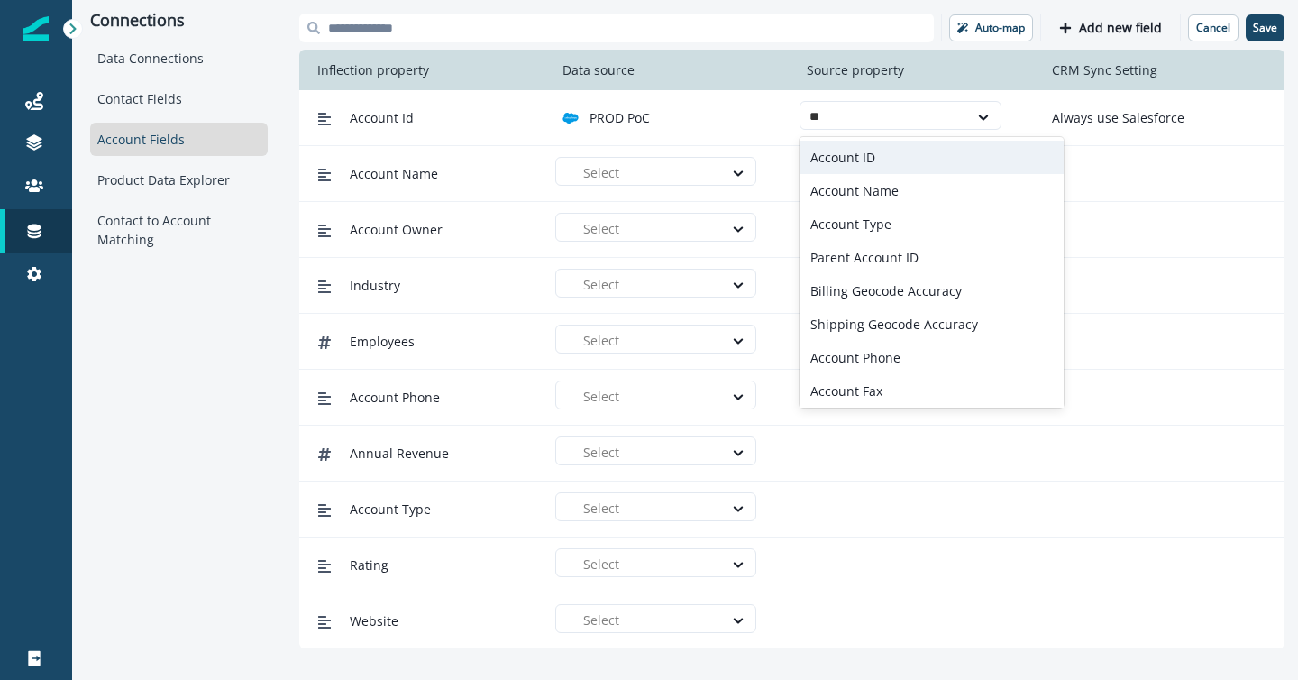
click at [853, 160] on div "Account ID" at bounding box center [932, 157] width 264 height 33
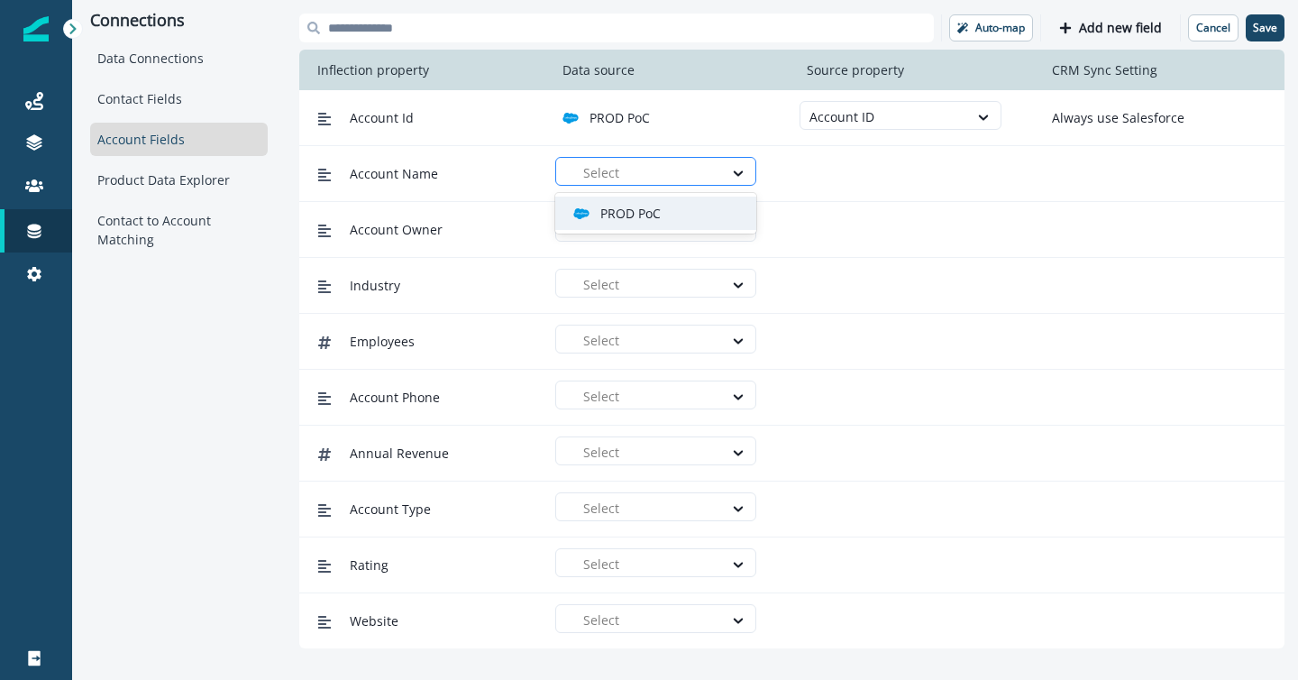
click at [697, 173] on div at bounding box center [648, 172] width 131 height 23
click at [685, 215] on div "PROD PoC" at bounding box center [662, 213] width 179 height 19
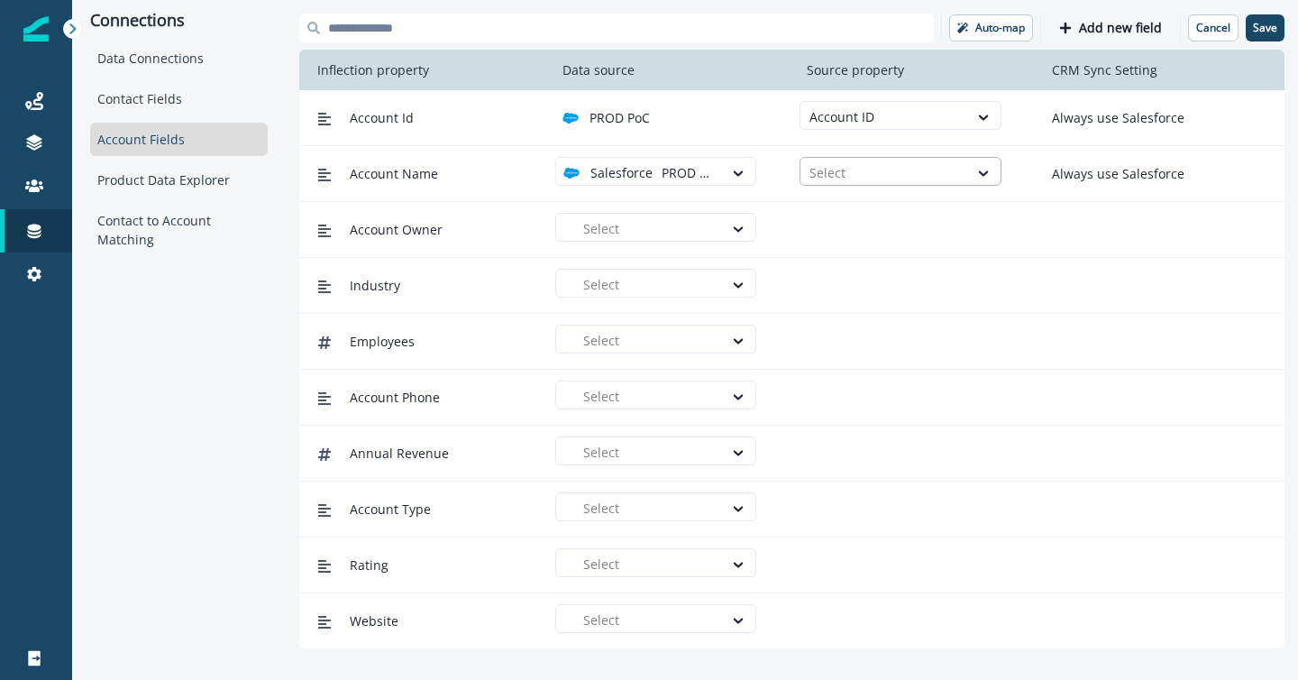
click at [864, 169] on div at bounding box center [884, 172] width 149 height 23
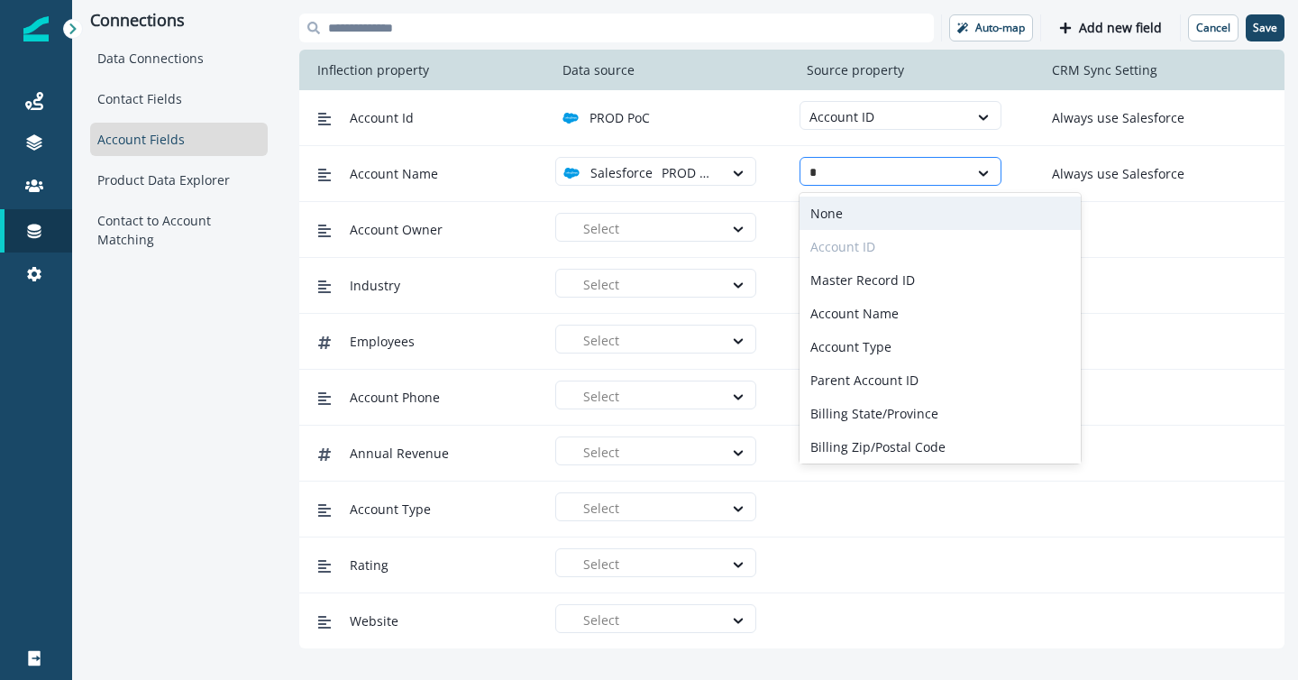
type input "**"
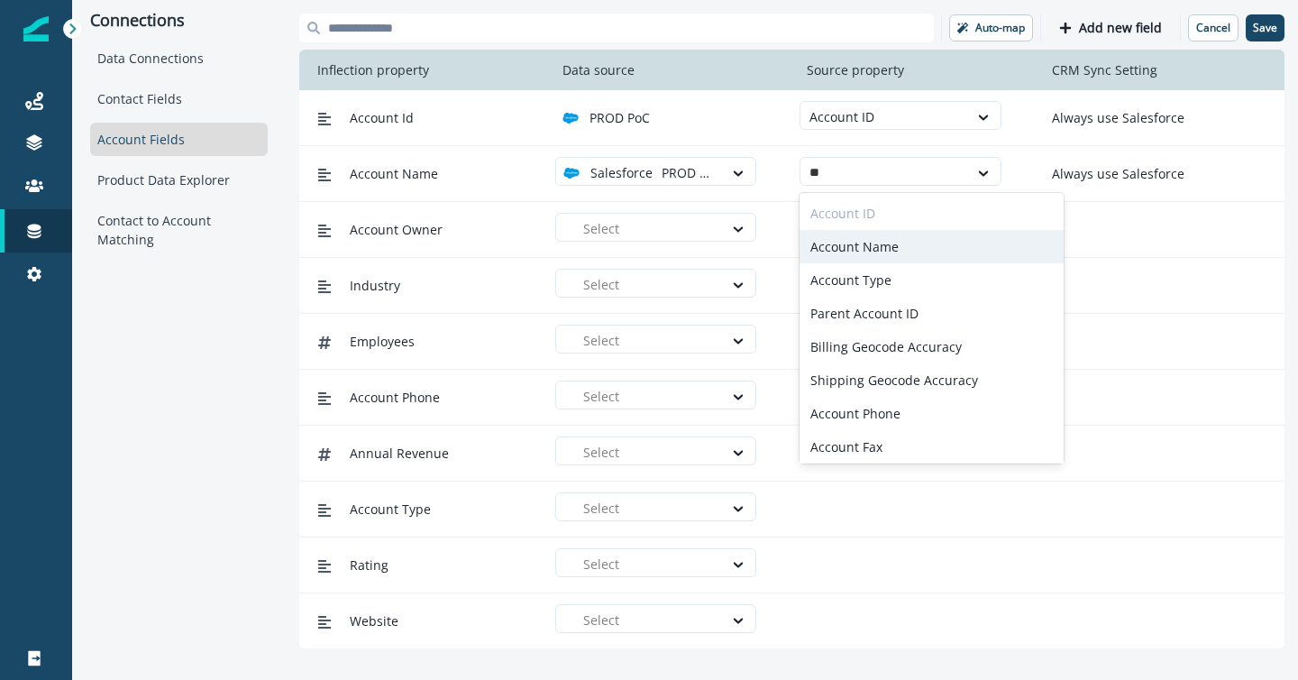
click at [867, 248] on div "Account Name" at bounding box center [932, 246] width 264 height 33
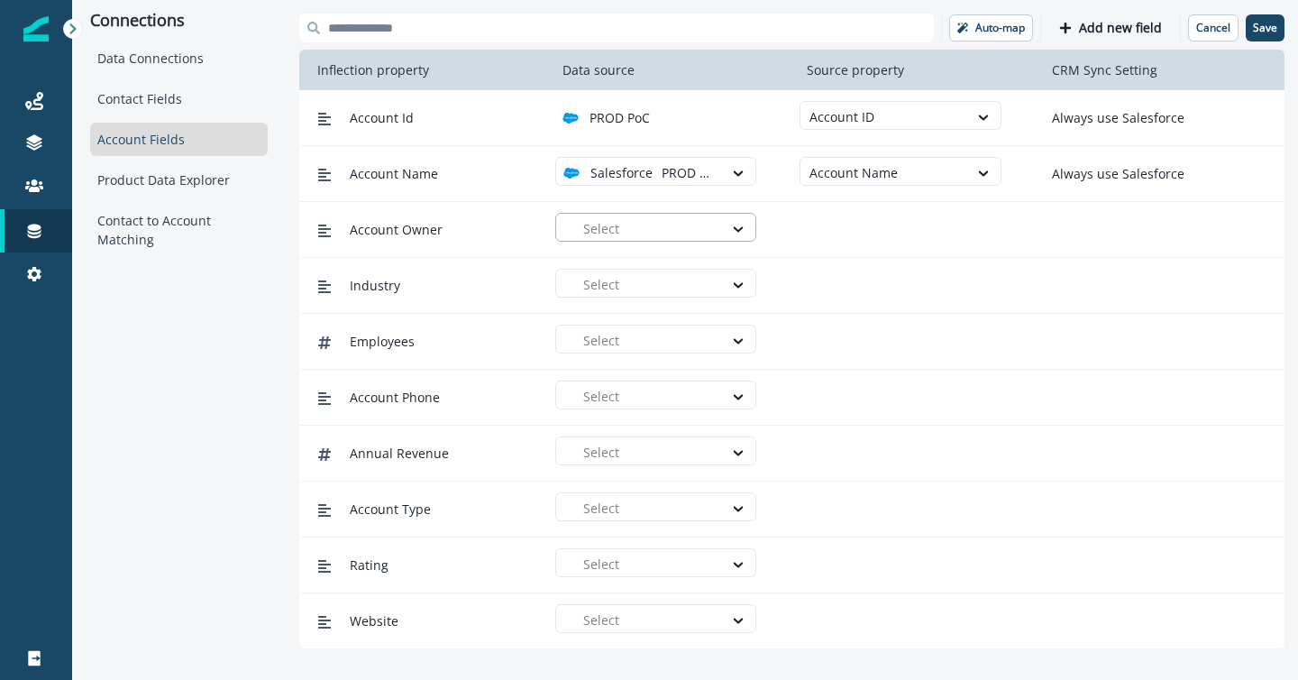
click at [631, 228] on div at bounding box center [648, 228] width 131 height 23
click at [634, 260] on p "PROD PoC" at bounding box center [630, 269] width 60 height 19
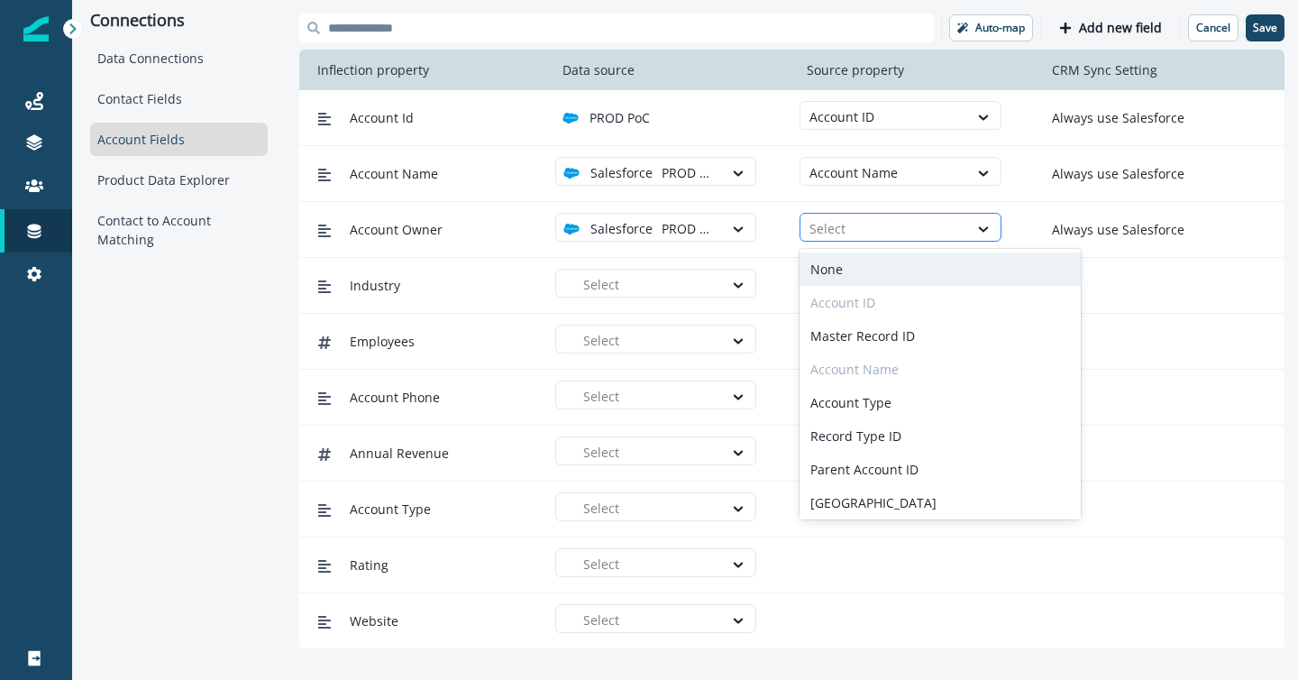
click at [846, 225] on div at bounding box center [884, 228] width 149 height 23
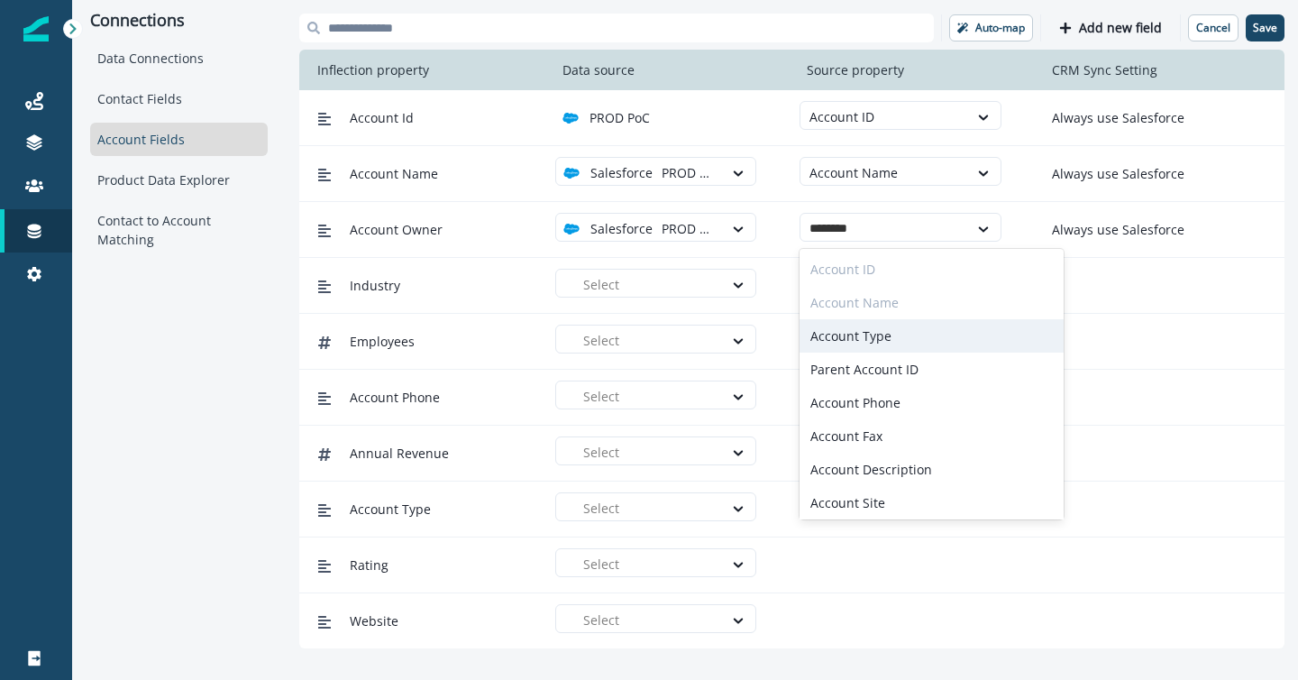
type input "*********"
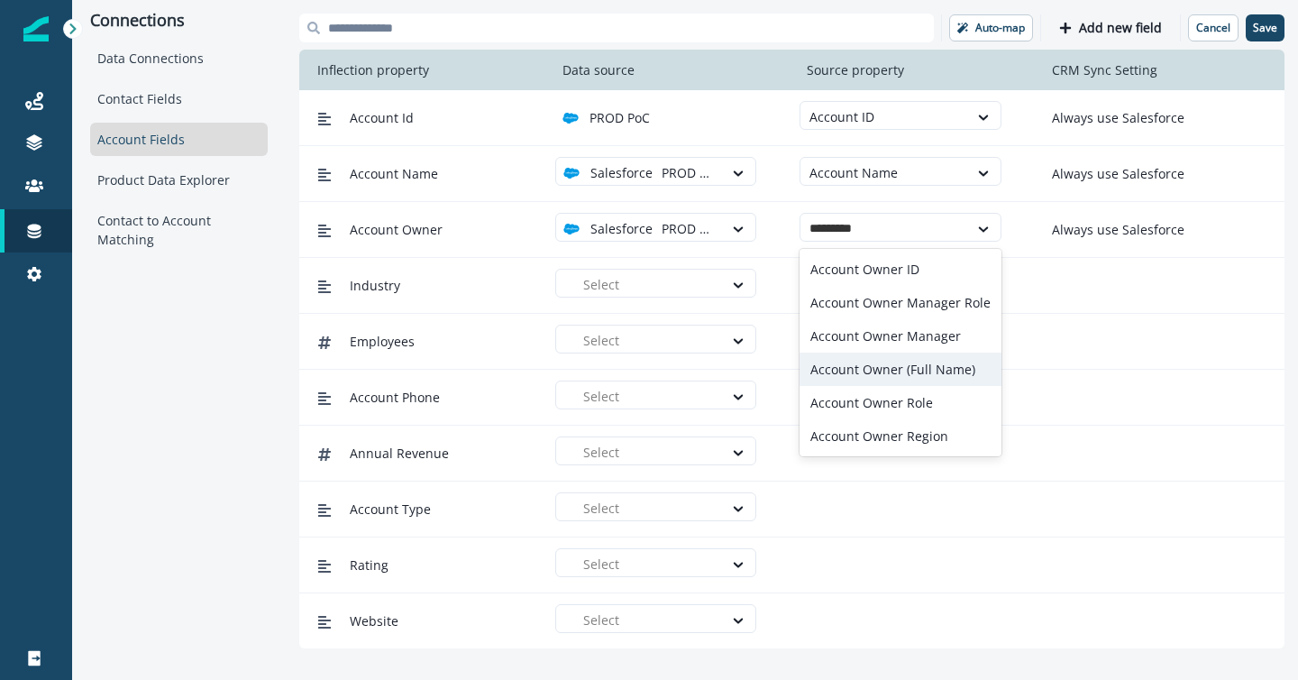
click at [856, 374] on div "Account Owner (Full Name)" at bounding box center [901, 369] width 202 height 33
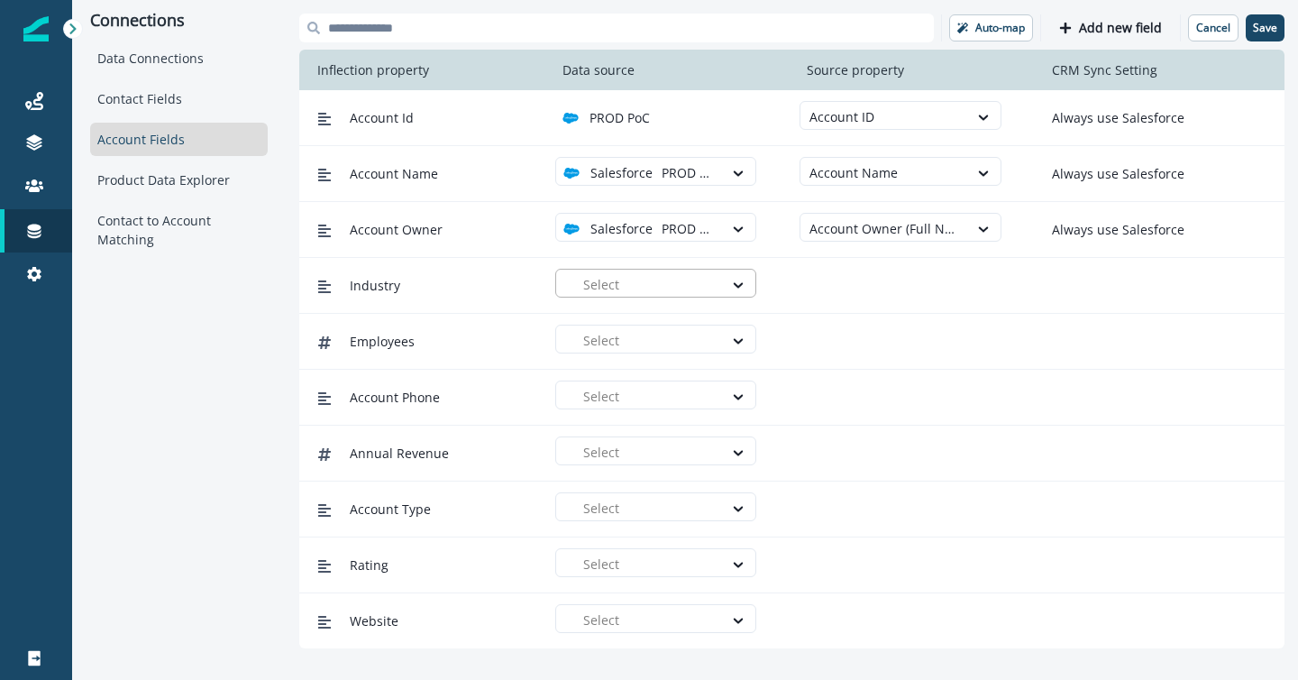
click at [691, 289] on div at bounding box center [648, 284] width 131 height 23
click at [691, 328] on div "PROD PoC" at bounding box center [662, 325] width 179 height 19
click at [871, 280] on div at bounding box center [884, 284] width 149 height 23
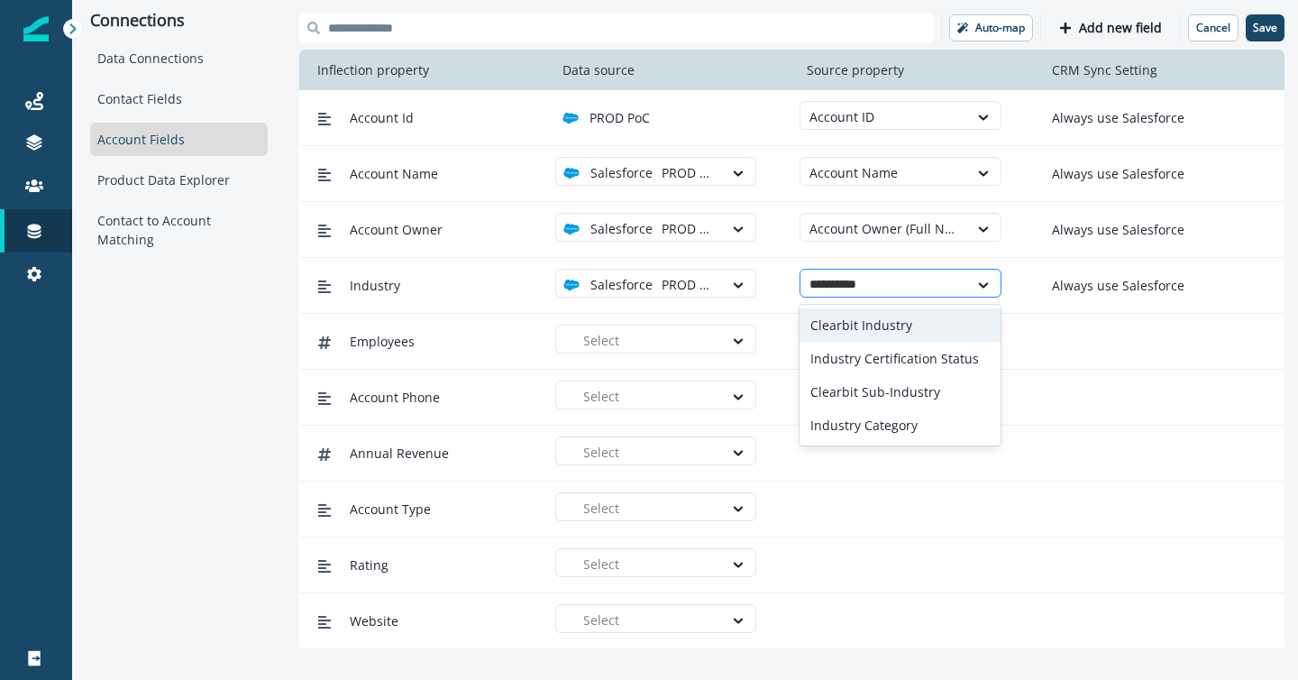
type input "**********"
click at [885, 325] on div "Industry Category" at bounding box center [900, 324] width 201 height 33
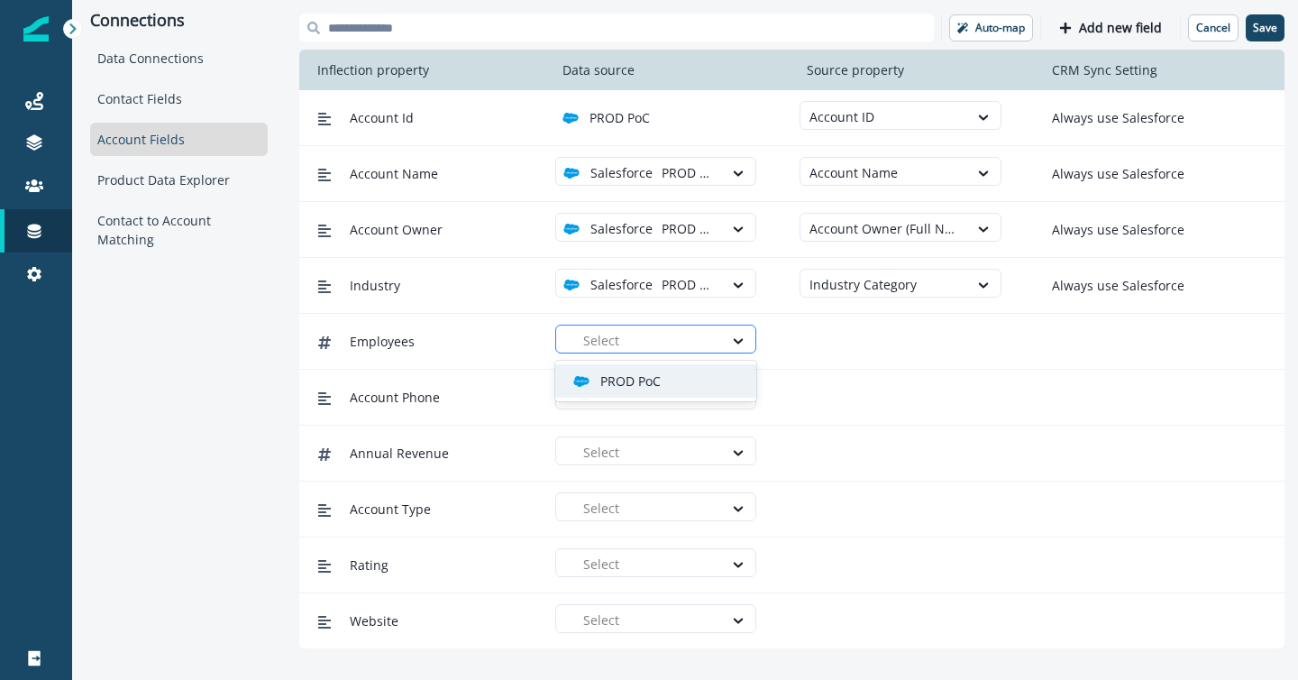
click at [680, 334] on div at bounding box center [648, 340] width 131 height 23
click at [680, 375] on div "PROD PoC" at bounding box center [662, 380] width 179 height 19
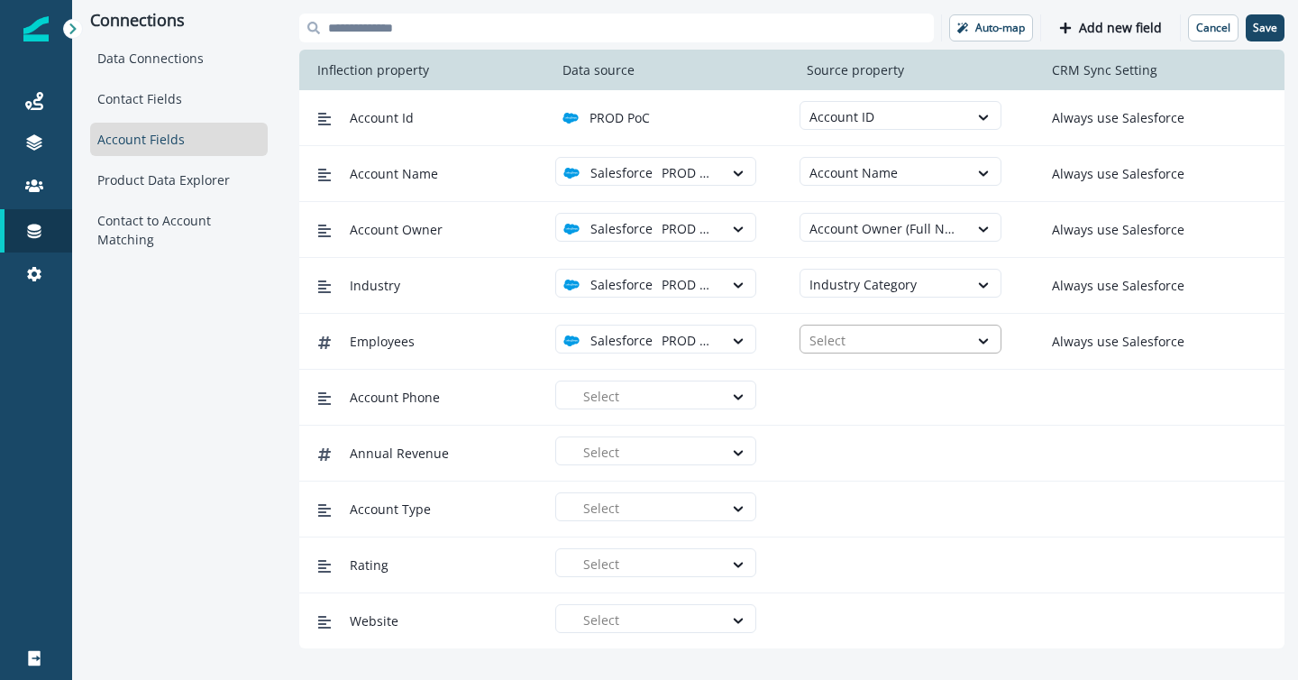
click at [844, 346] on div at bounding box center [884, 340] width 149 height 23
type input "**"
click at [866, 382] on div "Employees" at bounding box center [900, 380] width 201 height 33
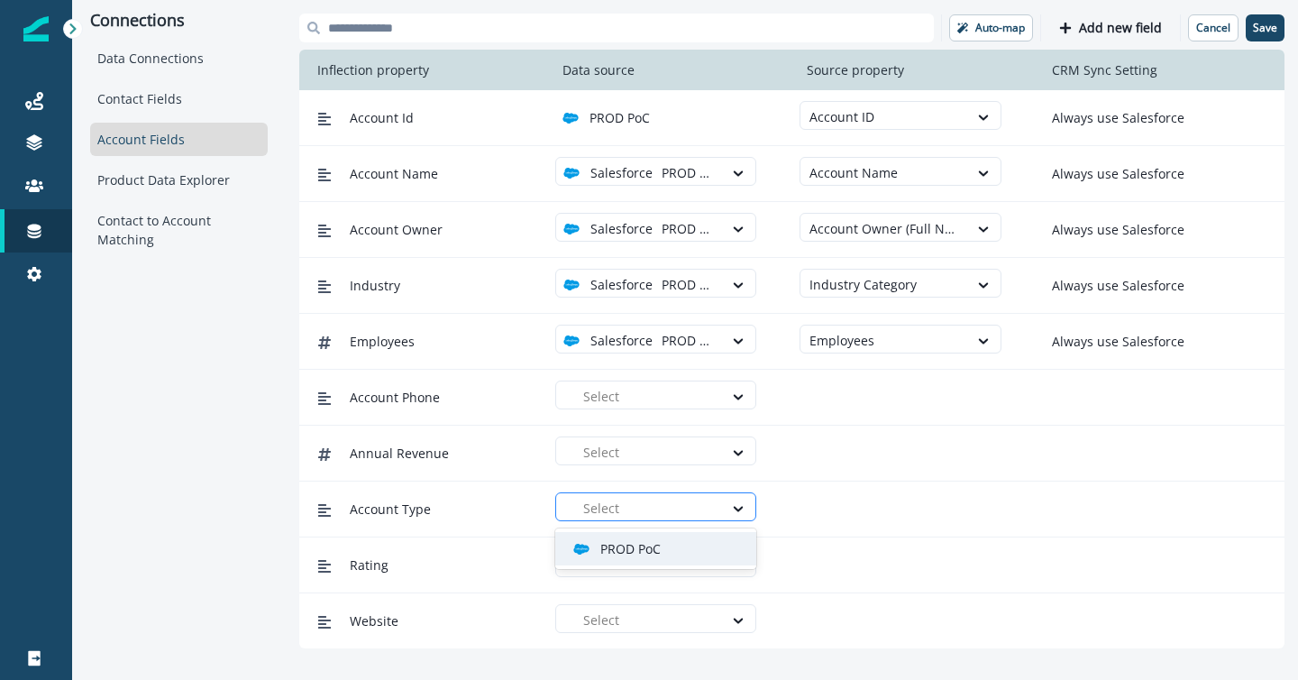
click at [640, 508] on div at bounding box center [648, 508] width 131 height 23
click at [648, 543] on p "PROD PoC" at bounding box center [630, 548] width 60 height 19
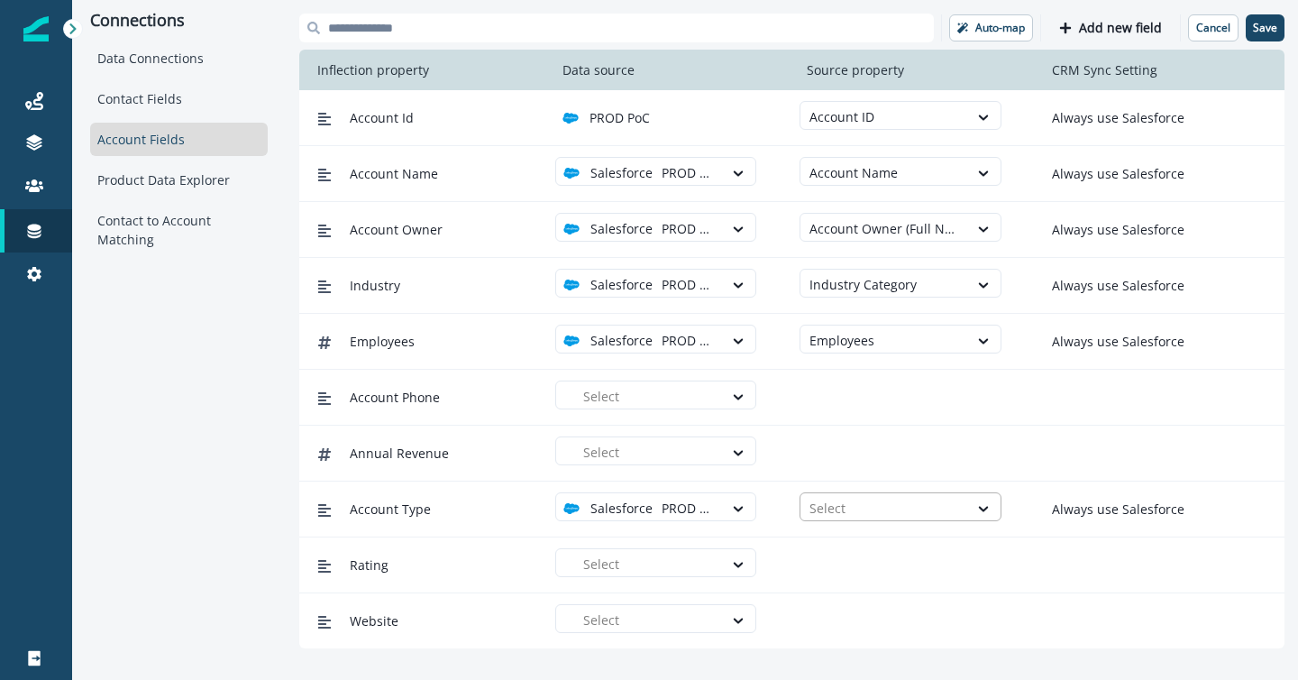
click at [833, 511] on div at bounding box center [884, 508] width 149 height 23
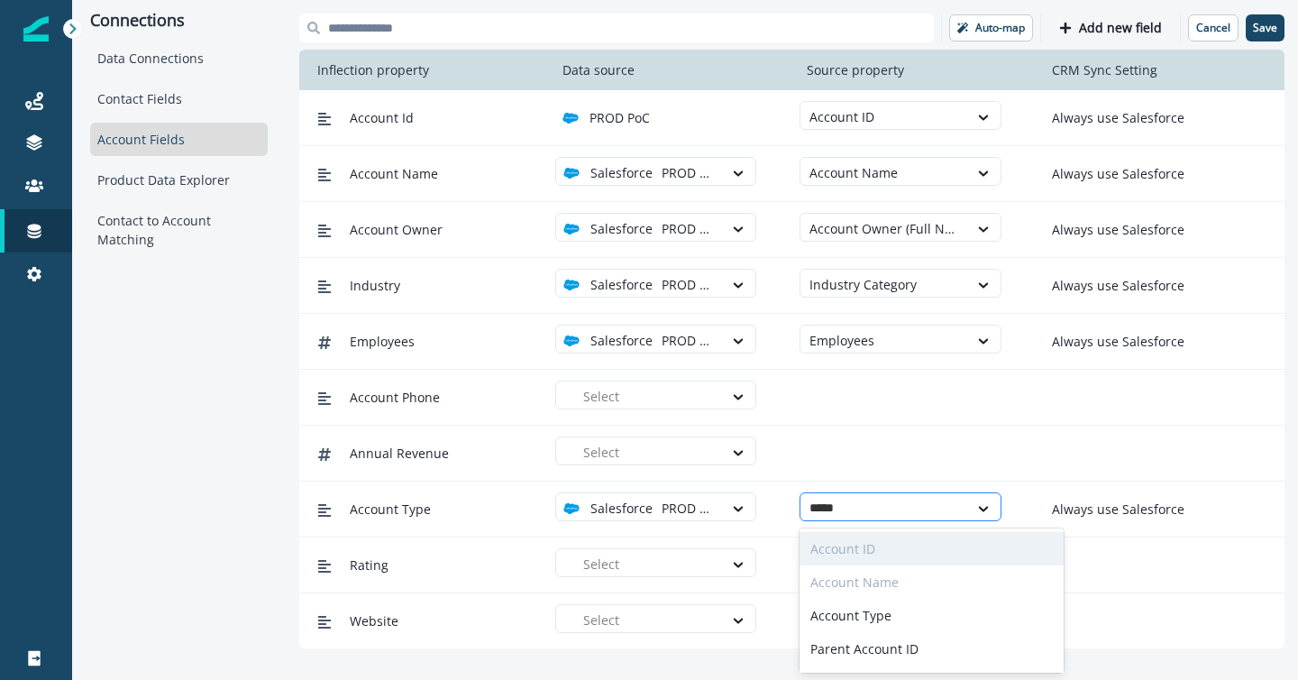
type input "******"
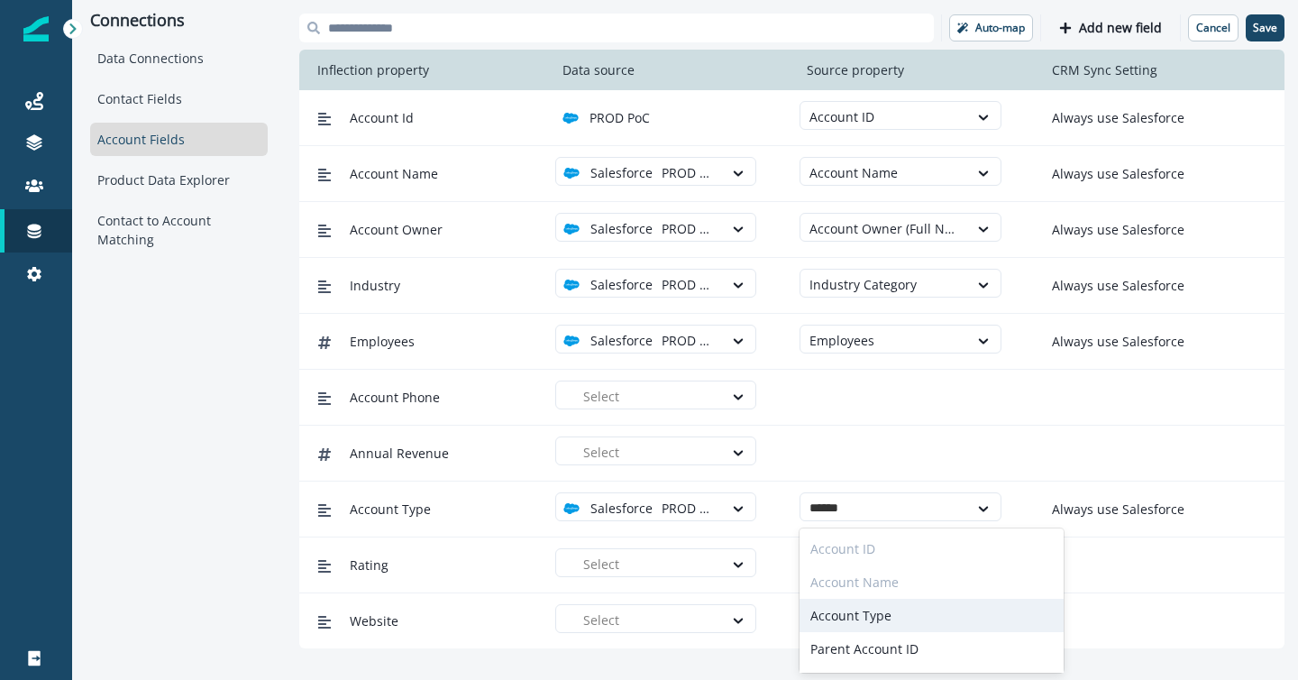
click at [833, 623] on div "Account Type" at bounding box center [932, 615] width 264 height 33
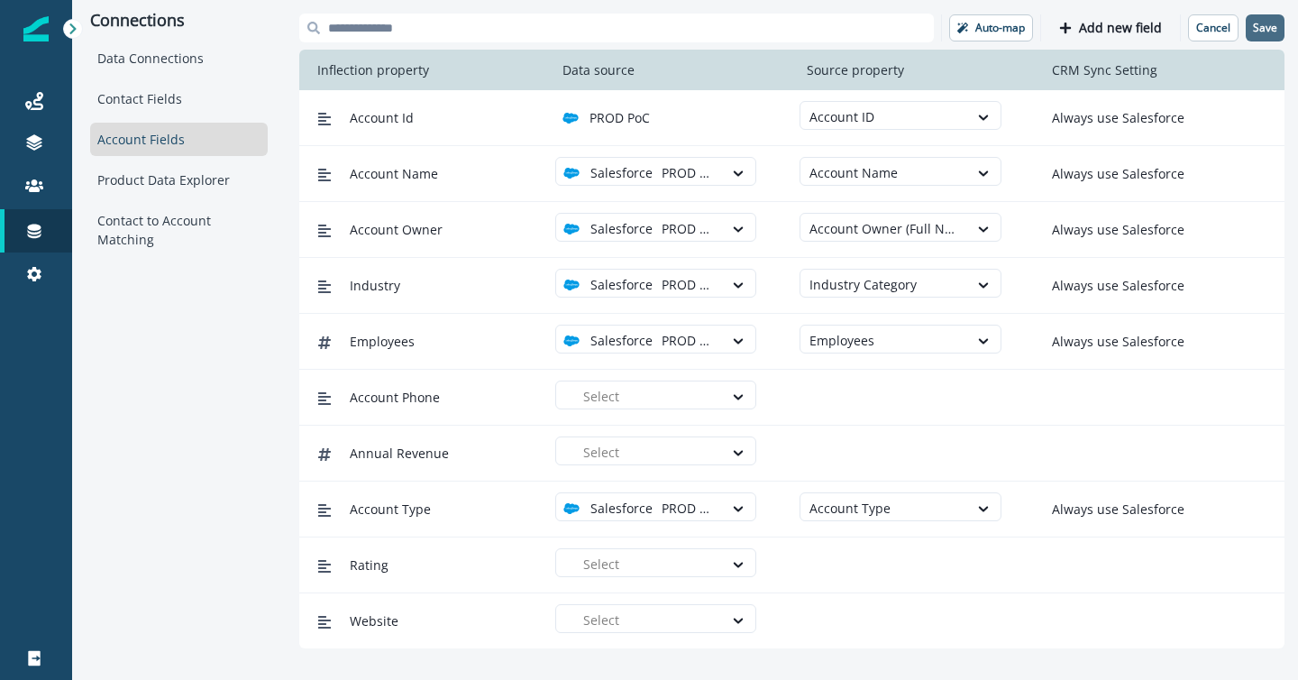
click at [1261, 35] on button "Save" at bounding box center [1265, 27] width 39 height 27
